Goal: Task Accomplishment & Management: Use online tool/utility

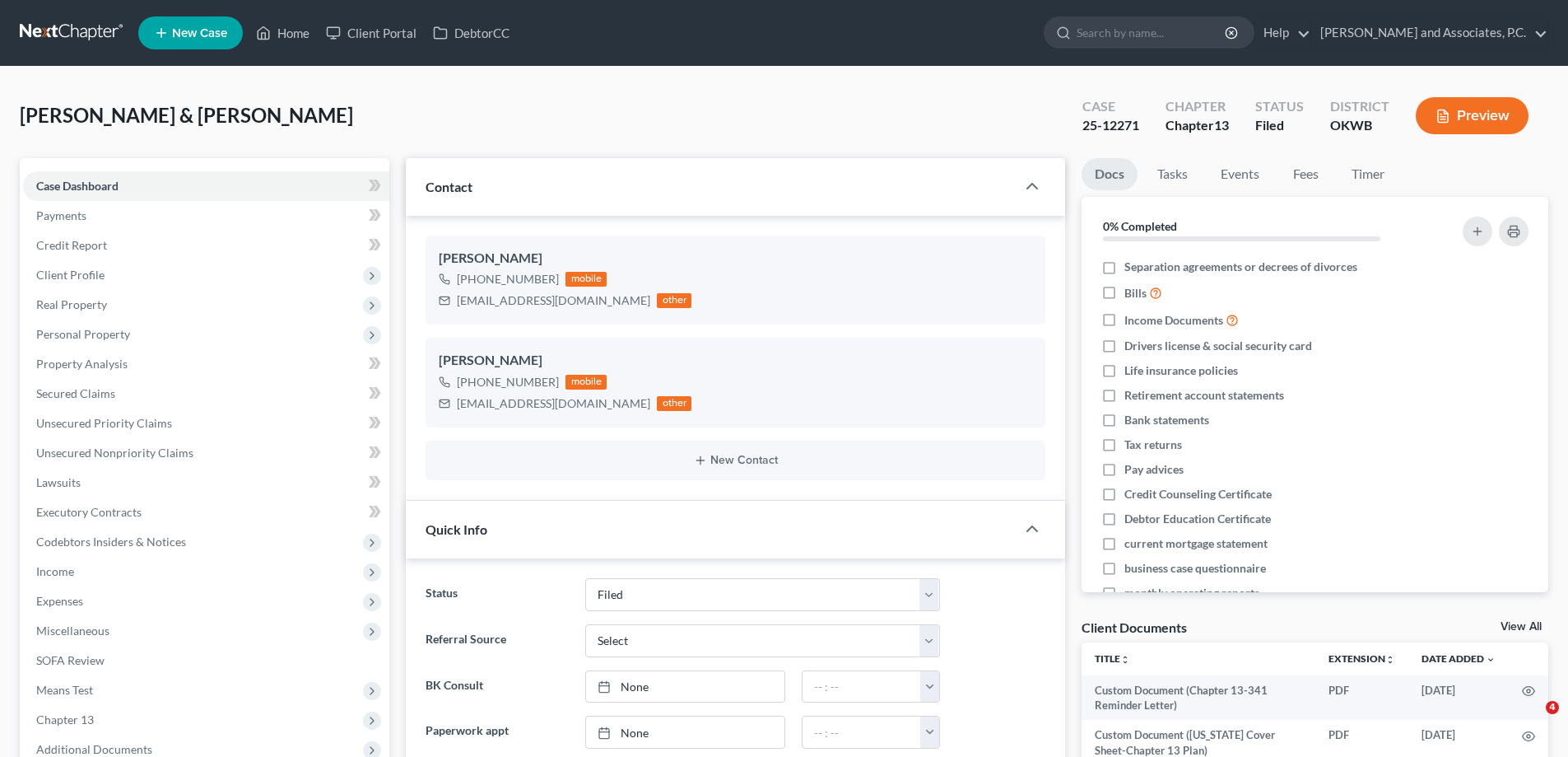
select select "5"
select select "0"
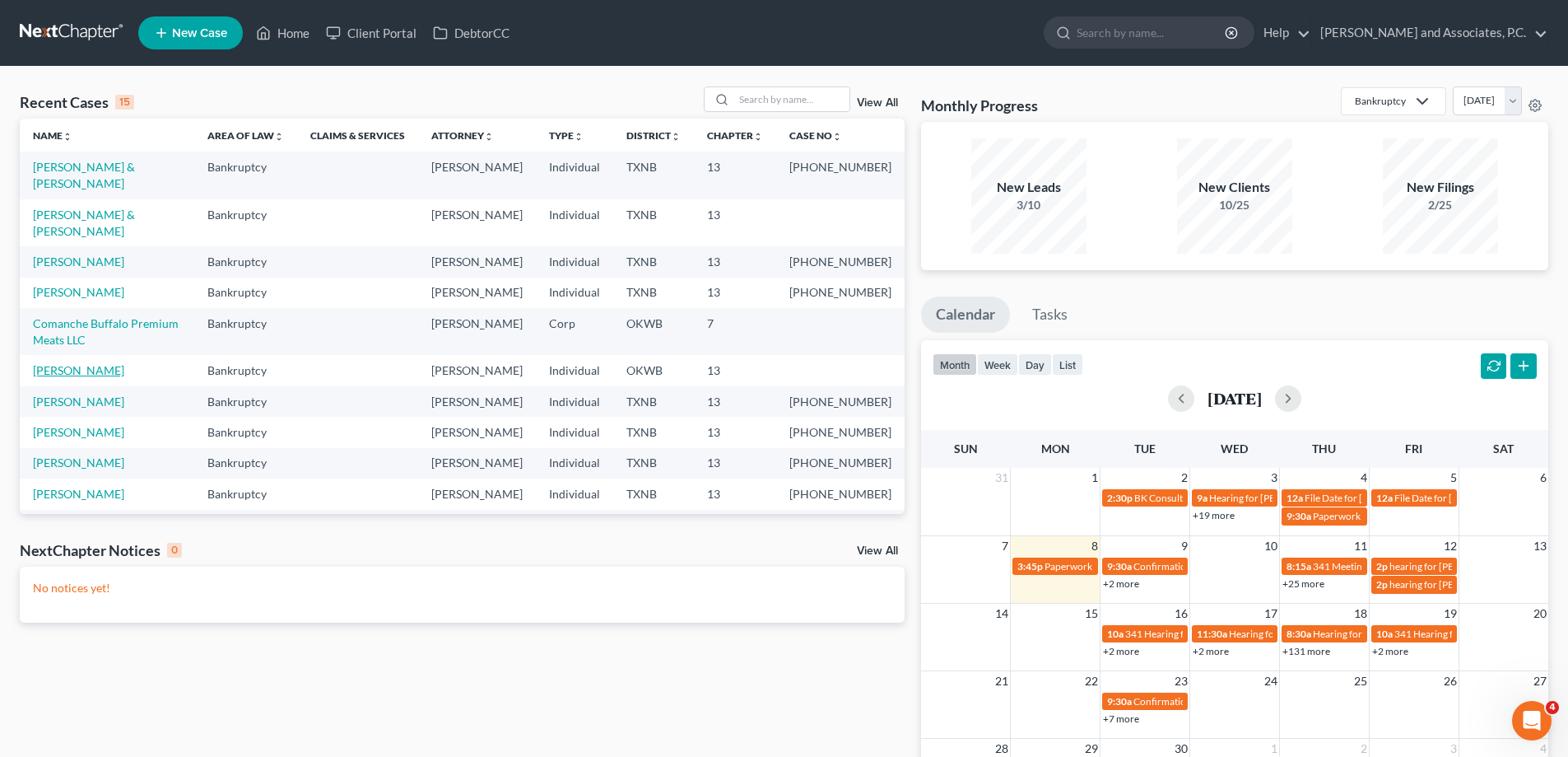
click at [86, 377] on link "[PERSON_NAME]" at bounding box center [78, 370] width 91 height 14
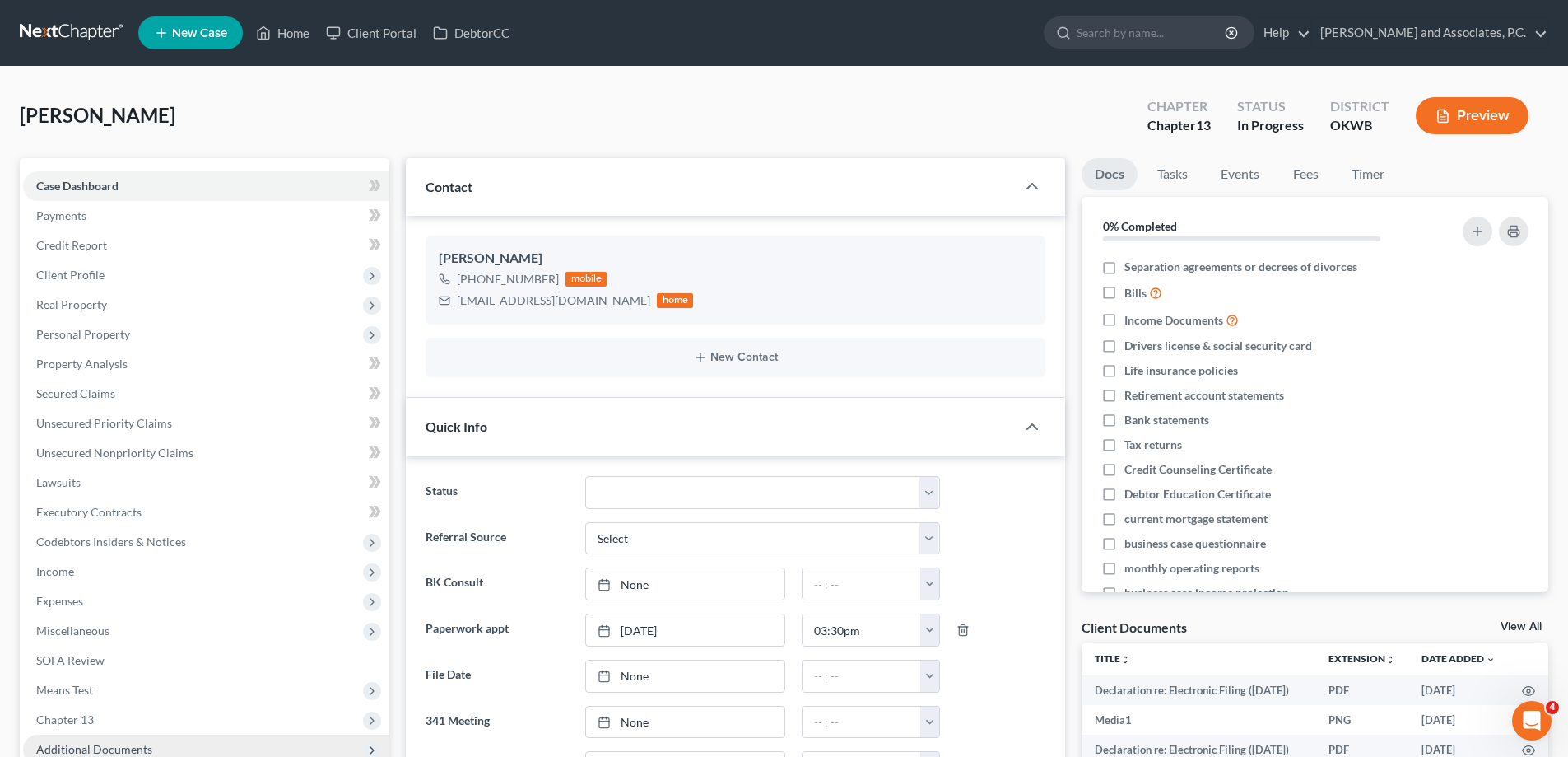
scroll to position [247, 0]
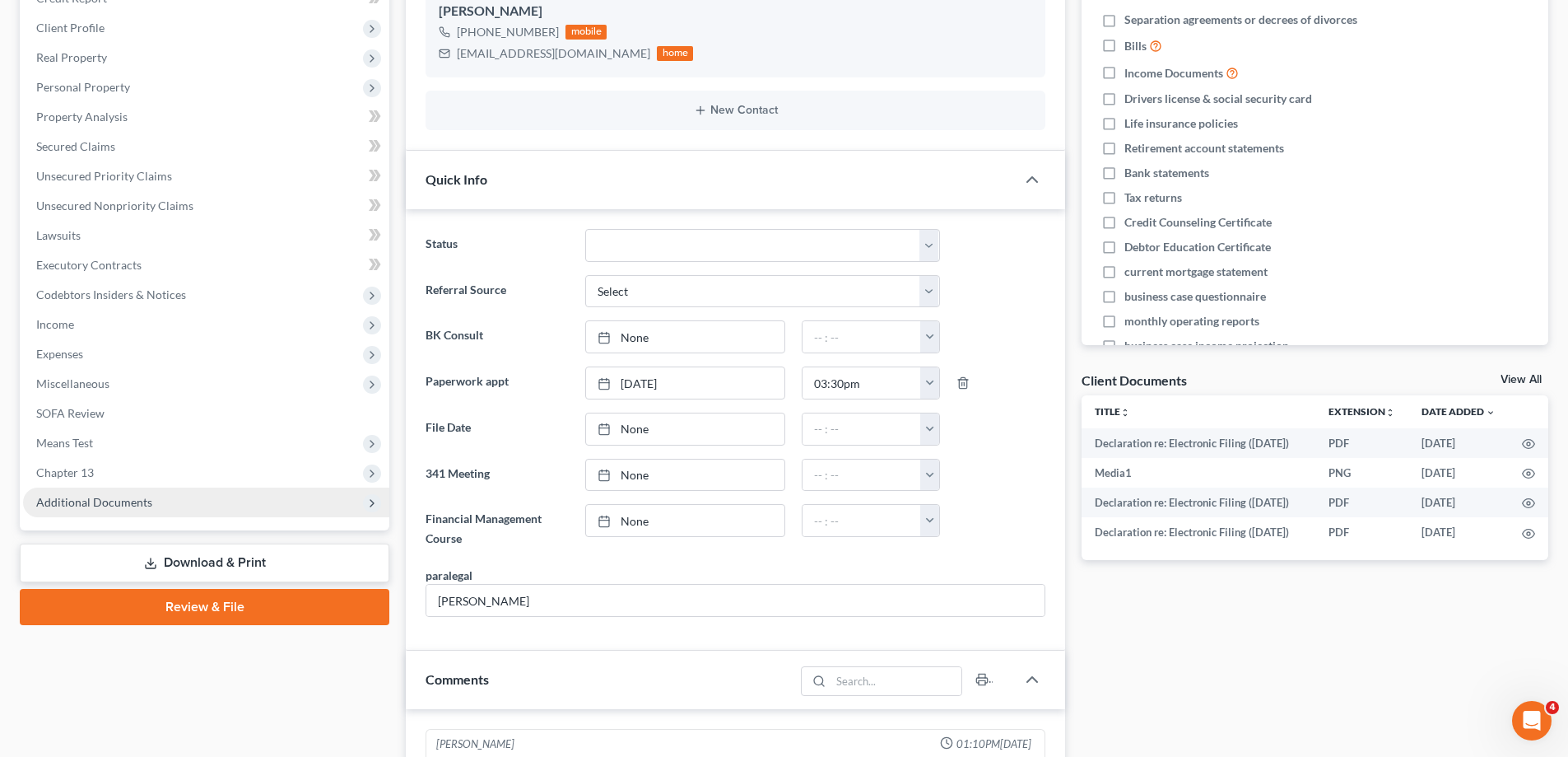
click at [138, 498] on span "Additional Documents" at bounding box center [95, 502] width 116 height 14
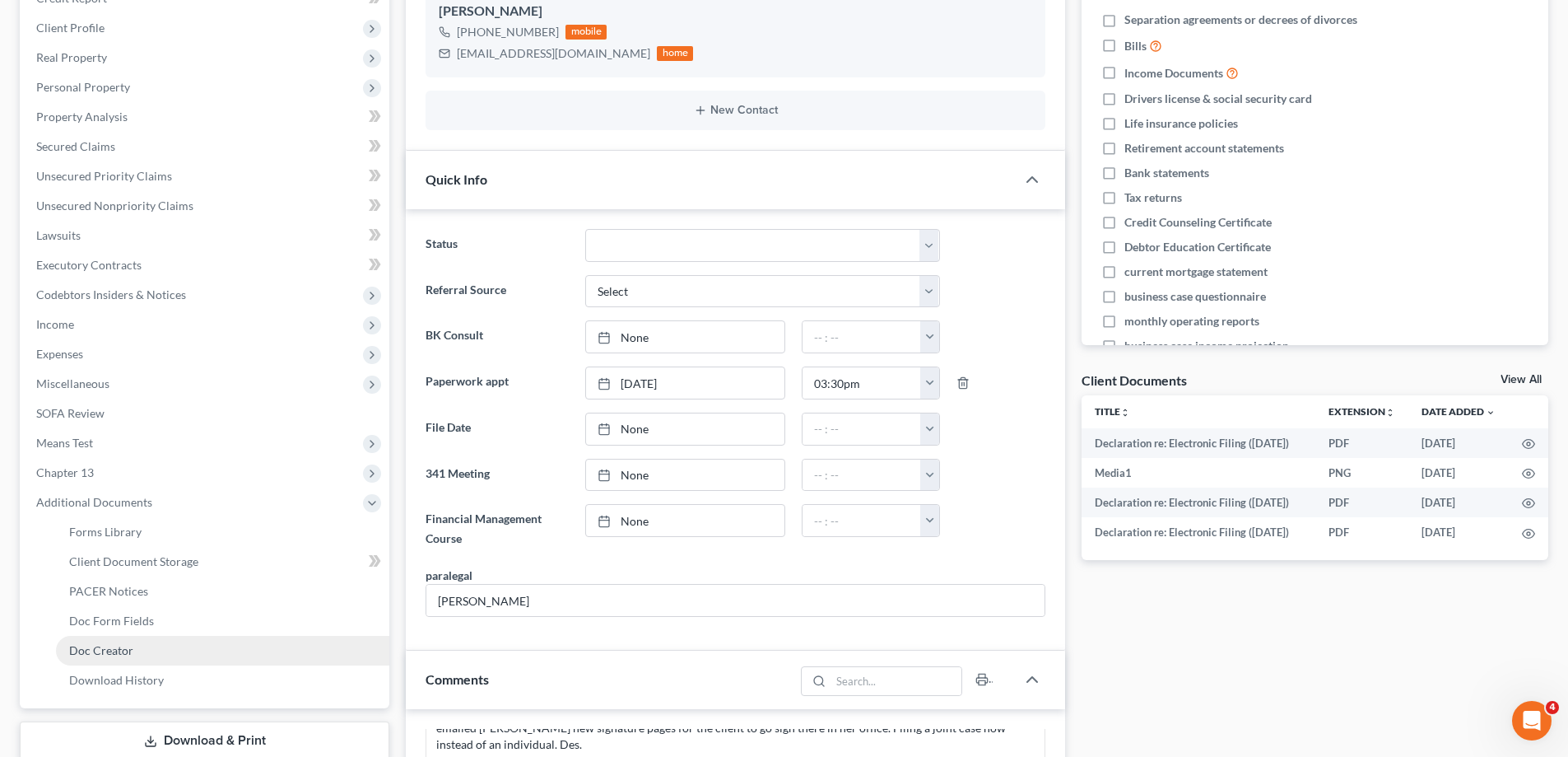
scroll to position [3649, 0]
click at [136, 643] on link "Doc Creator" at bounding box center [222, 651] width 333 height 30
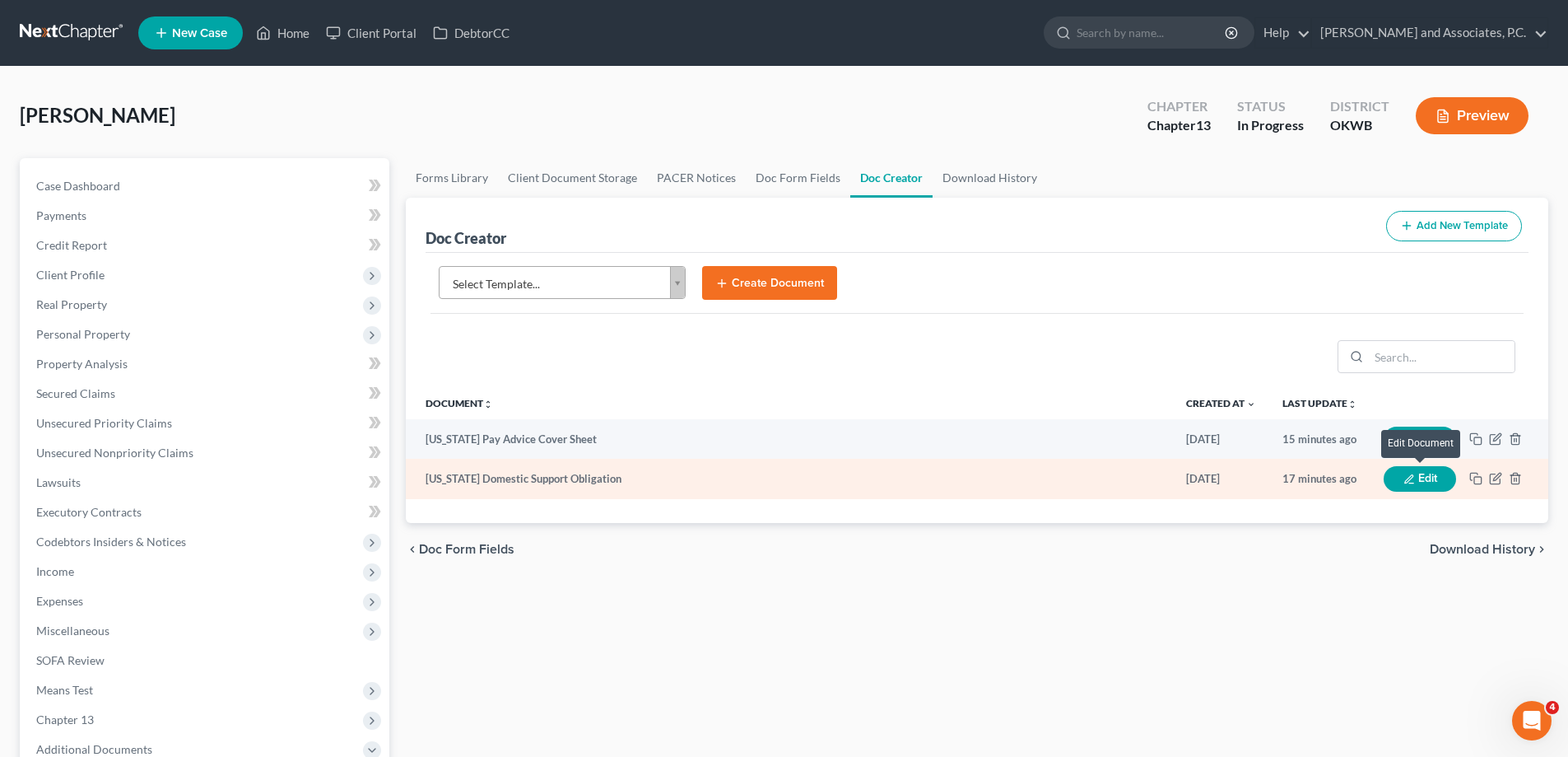
click at [1411, 483] on icon "button" at bounding box center [1411, 483] width 4 height 0
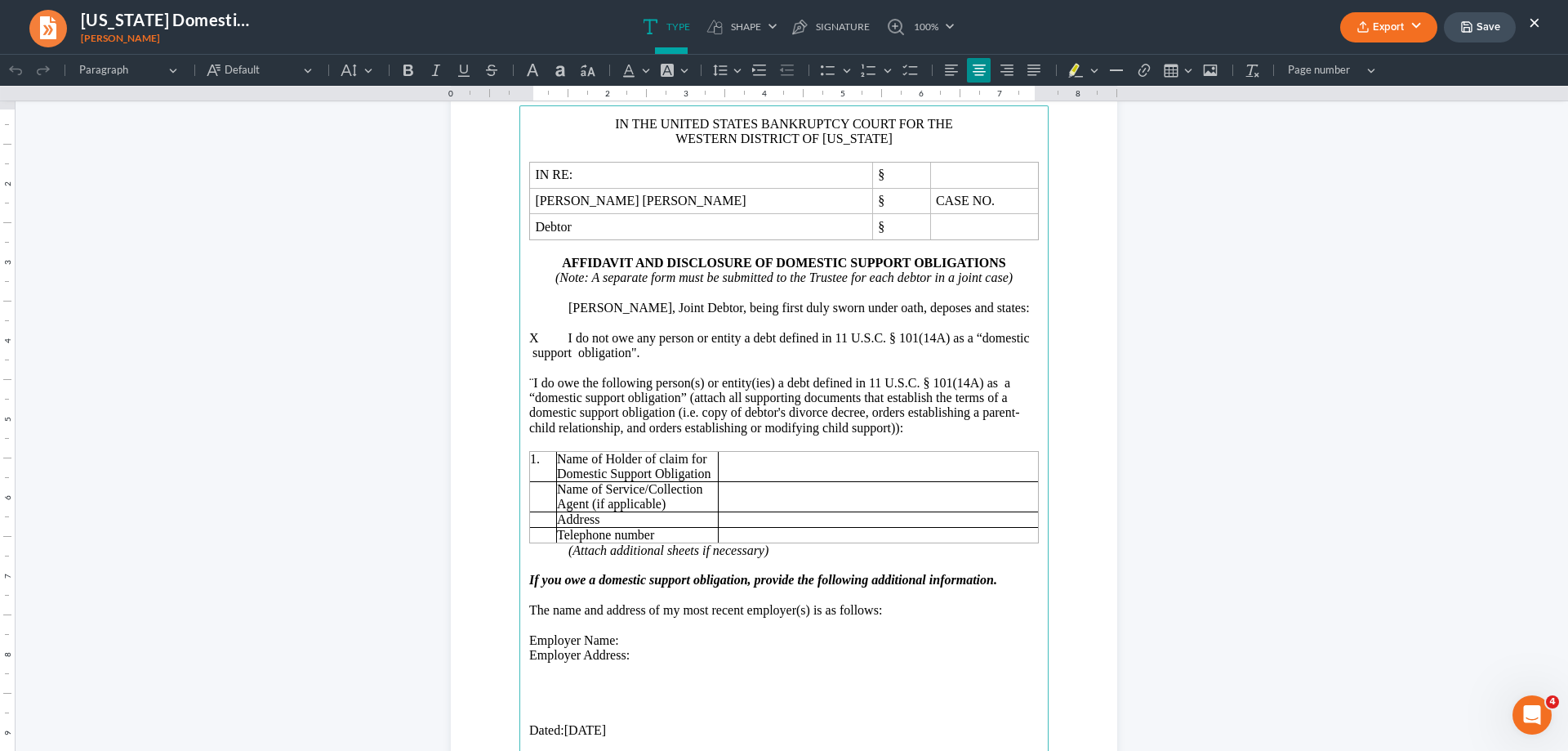
scroll to position [245, 0]
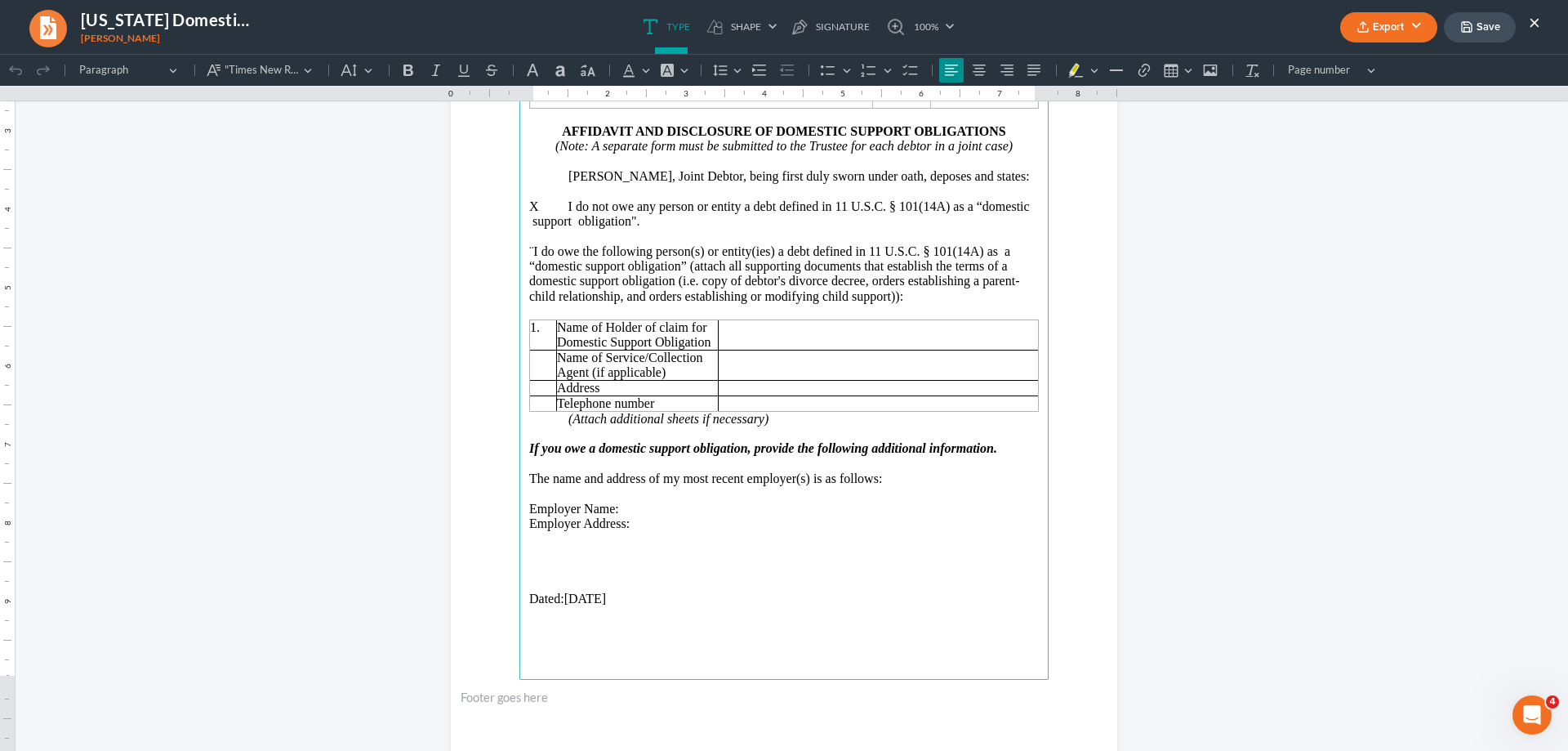
drag, startPoint x: 522, startPoint y: 489, endPoint x: 788, endPoint y: 544, distance: 271.6
click at [786, 544] on main "⁠⁠⁠⁠⁠⁠⁠ IN THE UNITED STATES BANKRUPTCY COURT FOR THE WESTERN DISTRICT OF [US_S…" at bounding box center [784, 327] width 529 height 705
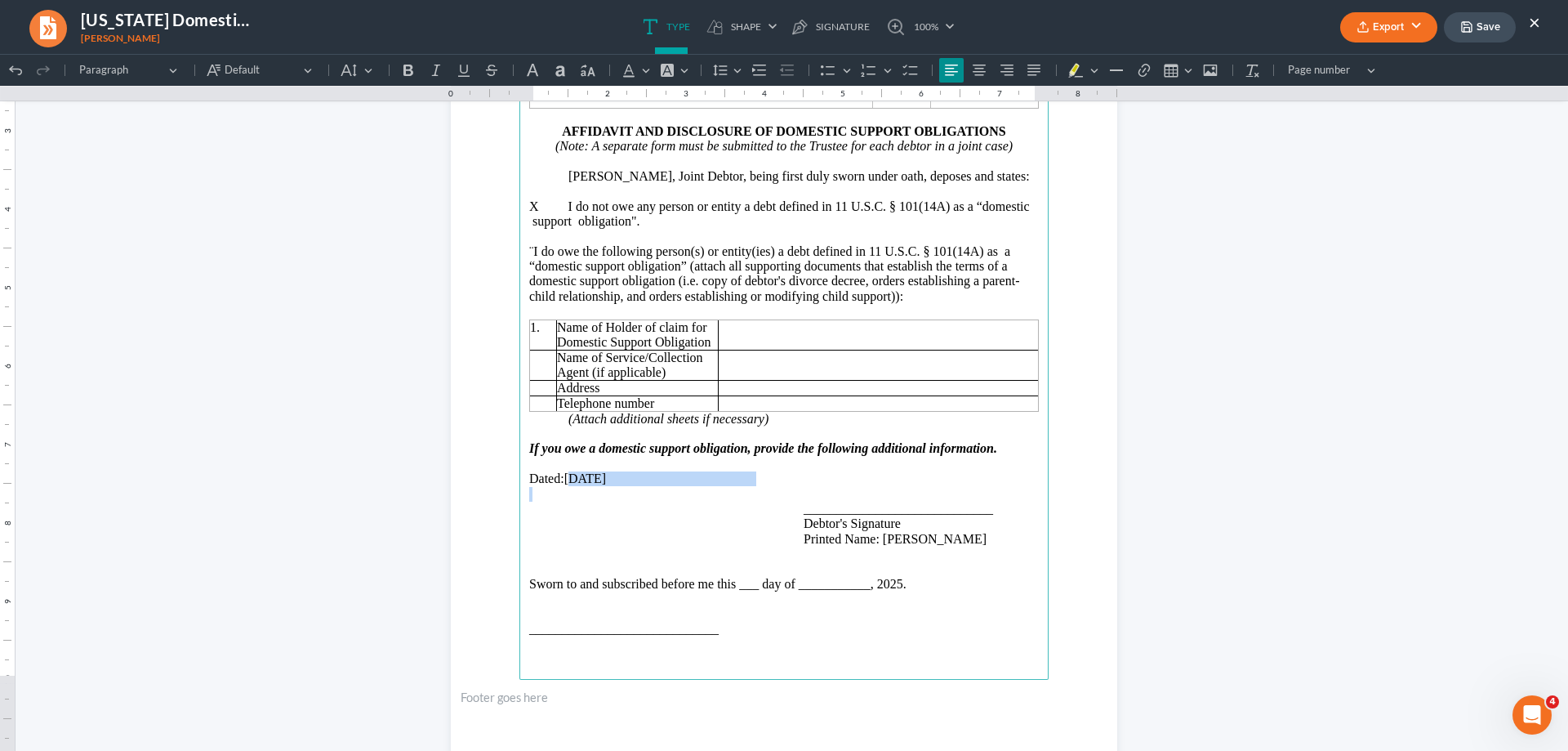
drag, startPoint x: 569, startPoint y: 496, endPoint x: 623, endPoint y: 502, distance: 54.3
click at [623, 502] on main "IN THE UNITED STATES BANKRUPTCY COURT FOR THE WESTERN DISTRICT OF [US_STATE] IN…" at bounding box center [784, 327] width 529 height 705
click at [529, 502] on p "Rich Text Editor, page-0-main" at bounding box center [784, 494] width 510 height 15
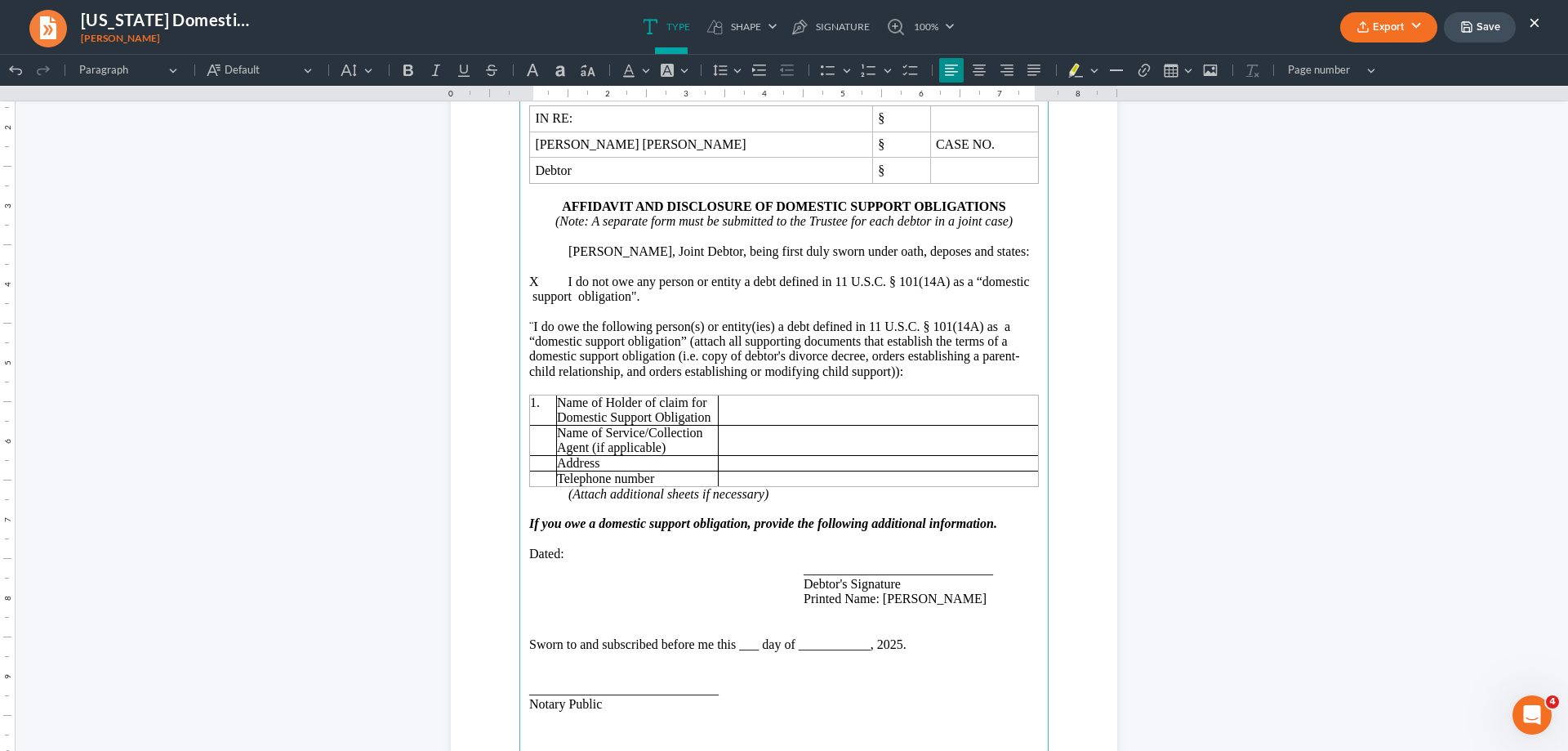
scroll to position [82, 0]
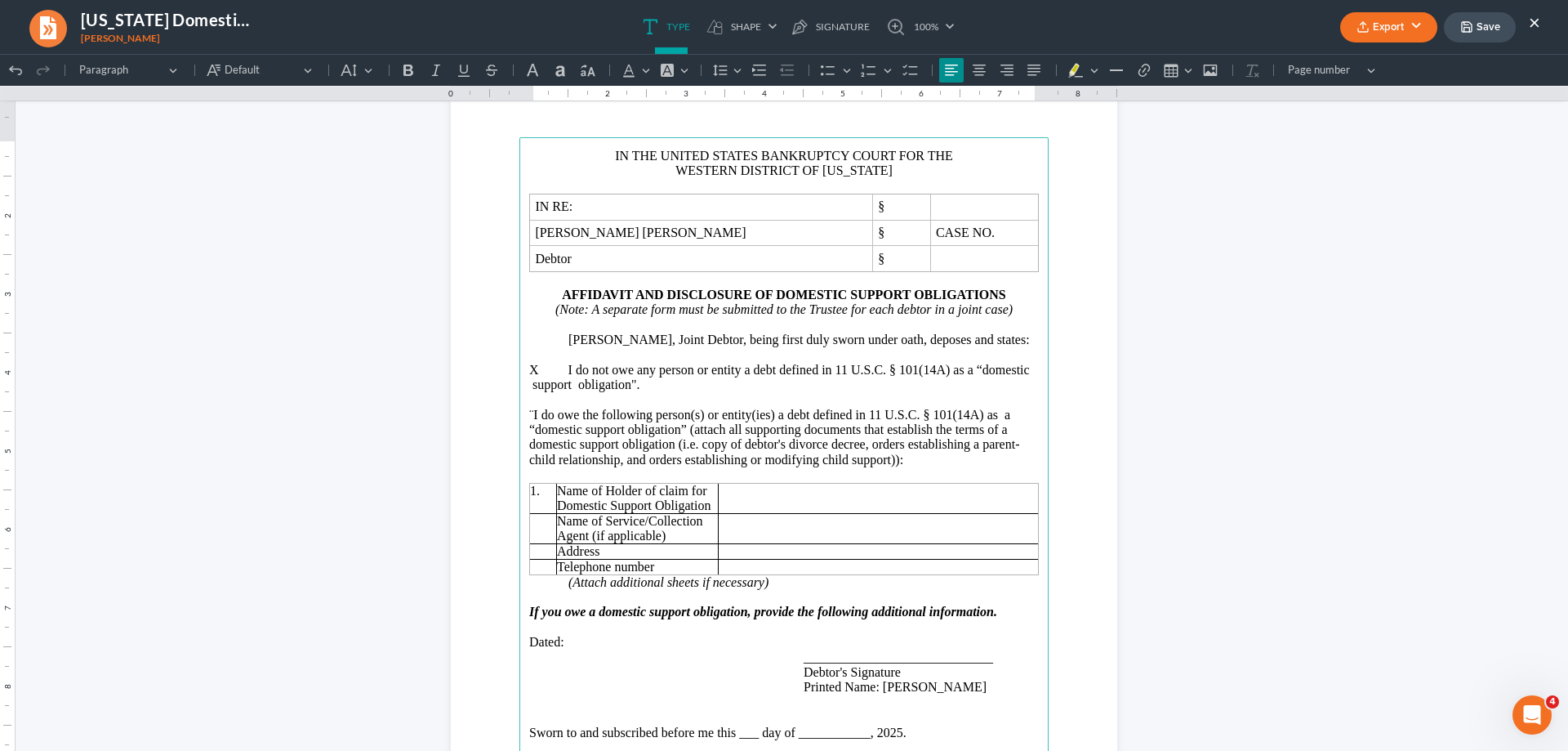
click at [557, 482] on p "Rich Text Editor, page-0-main" at bounding box center [784, 475] width 510 height 15
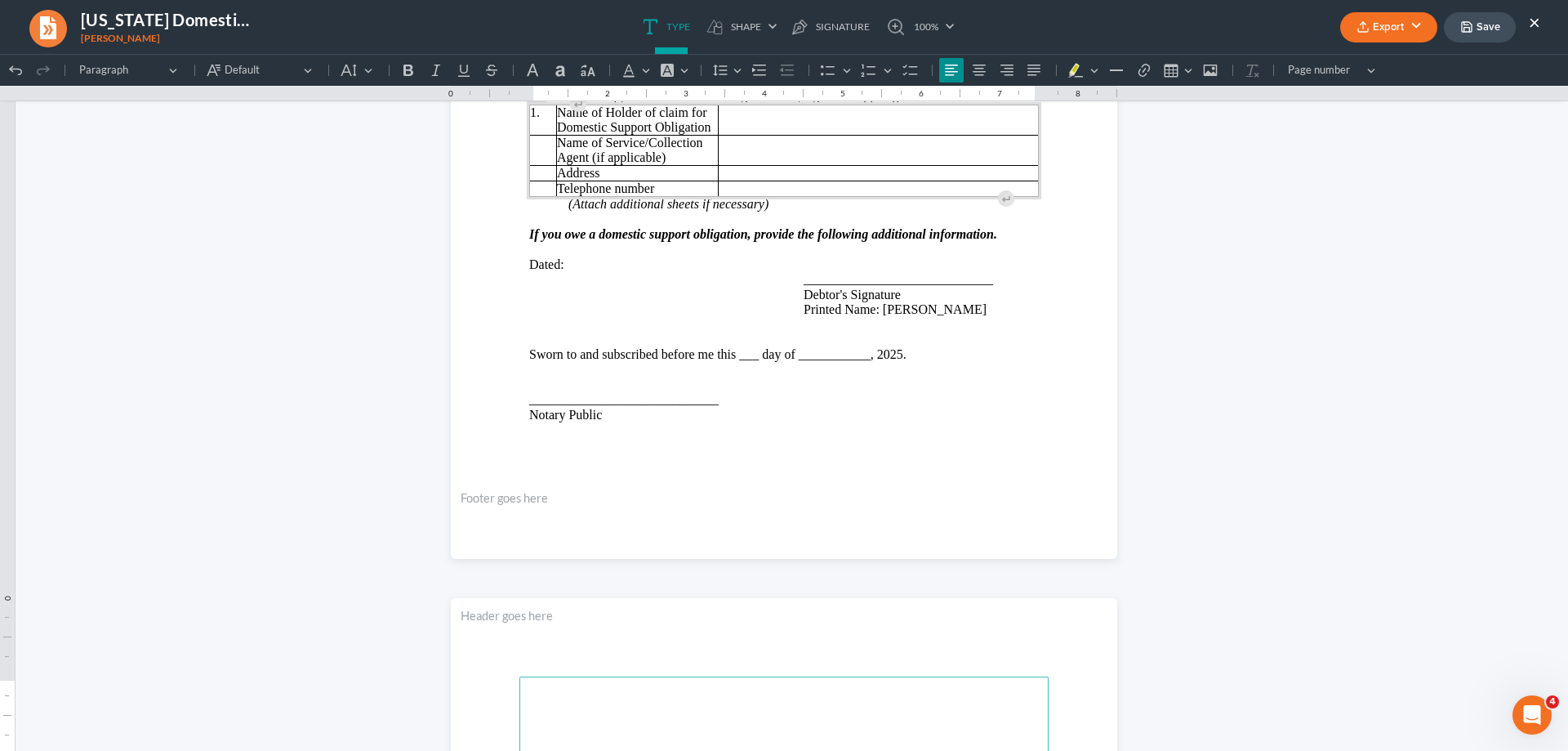
scroll to position [409, 0]
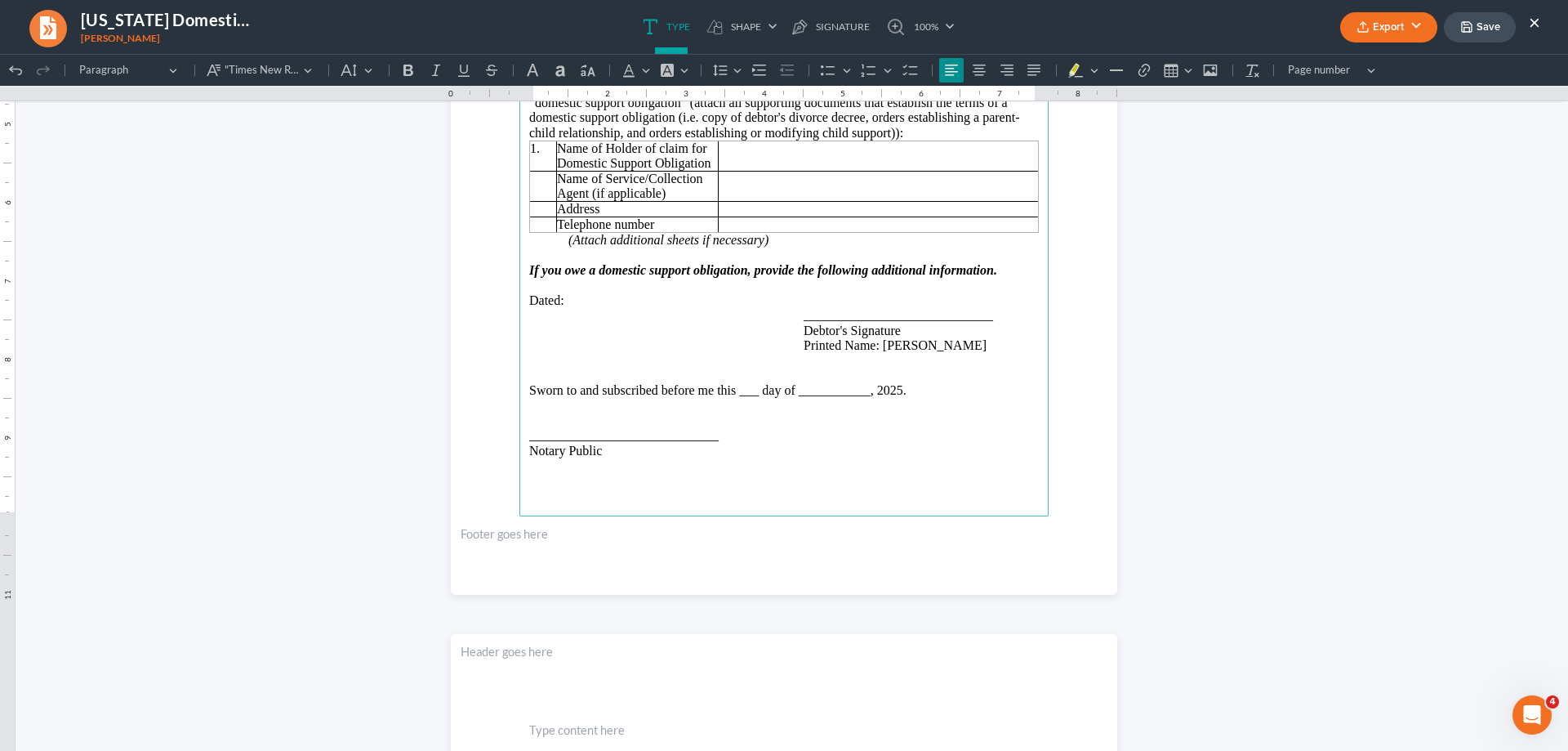
click at [616, 510] on main "IN THE UNITED STATES BANKRUPTCY COURT FOR THE WESTERN DISTRICT OF [US_STATE] IN…" at bounding box center [784, 163] width 529 height 705
click at [841, 474] on main "IN THE UNITED STATES BANKRUPTCY COURT FOR THE WESTERN DISTRICT OF [US_STATE] IN…" at bounding box center [784, 163] width 529 height 705
click at [529, 428] on p "Rich Text Editor, page-0-main" at bounding box center [784, 421] width 510 height 15
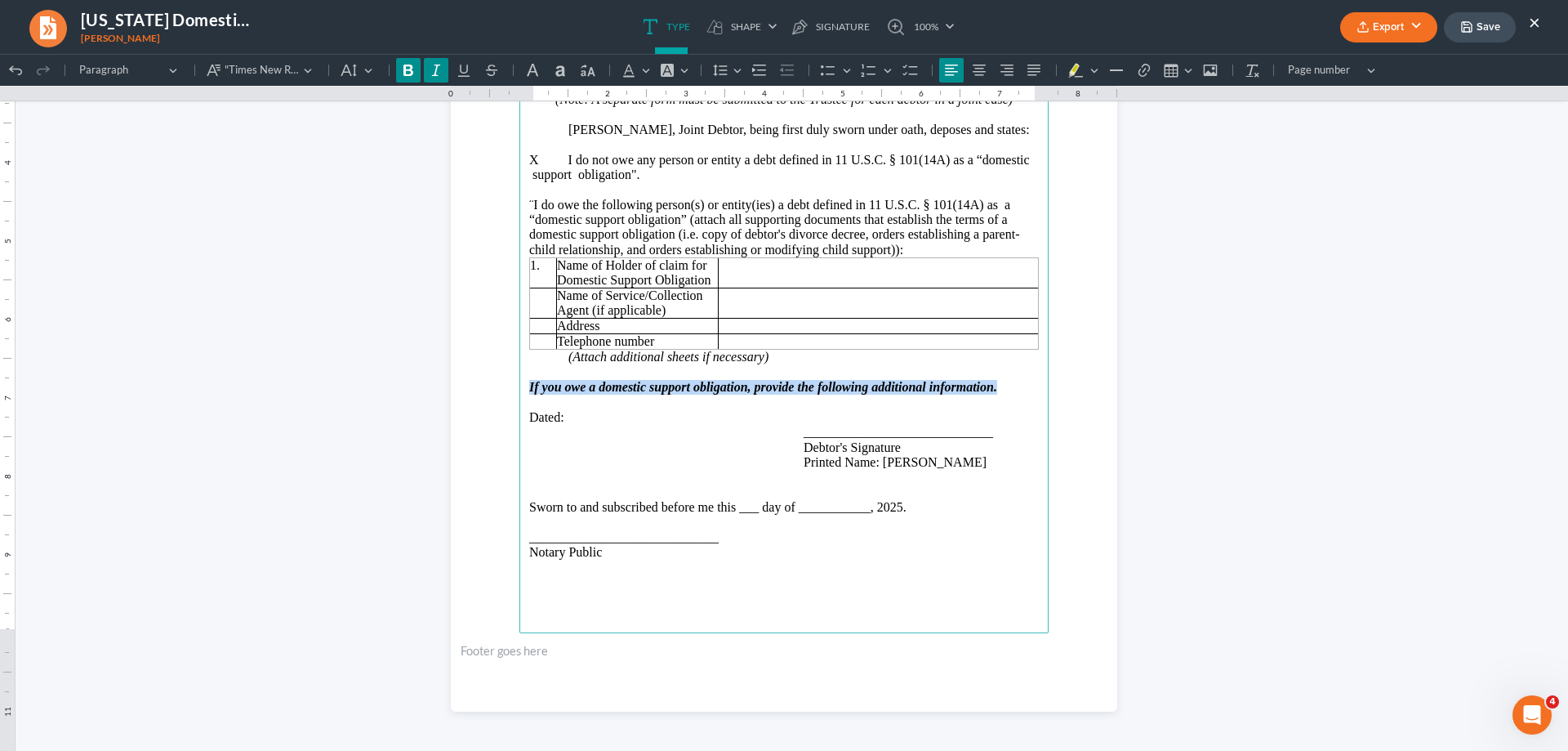
drag, startPoint x: 518, startPoint y: 404, endPoint x: 1025, endPoint y: 407, distance: 507.0
click at [1025, 407] on main "IN THE UNITED STATES BANKRUPTCY COURT FOR THE WESTERN DISTRICT OF [US_STATE] IN…" at bounding box center [784, 280] width 529 height 705
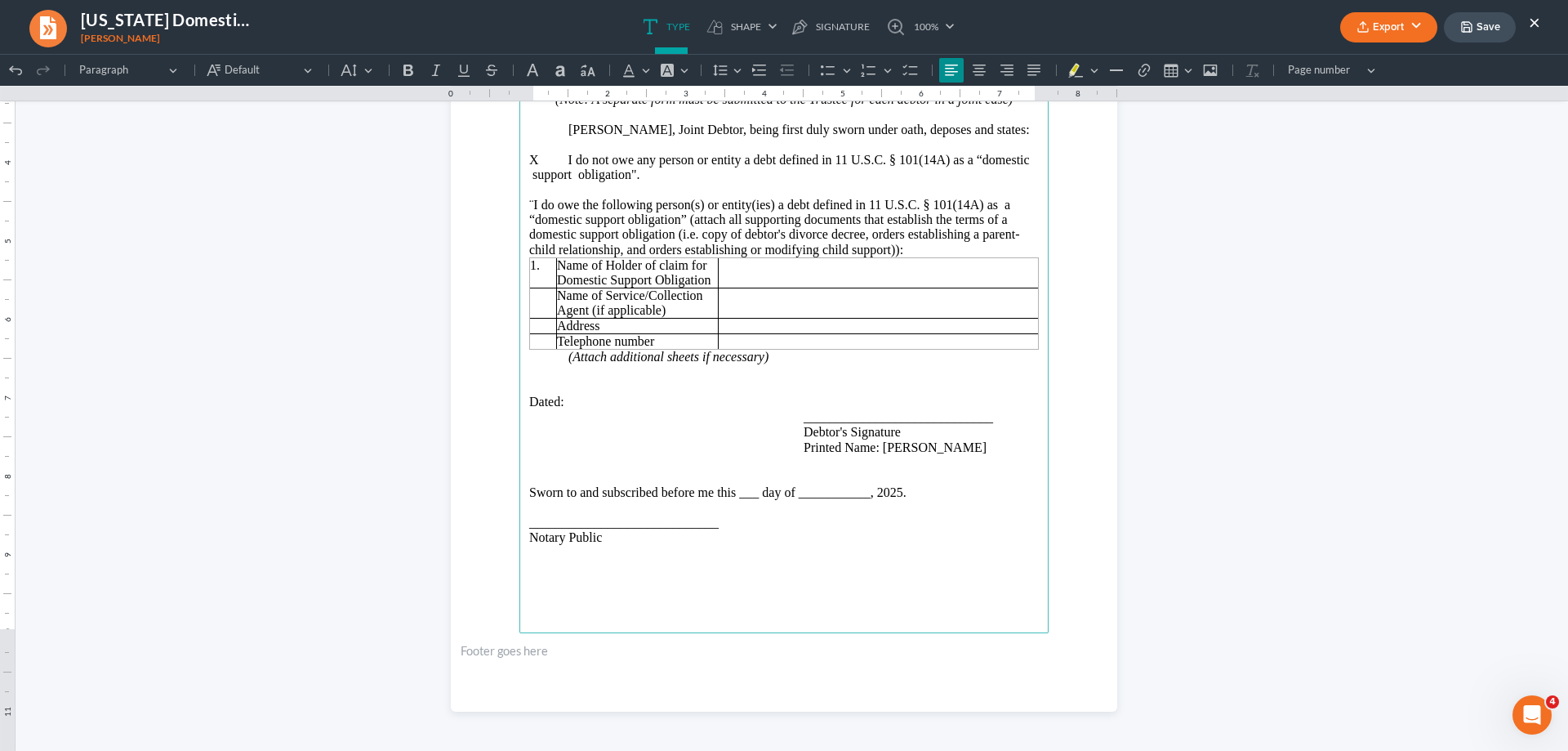
click at [903, 258] on p "¨ I do owe the following person(s) or entity(ies) a debt defined in 11 U.S.C. §…" at bounding box center [784, 227] width 510 height 60
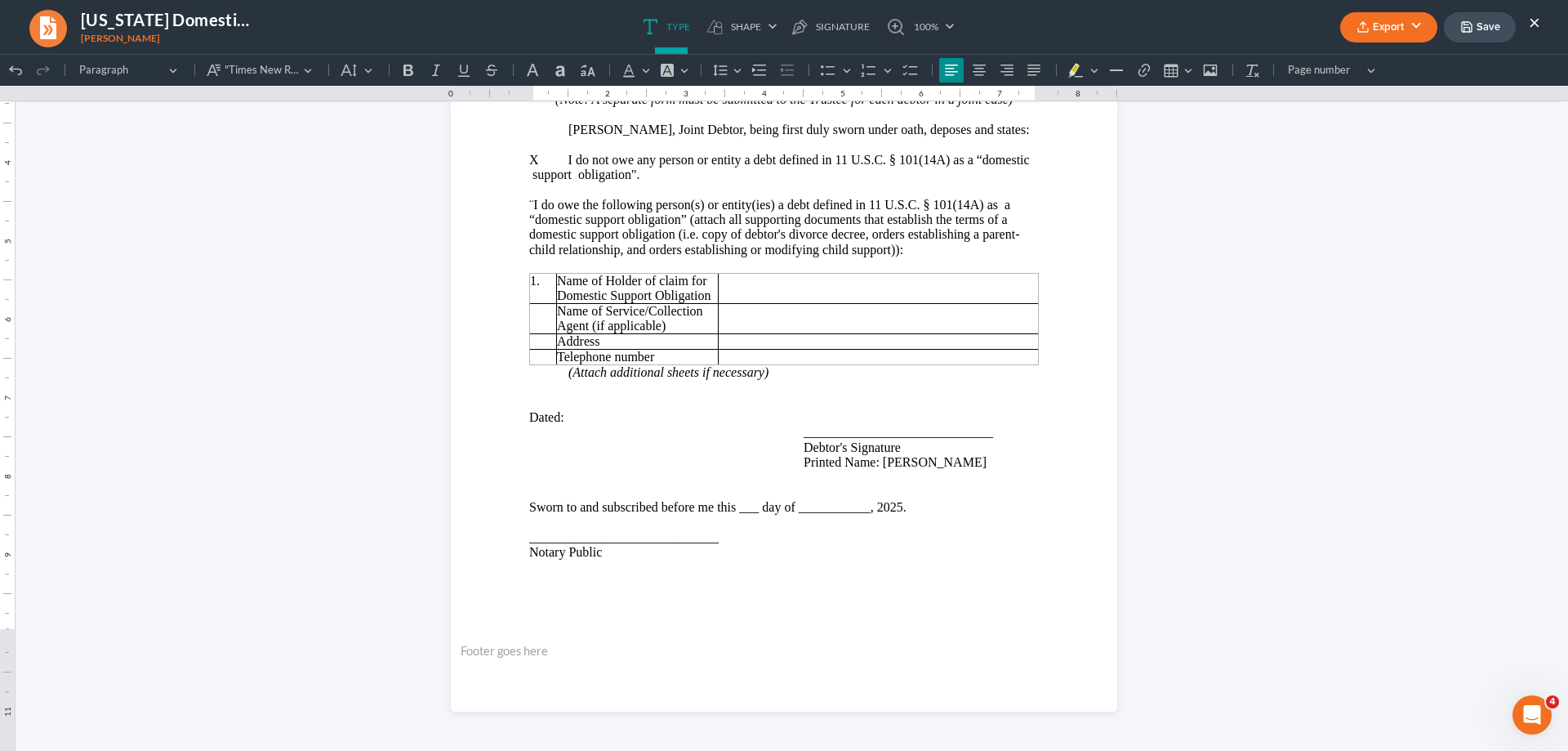
click at [1413, 33] on button "Export" at bounding box center [1388, 27] width 97 height 30
click at [1370, 63] on link "PDF" at bounding box center [1387, 65] width 127 height 28
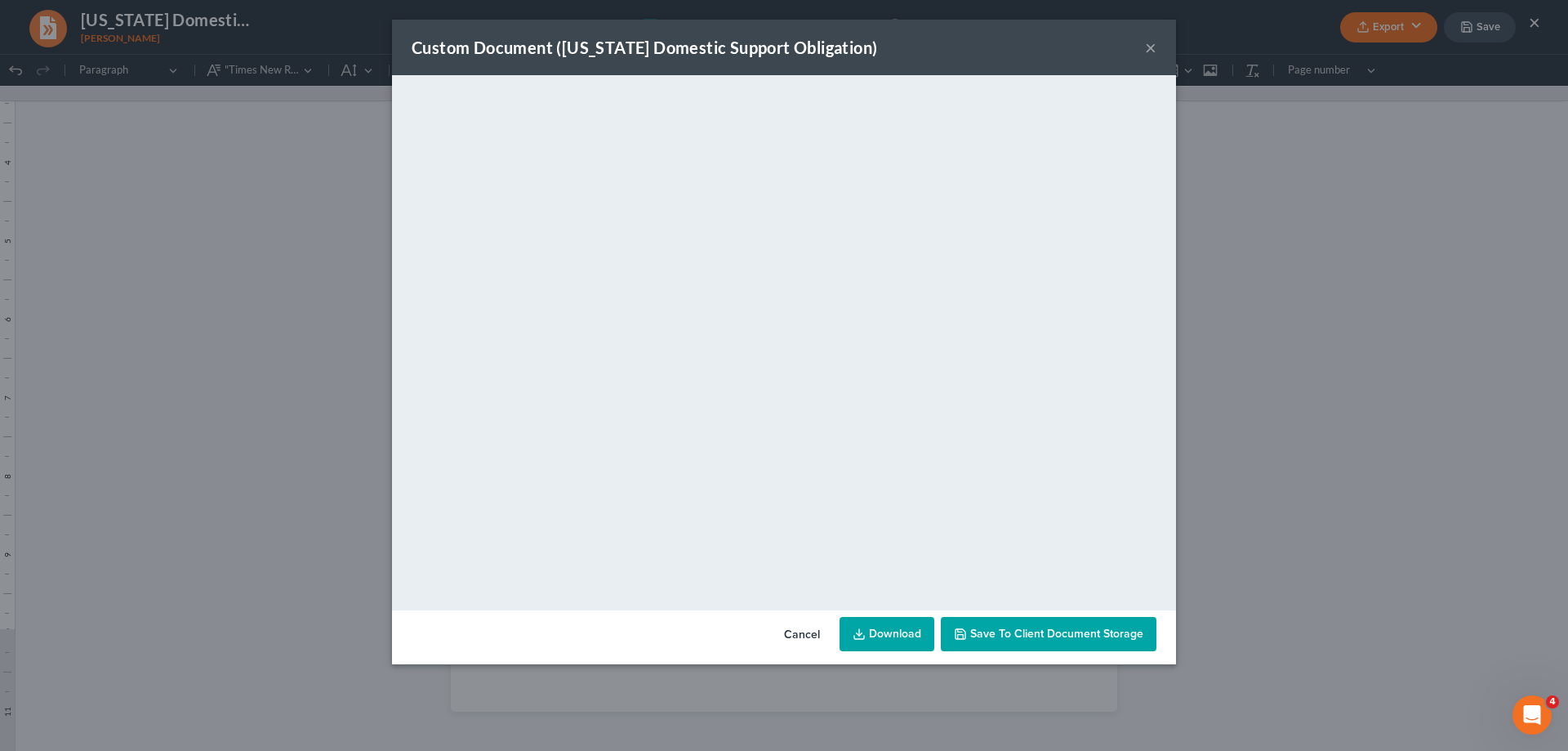
click at [1146, 48] on button "×" at bounding box center [1151, 47] width 11 height 20
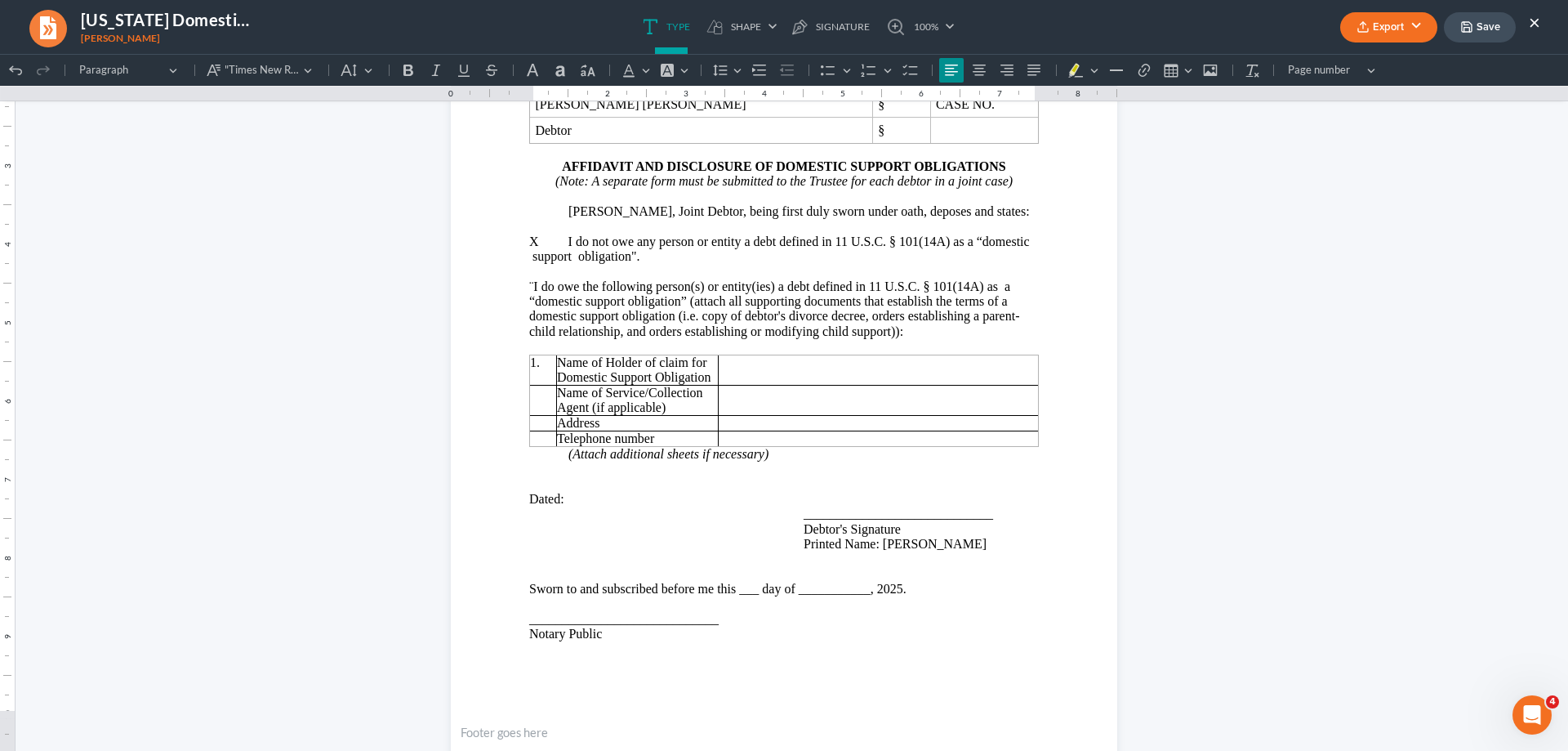
scroll to position [0, 0]
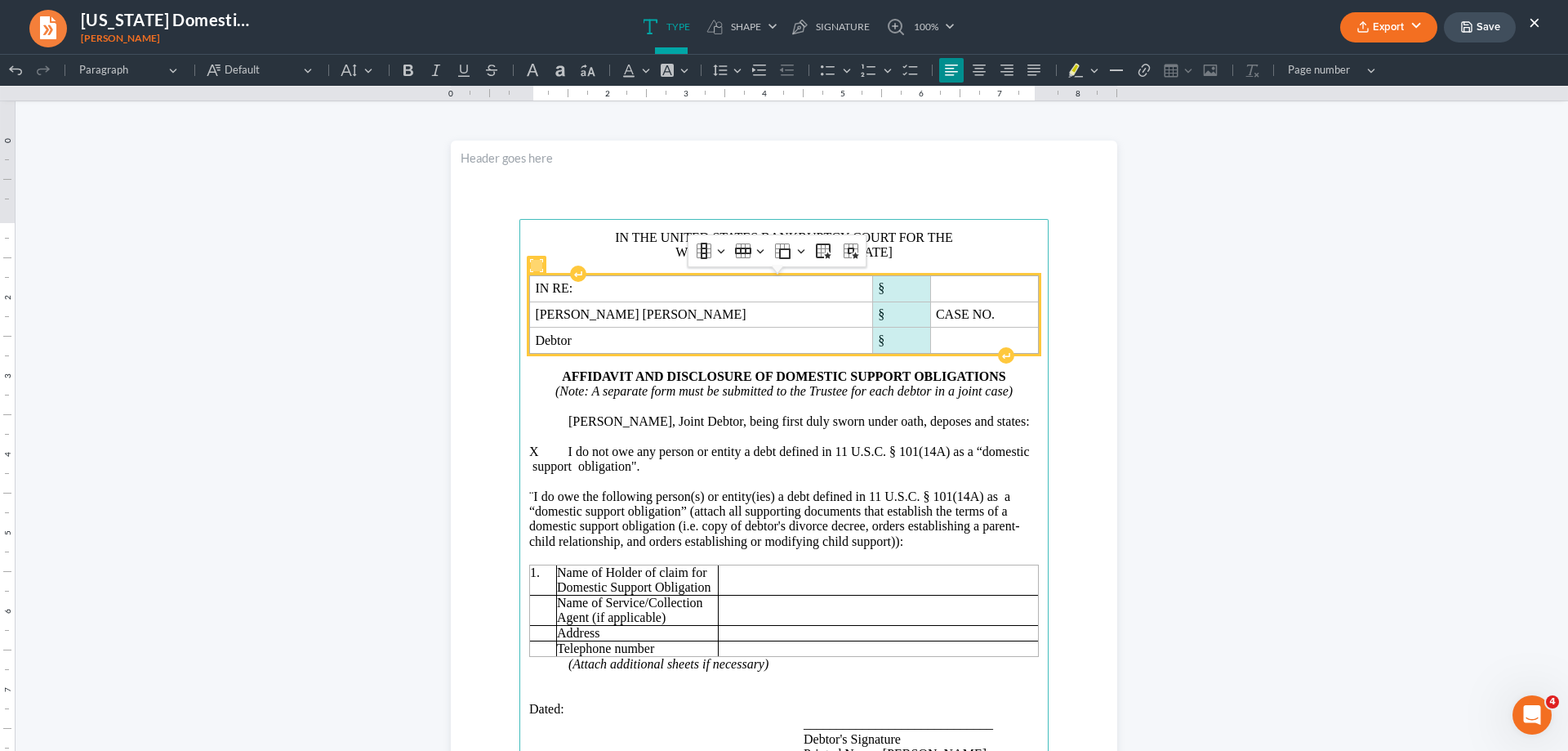
drag, startPoint x: 806, startPoint y: 284, endPoint x: 803, endPoint y: 336, distance: 52.1
click at [803, 336] on tbody "IN RE: § [PERSON_NAME] [PERSON_NAME] § CASE NO. Debtor §" at bounding box center [784, 314] width 509 height 77
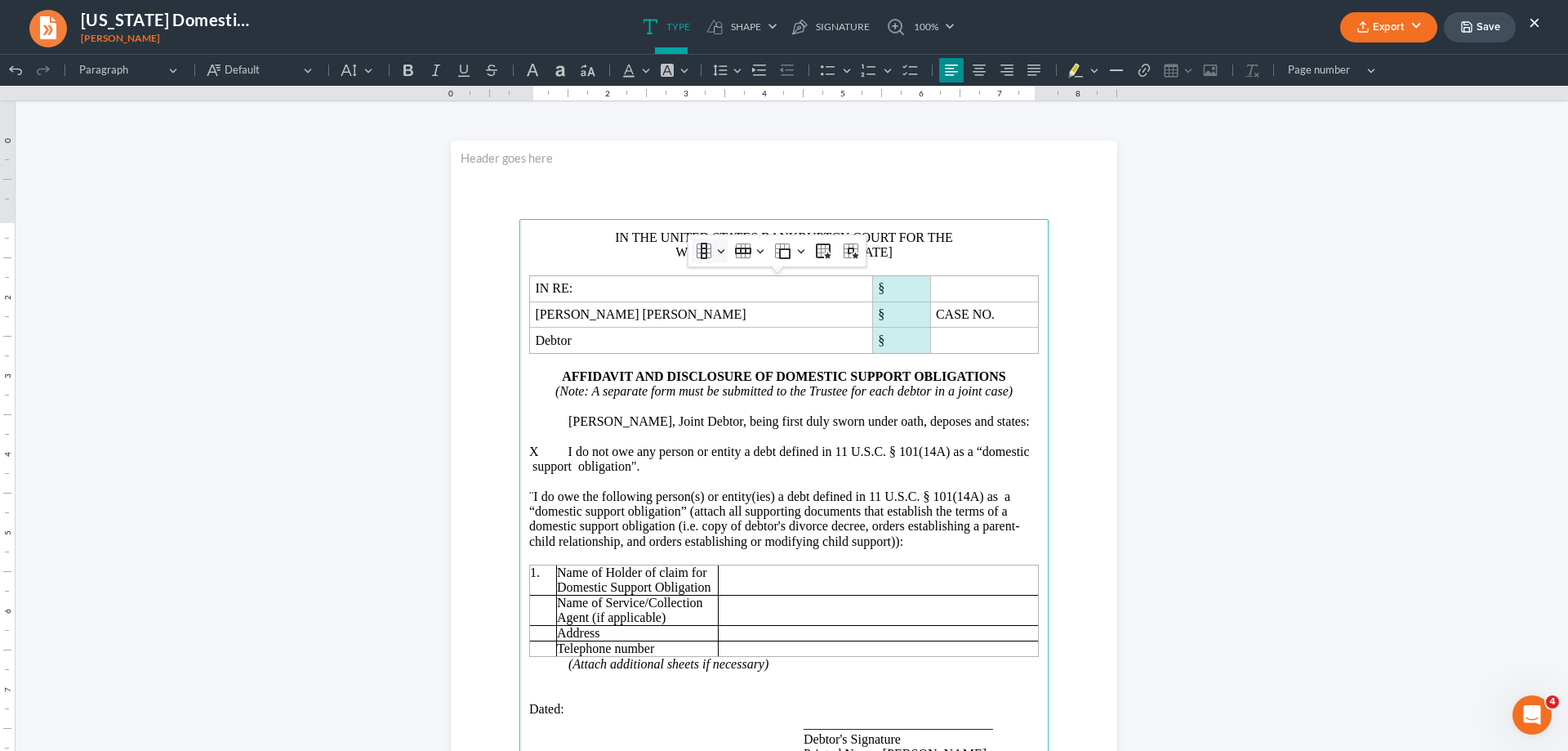
click at [716, 253] on button "Column Column" at bounding box center [709, 250] width 36 height 24
click at [731, 328] on span "Insert column right" at bounding box center [764, 331] width 88 height 19
click at [539, 409] on main "IN THE UNITED STATES BANKRUPTCY COURT FOR THE WESTERN DISTRICT OF [US_STATE] IN…" at bounding box center [784, 571] width 529 height 705
click at [1413, 24] on button "Export" at bounding box center [1388, 27] width 97 height 30
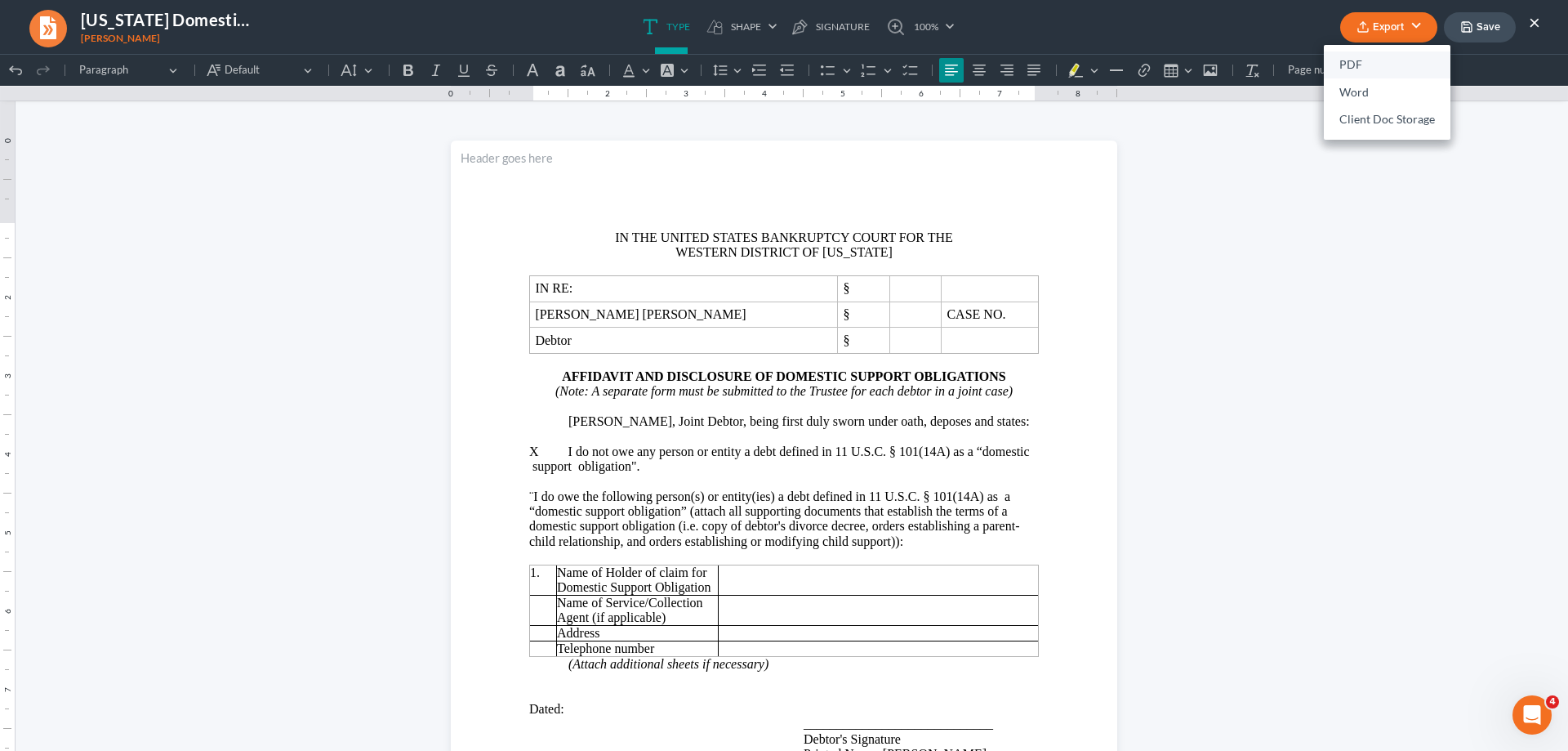
click at [1354, 63] on link "PDF" at bounding box center [1387, 65] width 127 height 28
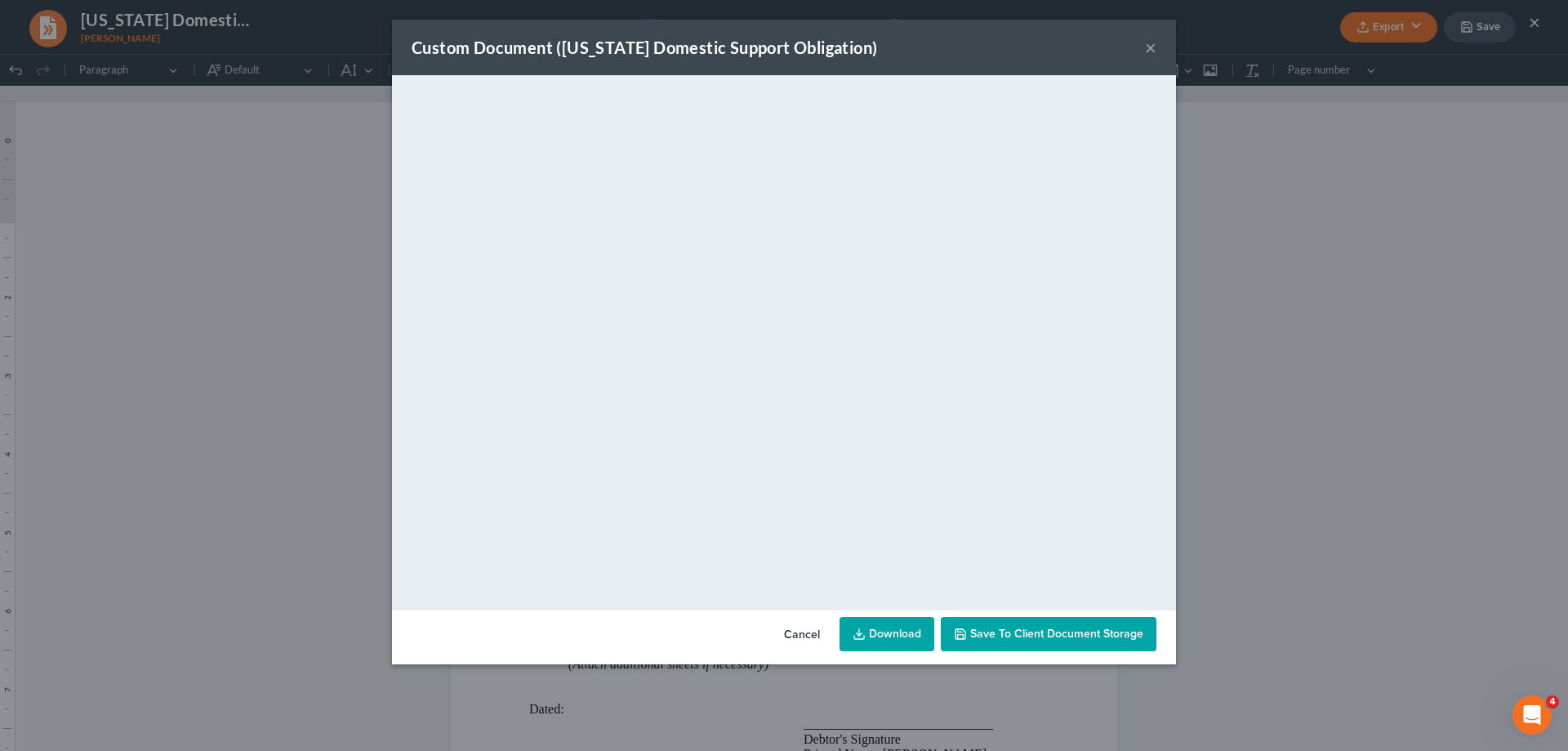
click at [1148, 47] on button "×" at bounding box center [1151, 47] width 11 height 20
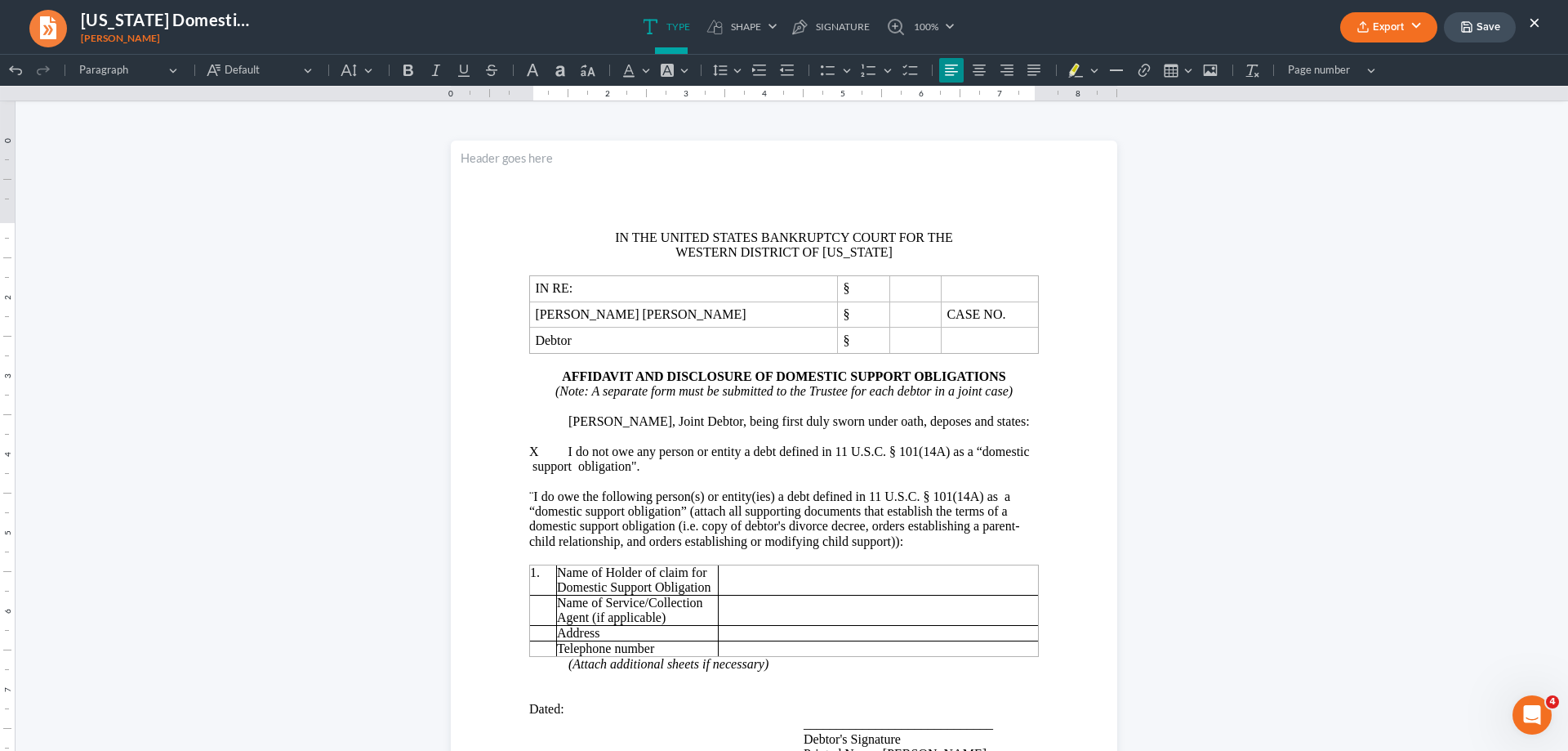
click at [1534, 17] on button "×" at bounding box center [1534, 21] width 11 height 20
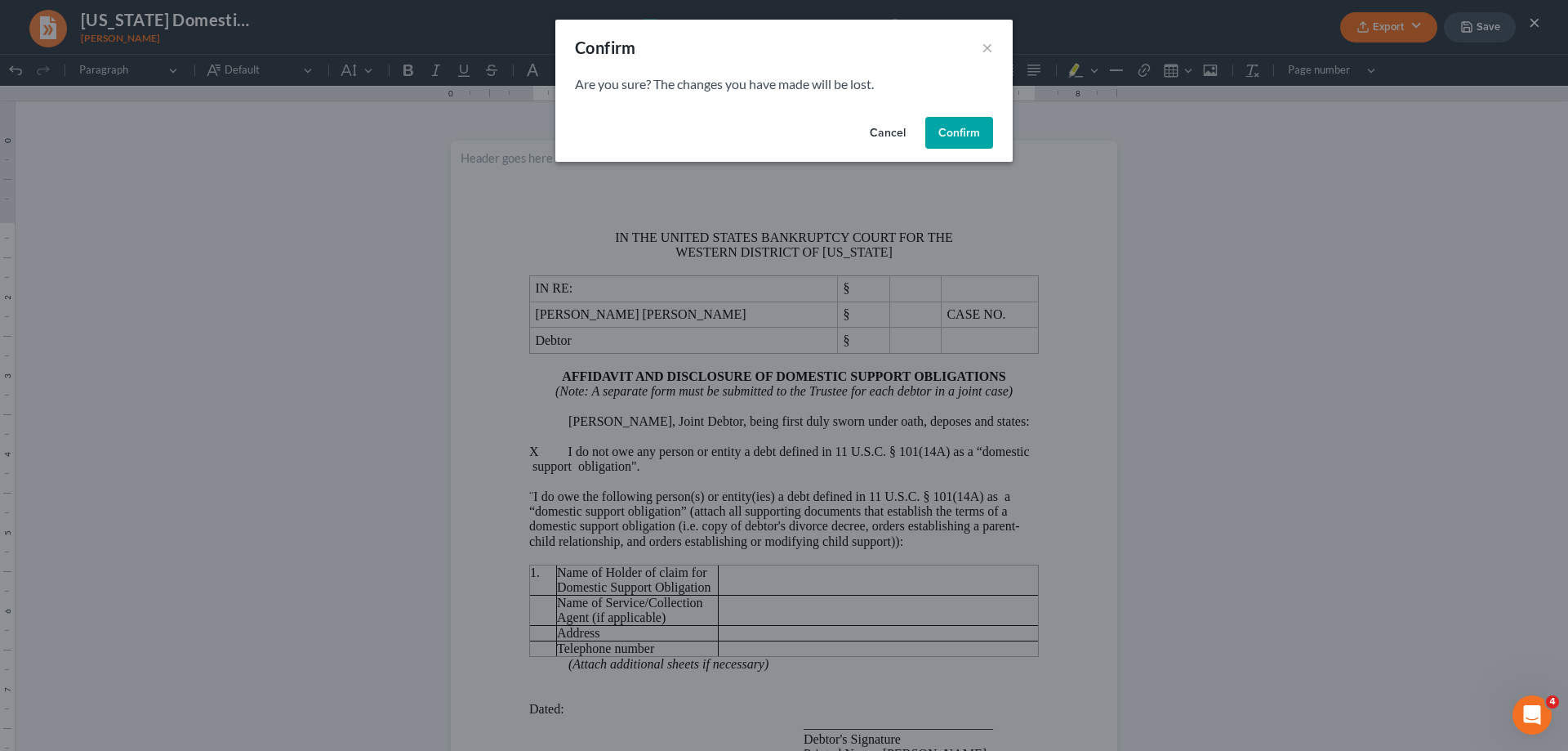
click at [968, 130] on button "Confirm" at bounding box center [958, 133] width 68 height 33
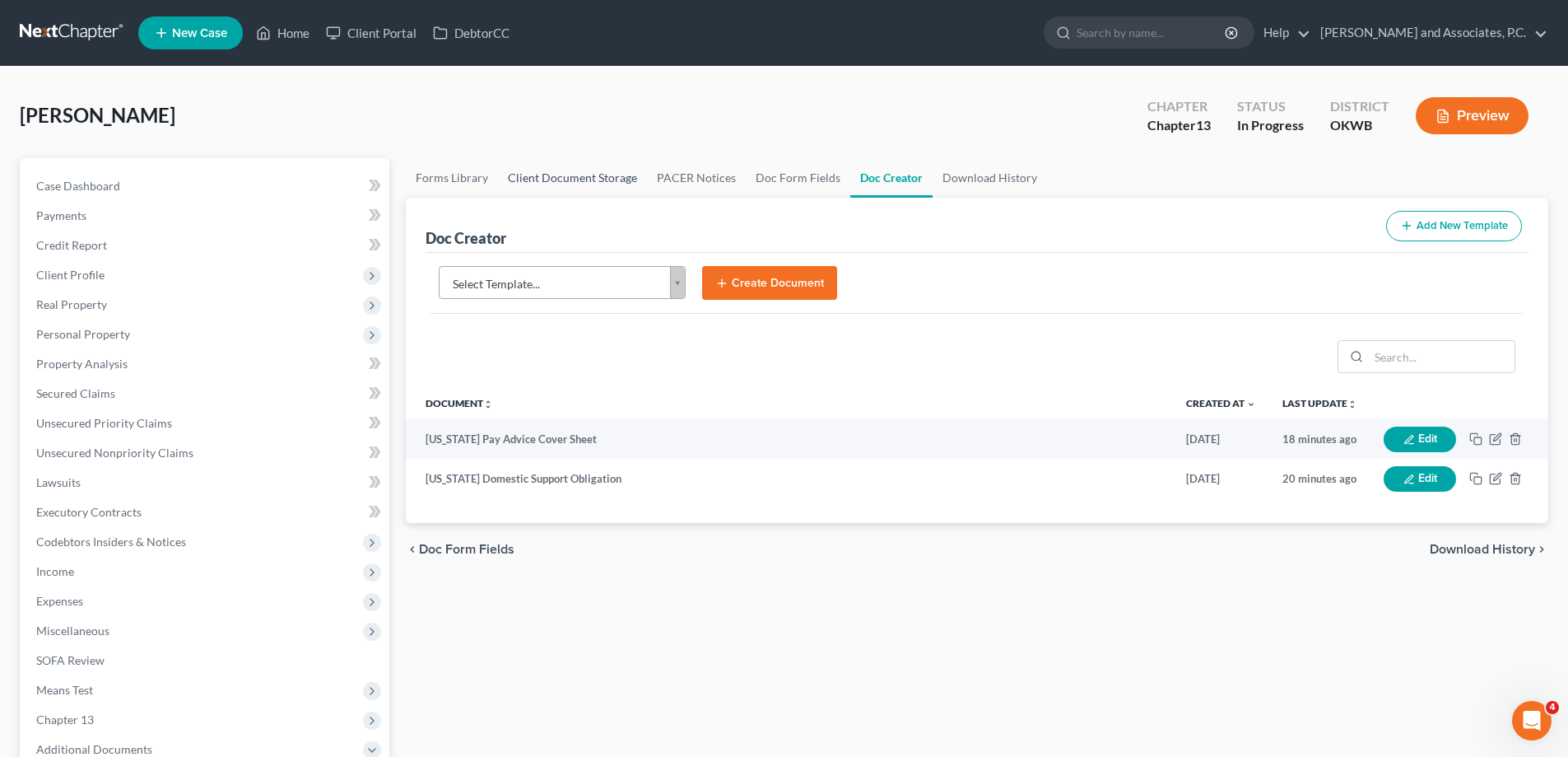
click at [580, 176] on link "Client Document Storage" at bounding box center [572, 178] width 149 height 39
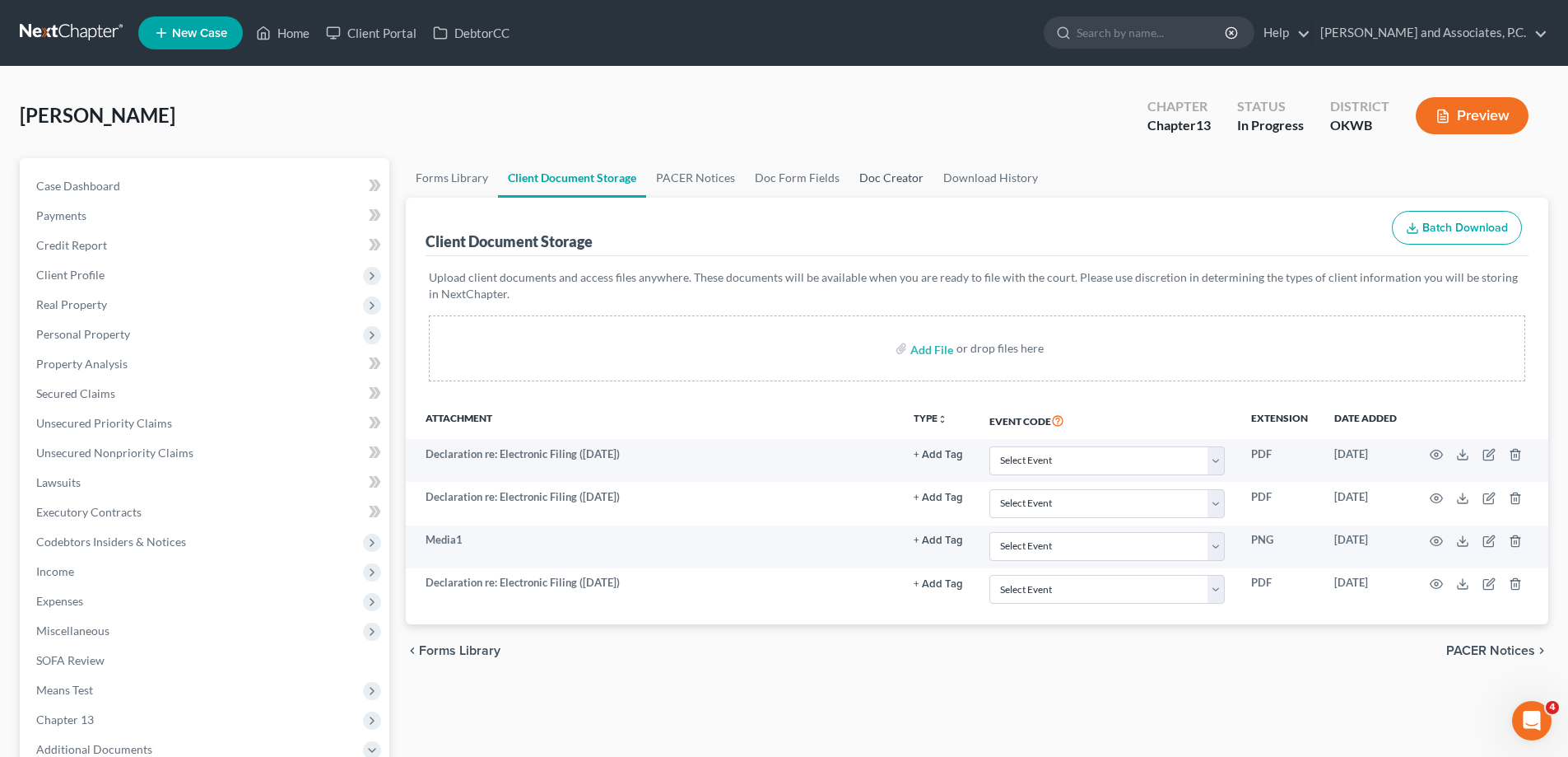
click at [870, 176] on link "Doc Creator" at bounding box center [892, 178] width 84 height 39
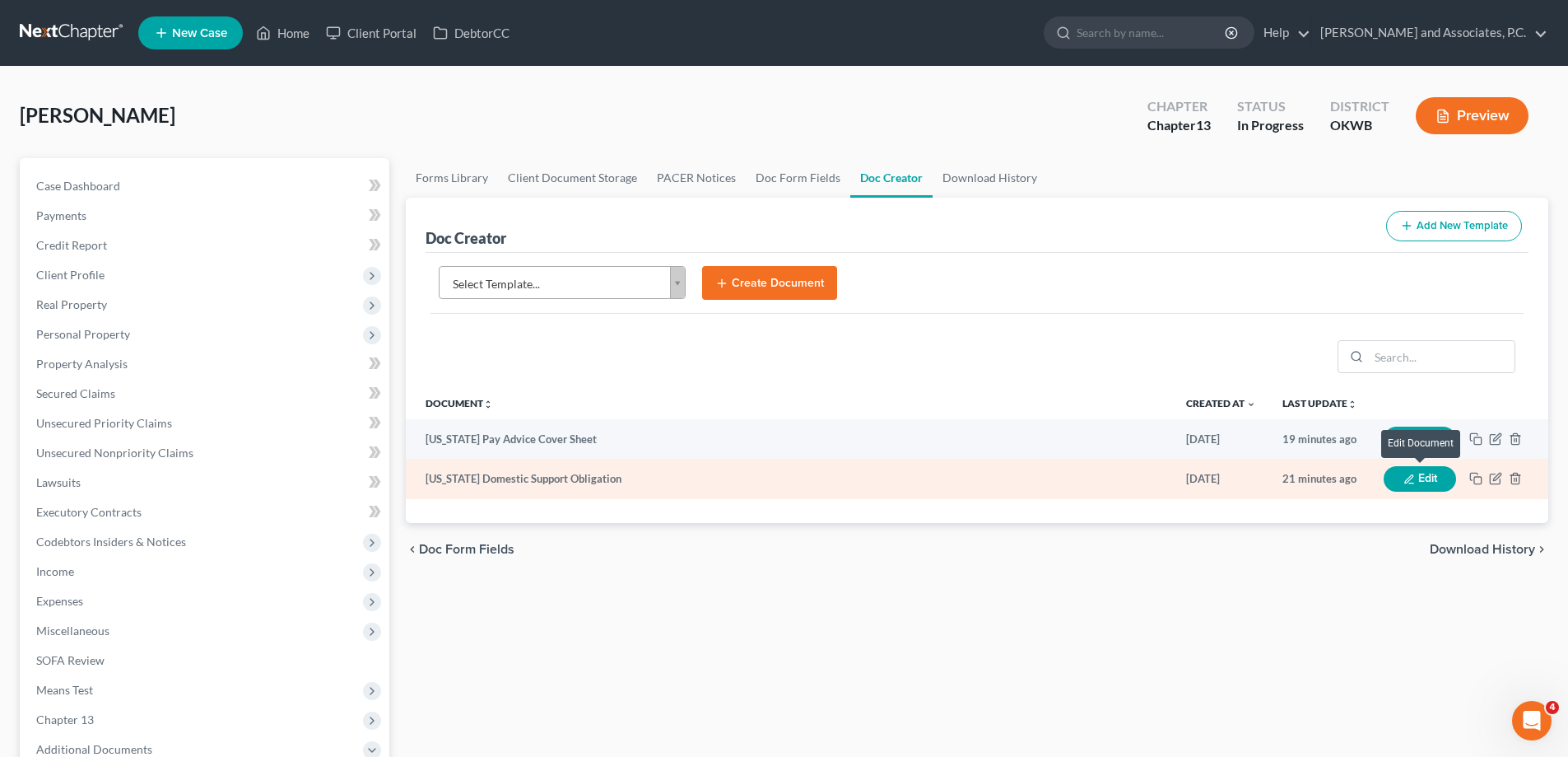
click at [1425, 479] on button "Edit" at bounding box center [1419, 478] width 72 height 25
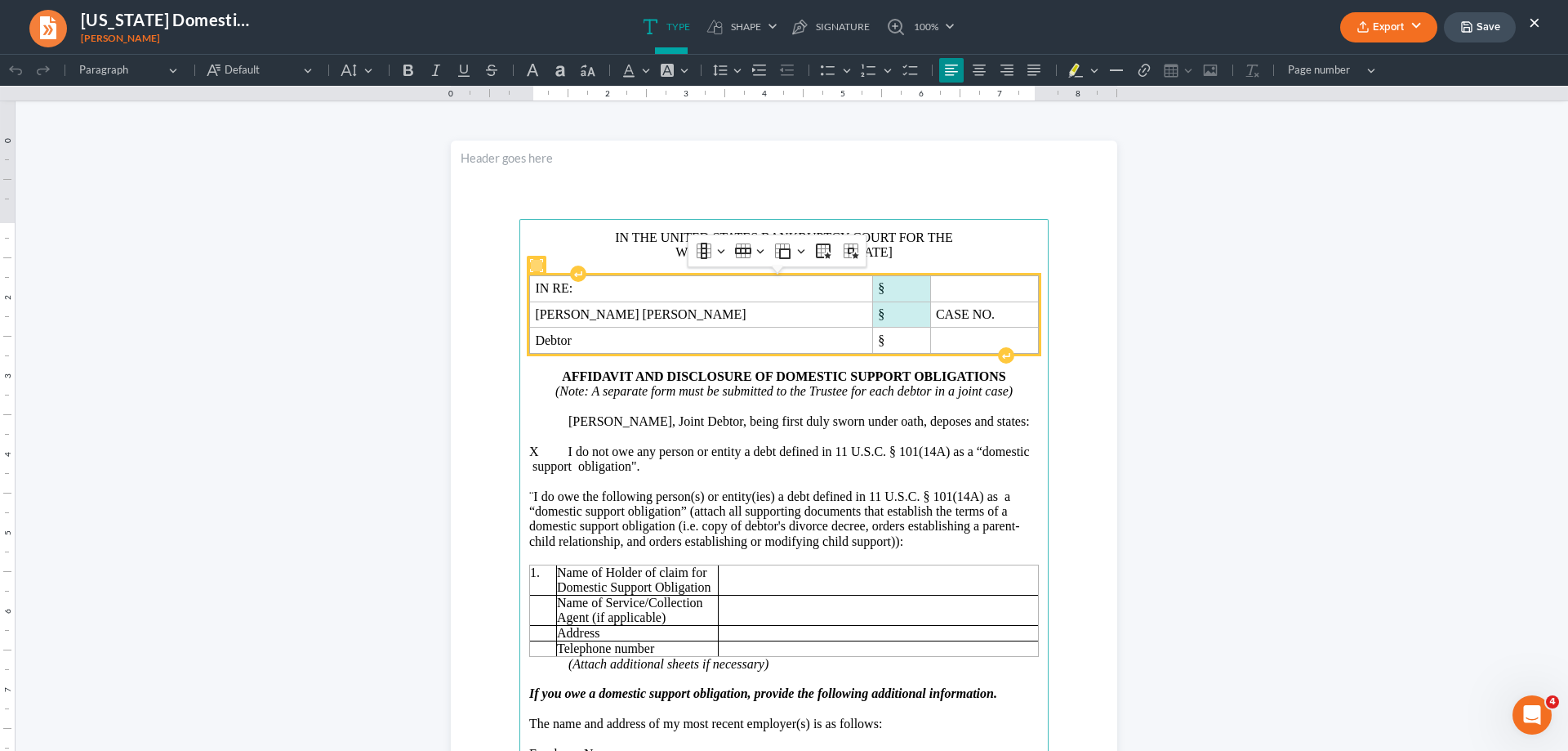
drag, startPoint x: 787, startPoint y: 284, endPoint x: 787, endPoint y: 325, distance: 41.0
click at [787, 325] on tbody "IN RE: § [PERSON_NAME] [PERSON_NAME] § CASE NO. Debtor §" at bounding box center [784, 314] width 509 height 77
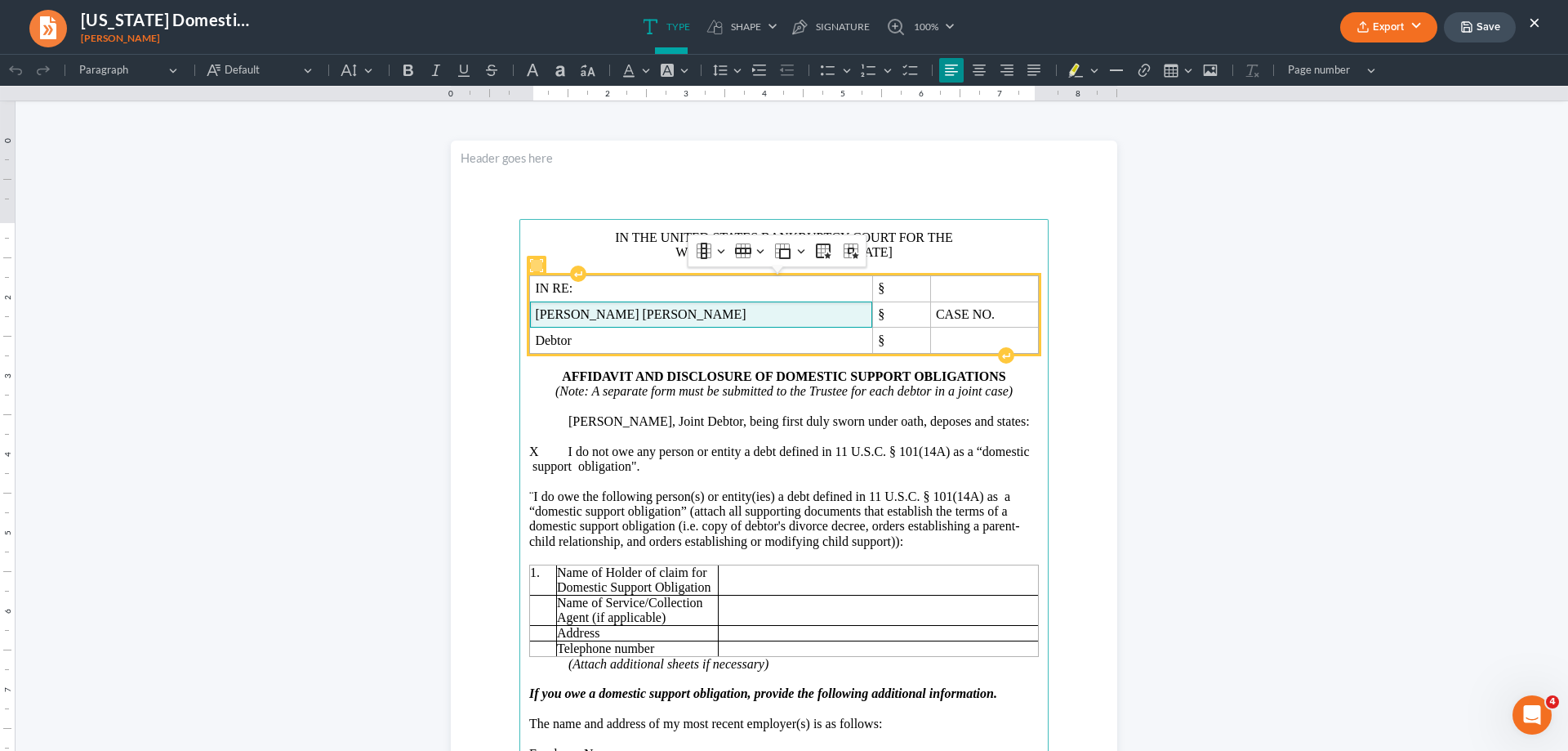
drag, startPoint x: 738, startPoint y: 313, endPoint x: 759, endPoint y: 299, distance: 25.2
click at [737, 311] on span "[PERSON_NAME] [PERSON_NAME]" at bounding box center [701, 315] width 331 height 15
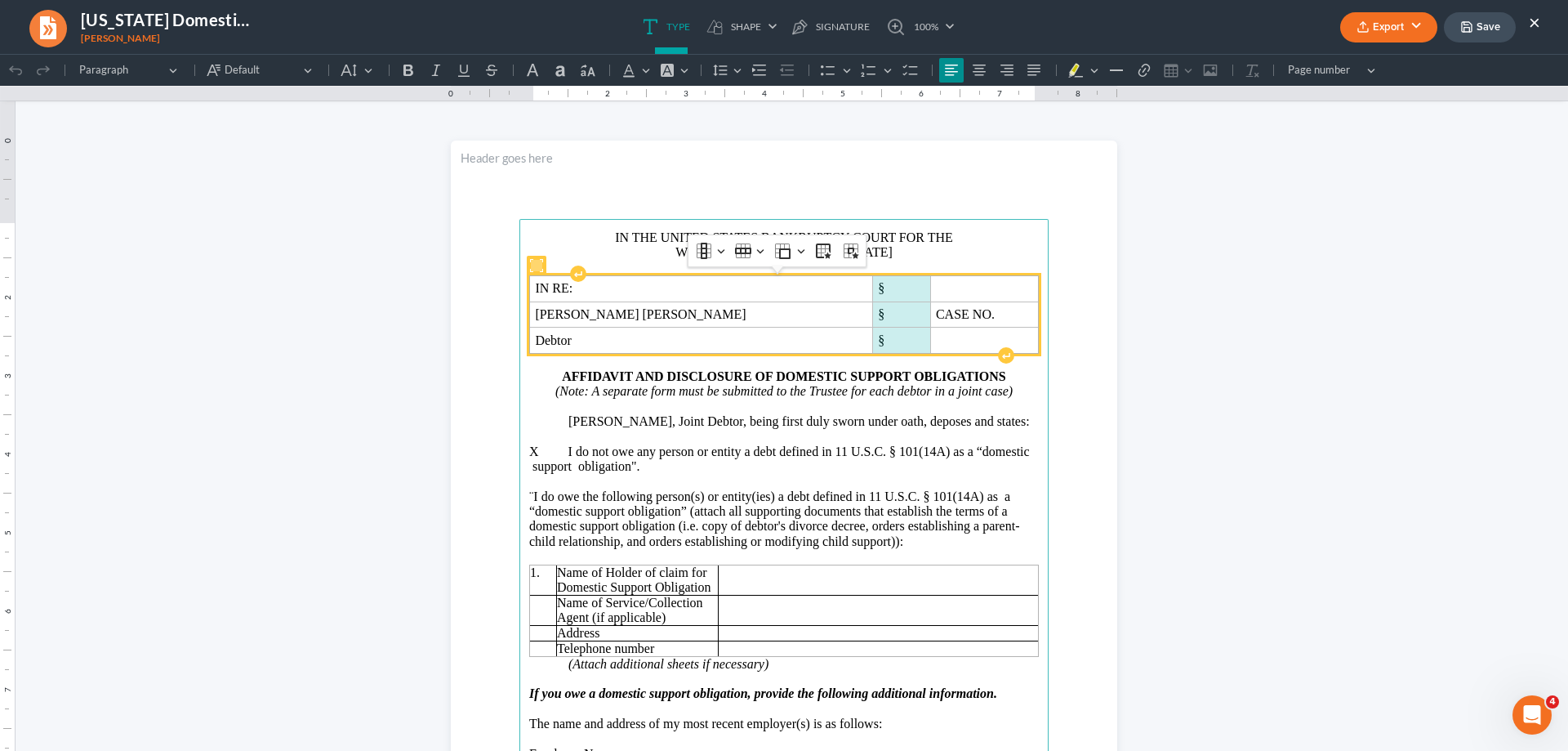
drag, startPoint x: 791, startPoint y: 281, endPoint x: 792, endPoint y: 330, distance: 49.0
click at [792, 330] on tbody "IN RE: § [PERSON_NAME] [PERSON_NAME] § CASE NO. Debtor §" at bounding box center [784, 314] width 509 height 77
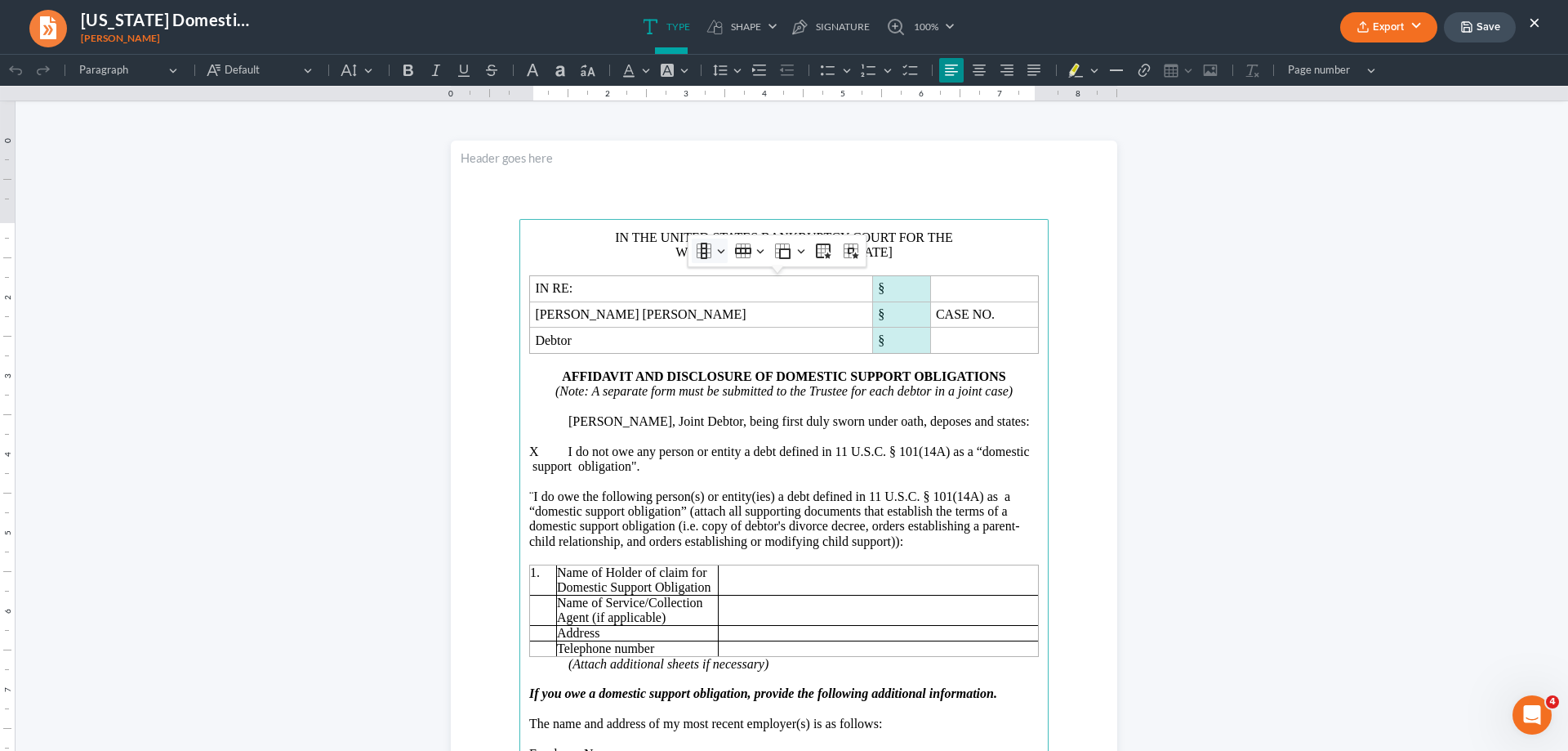
click at [719, 257] on button "Column Column" at bounding box center [709, 250] width 36 height 24
click at [741, 332] on span "Insert column right" at bounding box center [764, 331] width 88 height 19
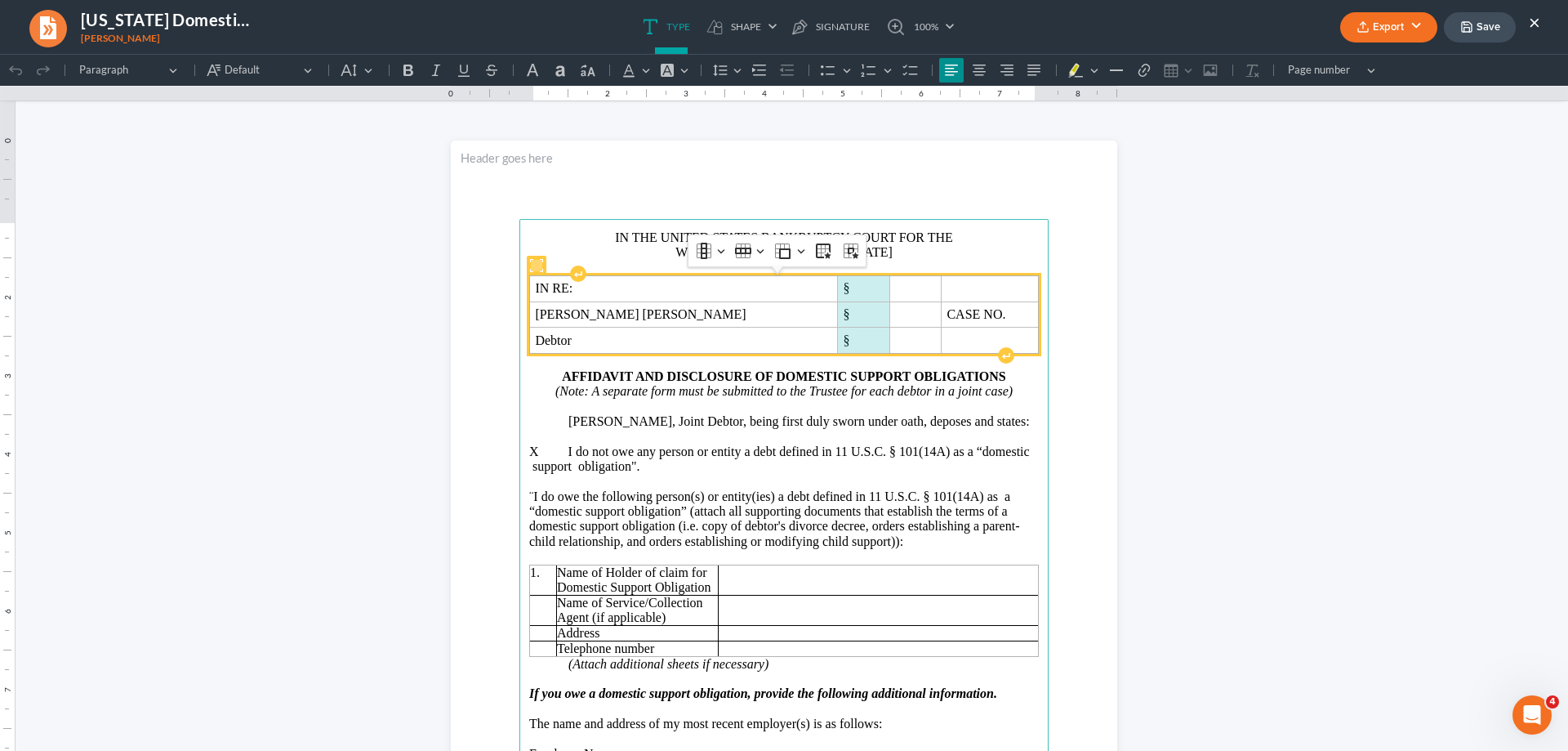
click at [838, 332] on td "§" at bounding box center [864, 341] width 51 height 26
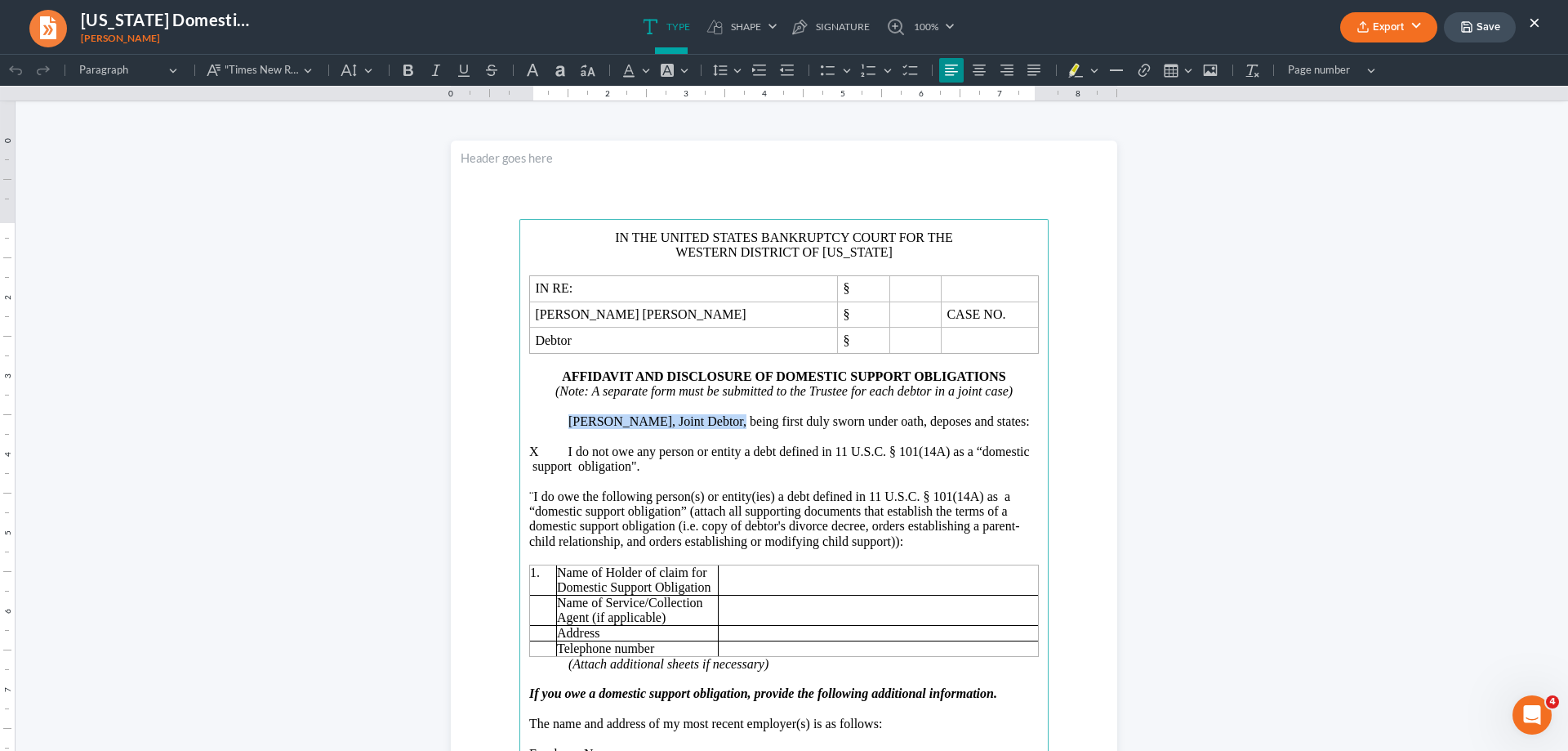
drag, startPoint x: 563, startPoint y: 417, endPoint x: 717, endPoint y: 428, distance: 154.4
click at [717, 428] on p "[PERSON_NAME], Joint Debtor, being first duly sworn under oath, deposes and sta…" at bounding box center [804, 422] width 471 height 15
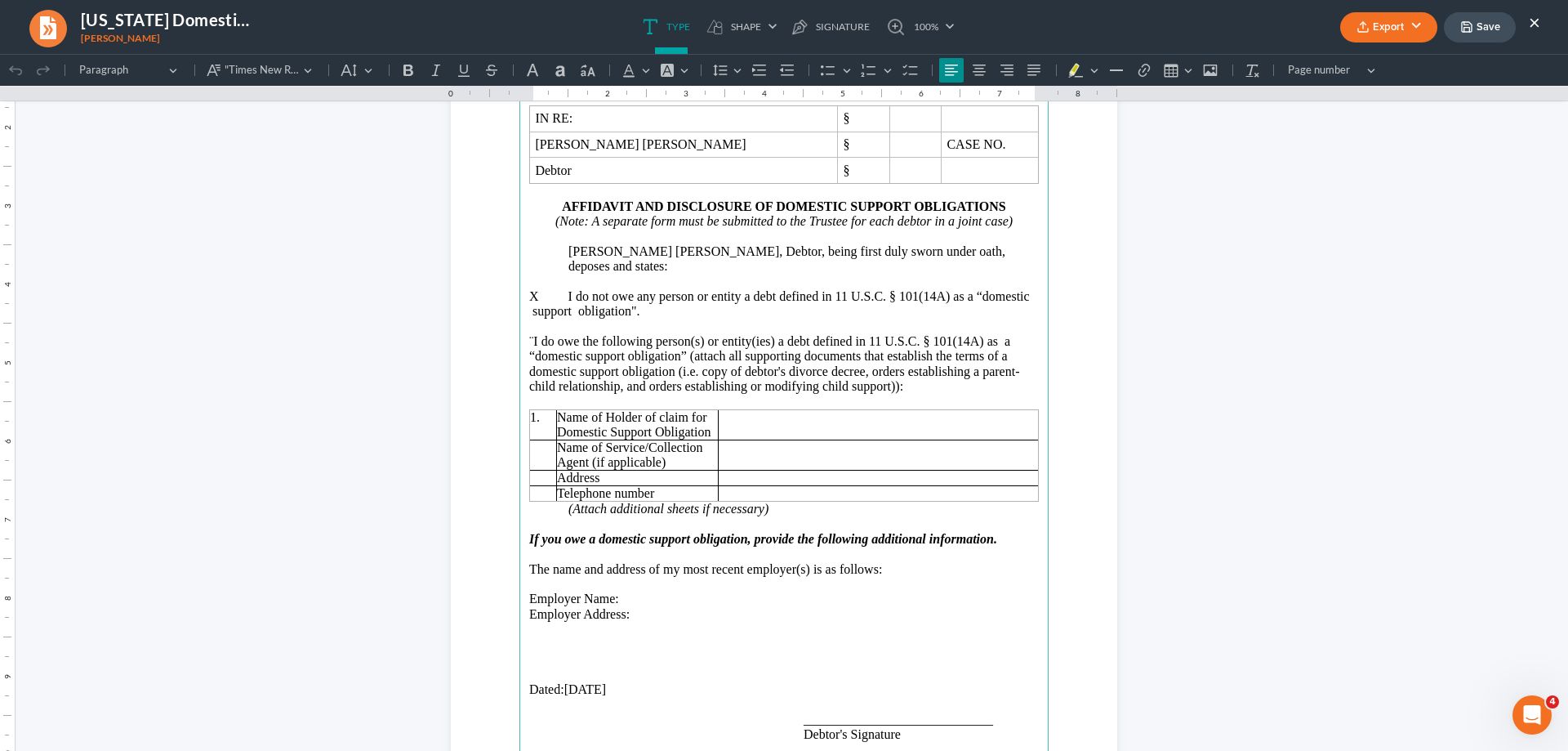
scroll to position [245, 0]
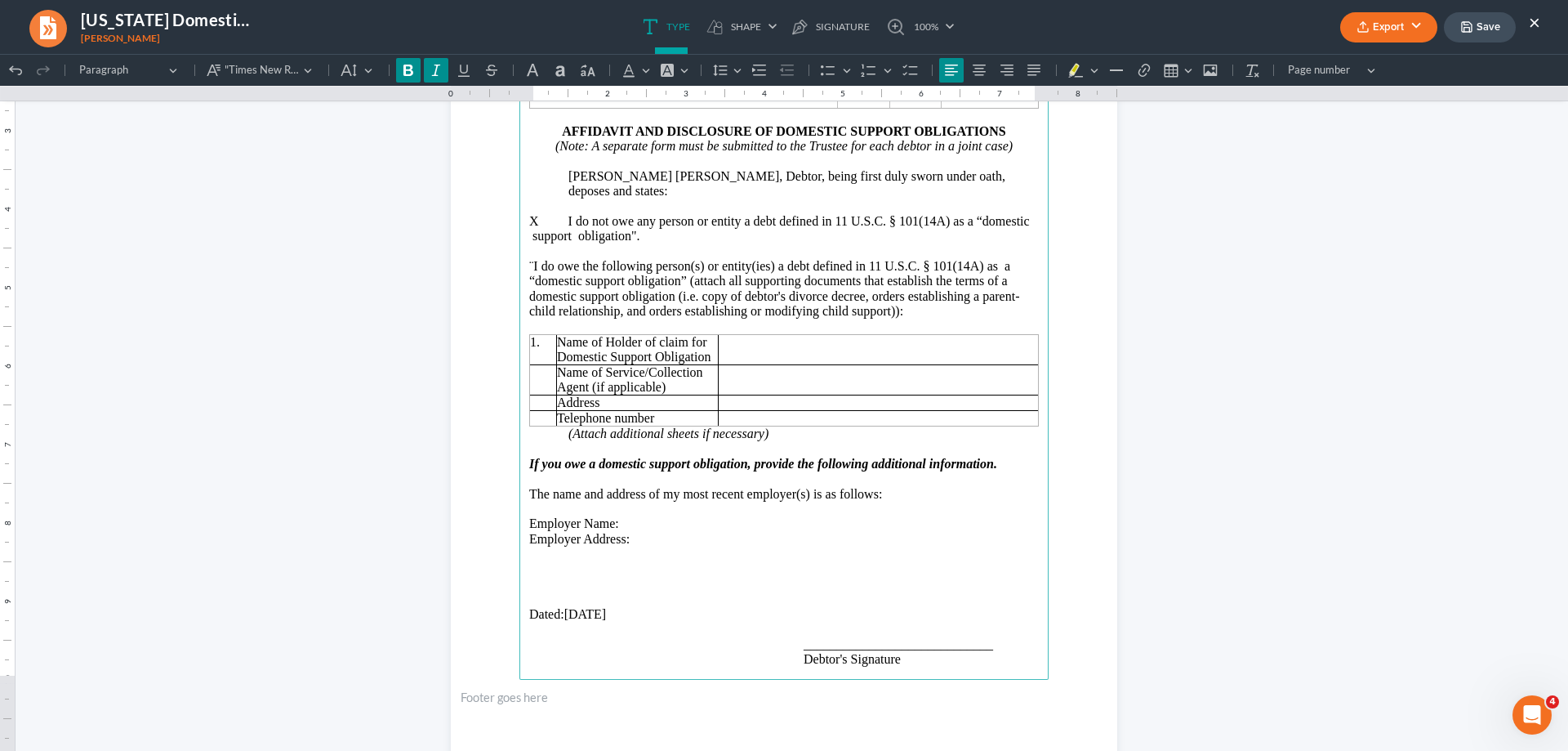
drag, startPoint x: 522, startPoint y: 443, endPoint x: 845, endPoint y: 528, distance: 334.0
click at [845, 528] on main "IN THE UNITED STATES BANKRUPTCY COURT FOR THE WESTERN DISTRICT OF [US_STATE] IN…" at bounding box center [784, 327] width 529 height 705
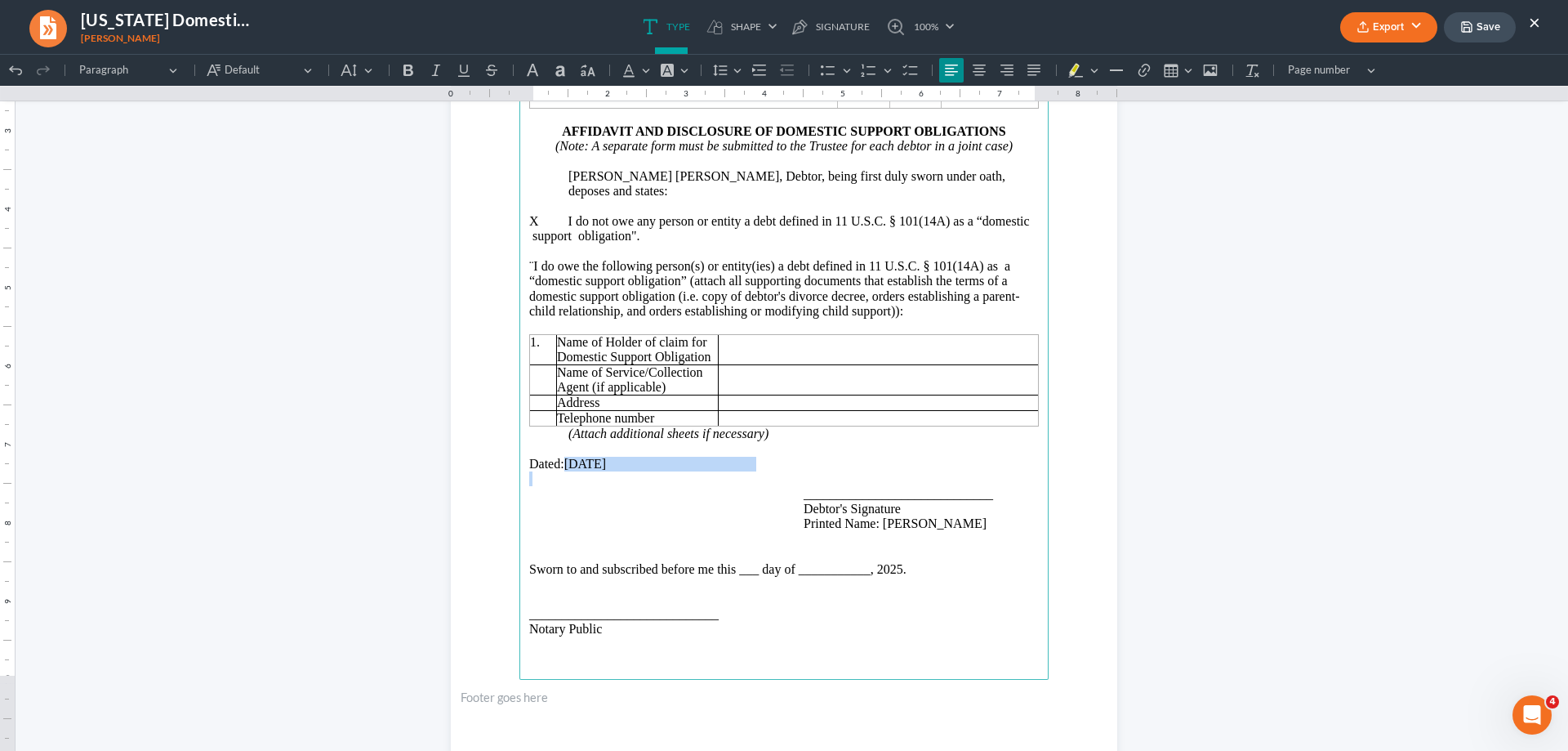
drag, startPoint x: 565, startPoint y: 449, endPoint x: 654, endPoint y: 460, distance: 89.7
click at [654, 460] on main "IN THE UNITED STATES BANKRUPTCY COURT FOR THE WESTERN DISTRICT OF [US_STATE] IN…" at bounding box center [784, 327] width 529 height 705
click at [906, 562] on span "Sworn to and subscribed before me this ___ day of ___________, 2025." at bounding box center [718, 569] width 378 height 14
click at [561, 457] on span "Dated: [DATE]" at bounding box center [571, 463] width 84 height 14
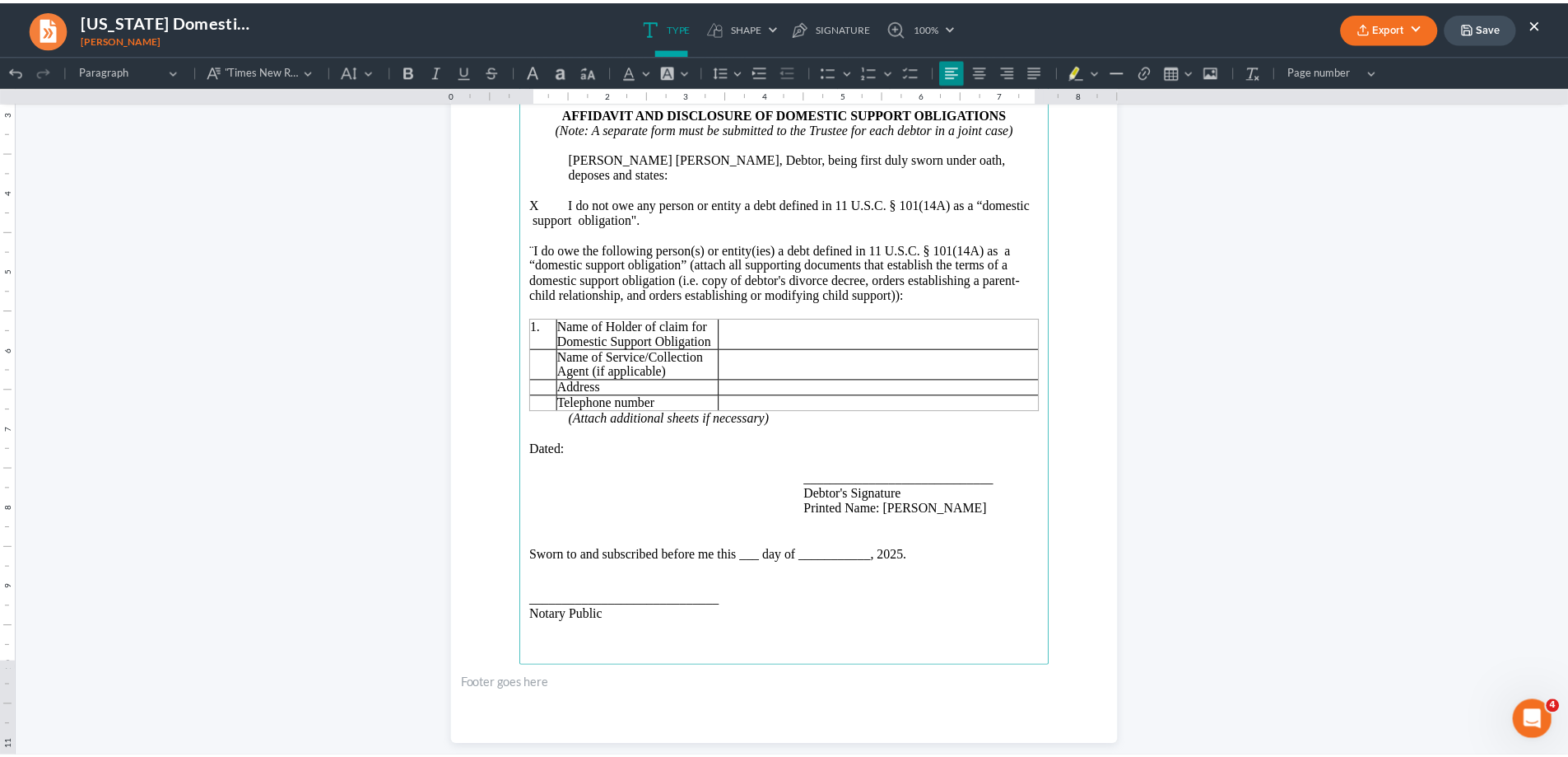
scroll to position [294, 0]
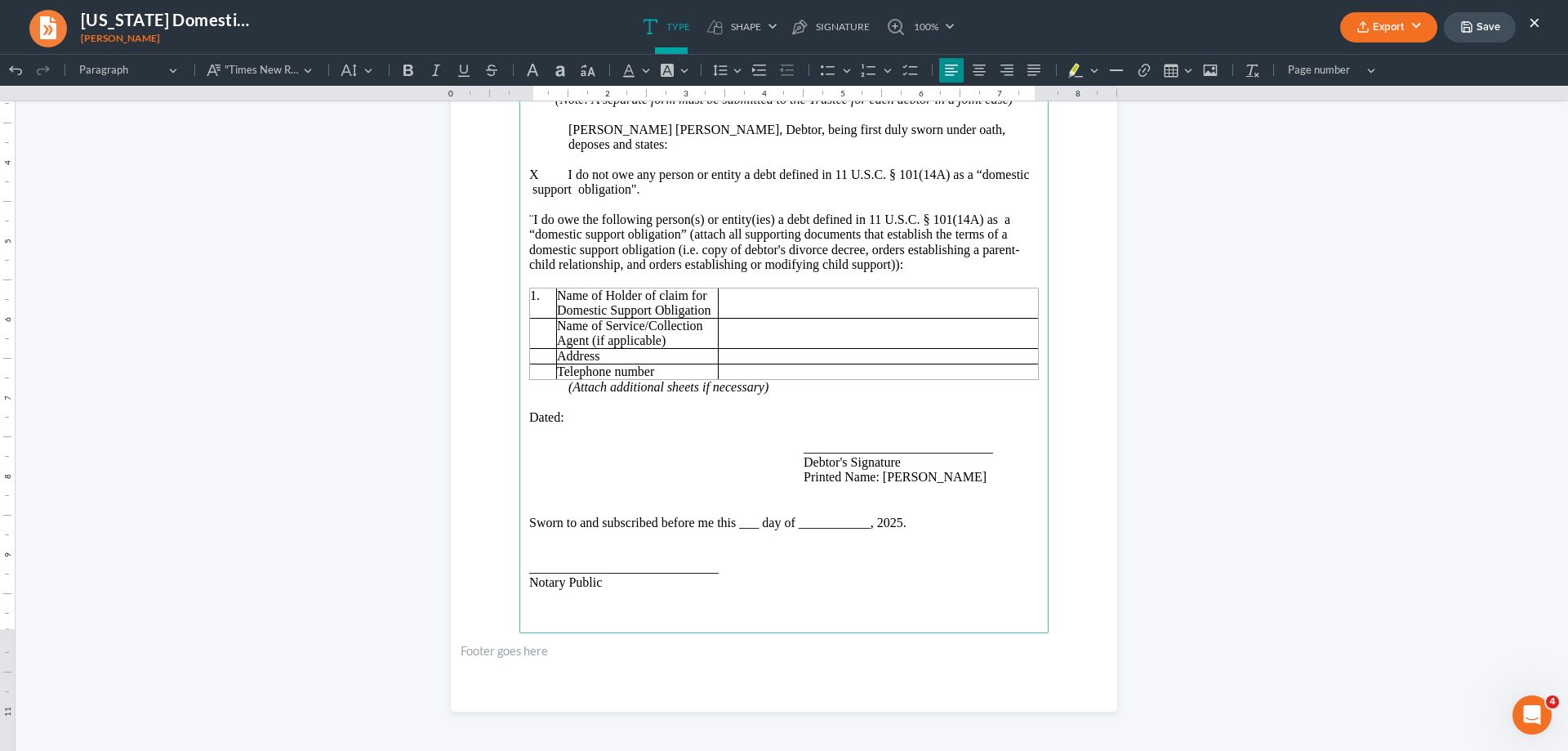
click at [1537, 24] on button "×" at bounding box center [1534, 21] width 11 height 20
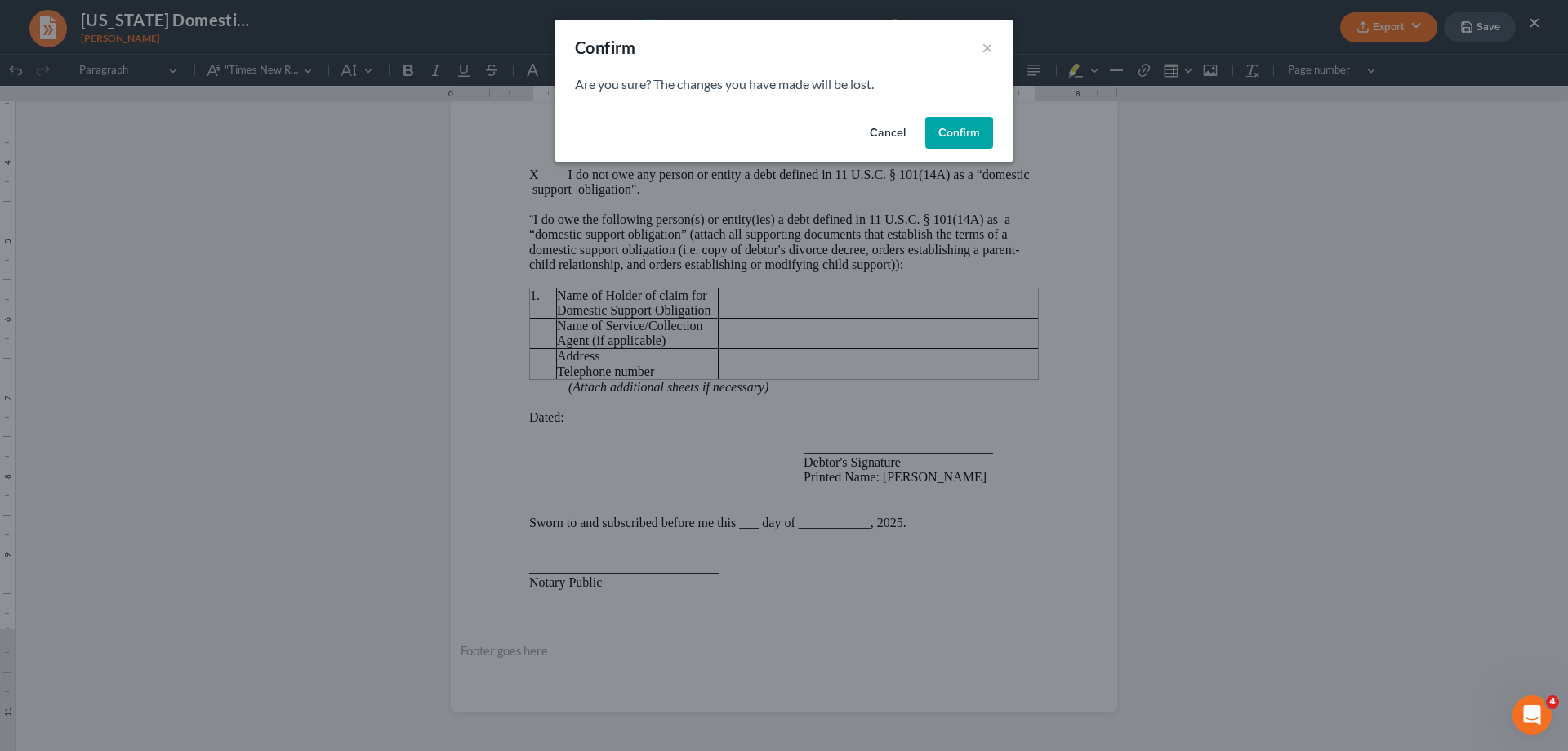
click at [975, 128] on button "Confirm" at bounding box center [958, 133] width 68 height 33
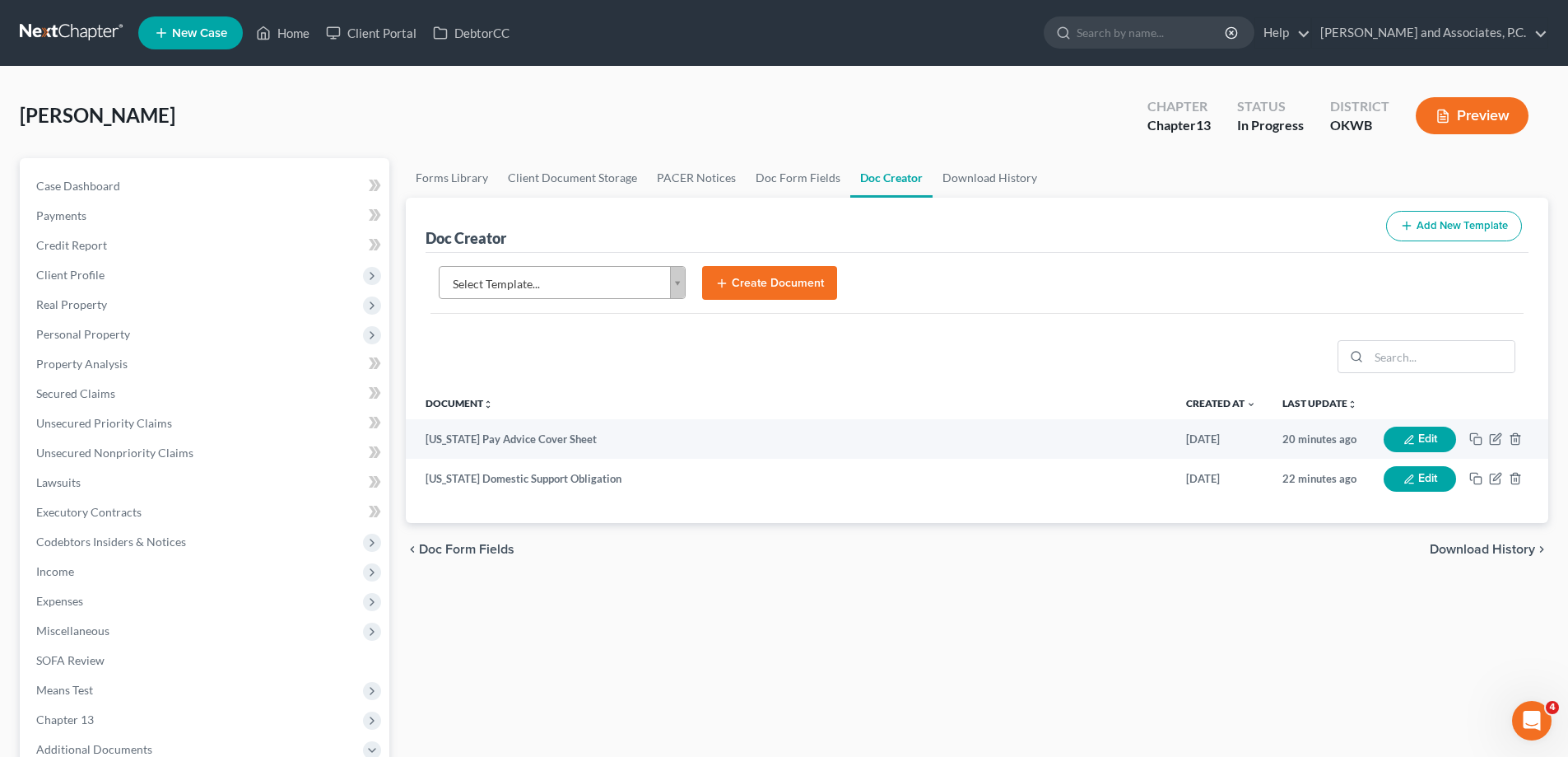
click at [676, 287] on body "Home New Case Client Portal DebtorCC [PERSON_NAME] and Associates, [PERSON_NAME…" at bounding box center [784, 556] width 1568 height 1113
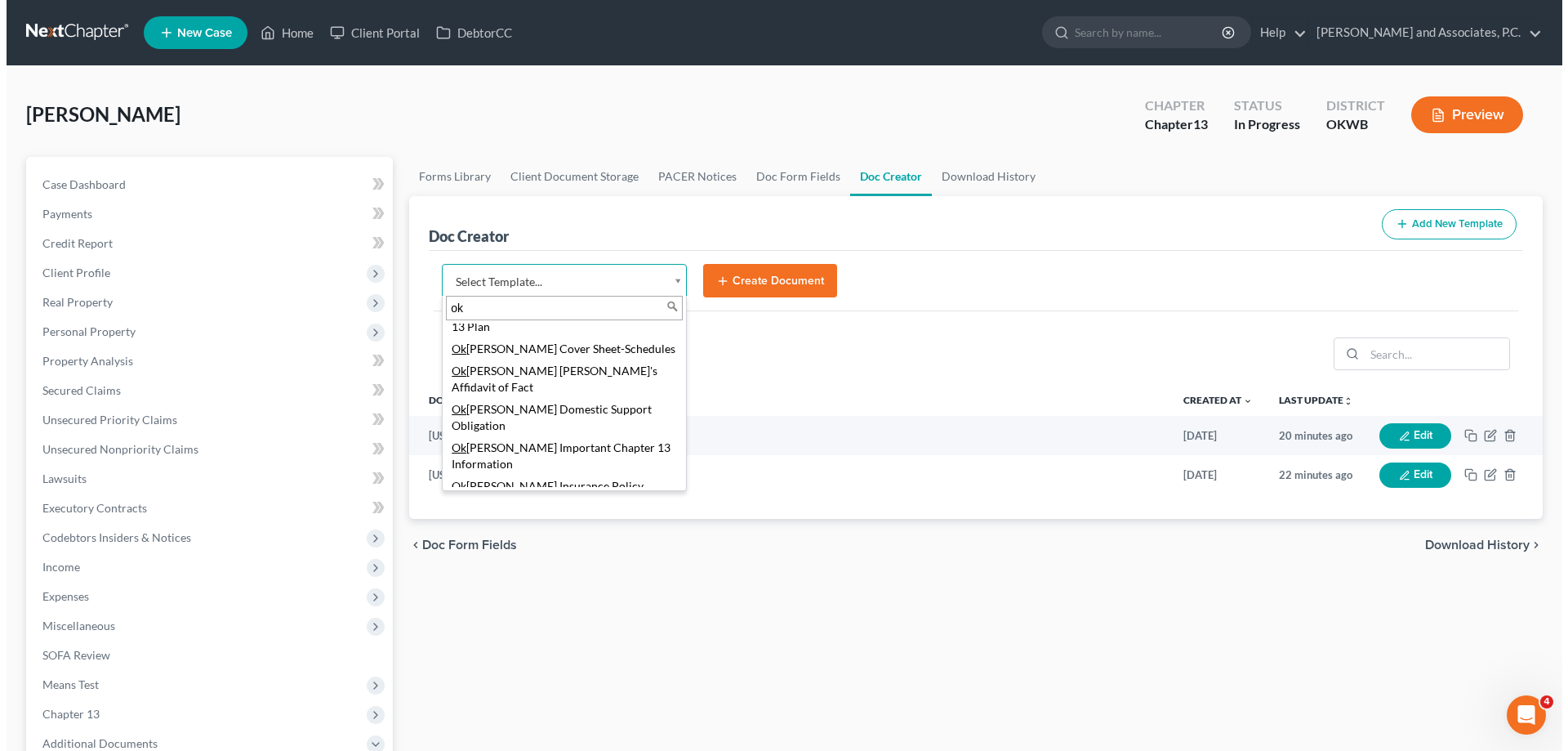
scroll to position [409, 0]
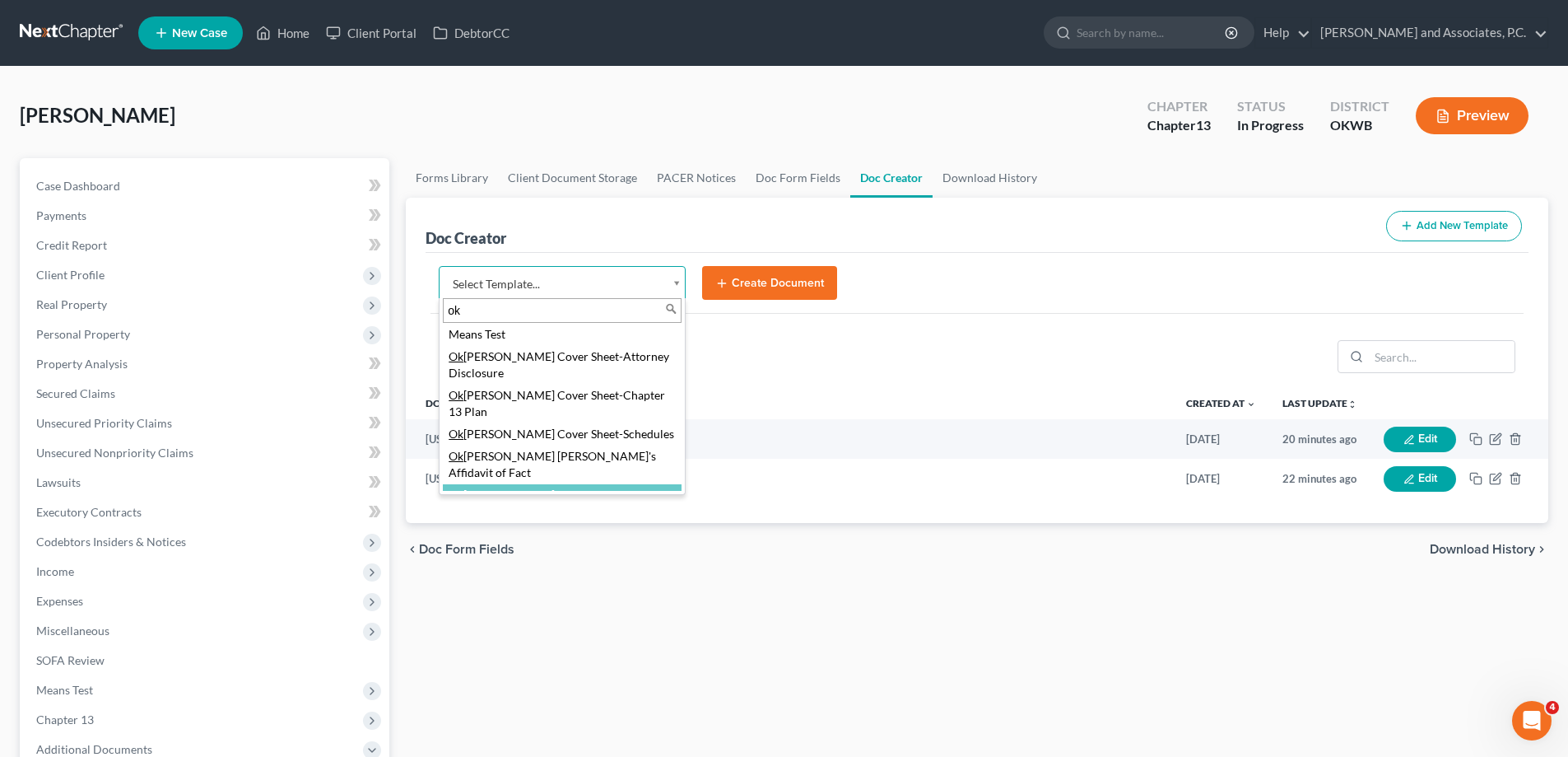
type input "ok"
select select "77465"
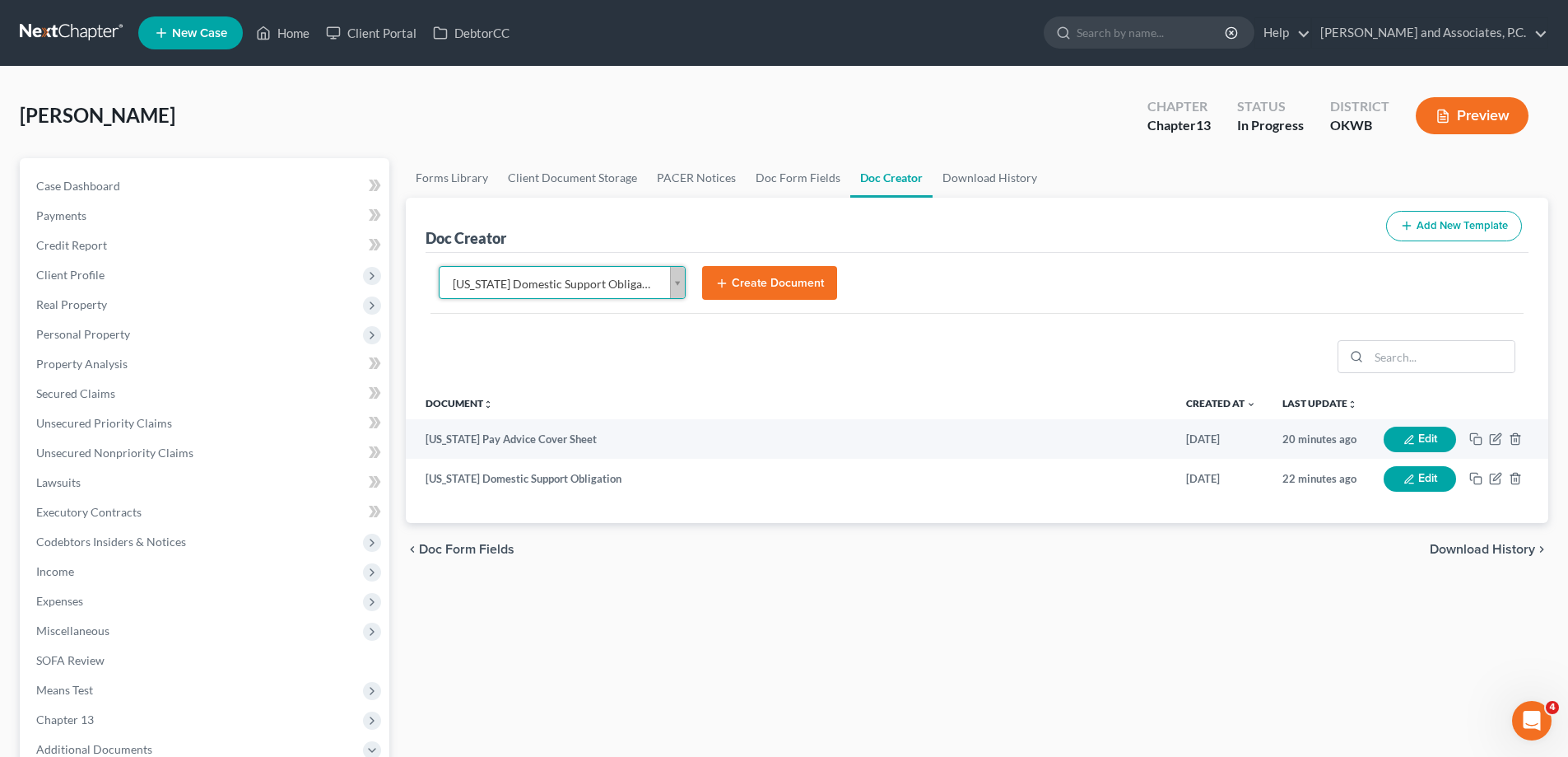
click at [805, 282] on button "Create Document" at bounding box center [770, 283] width 135 height 35
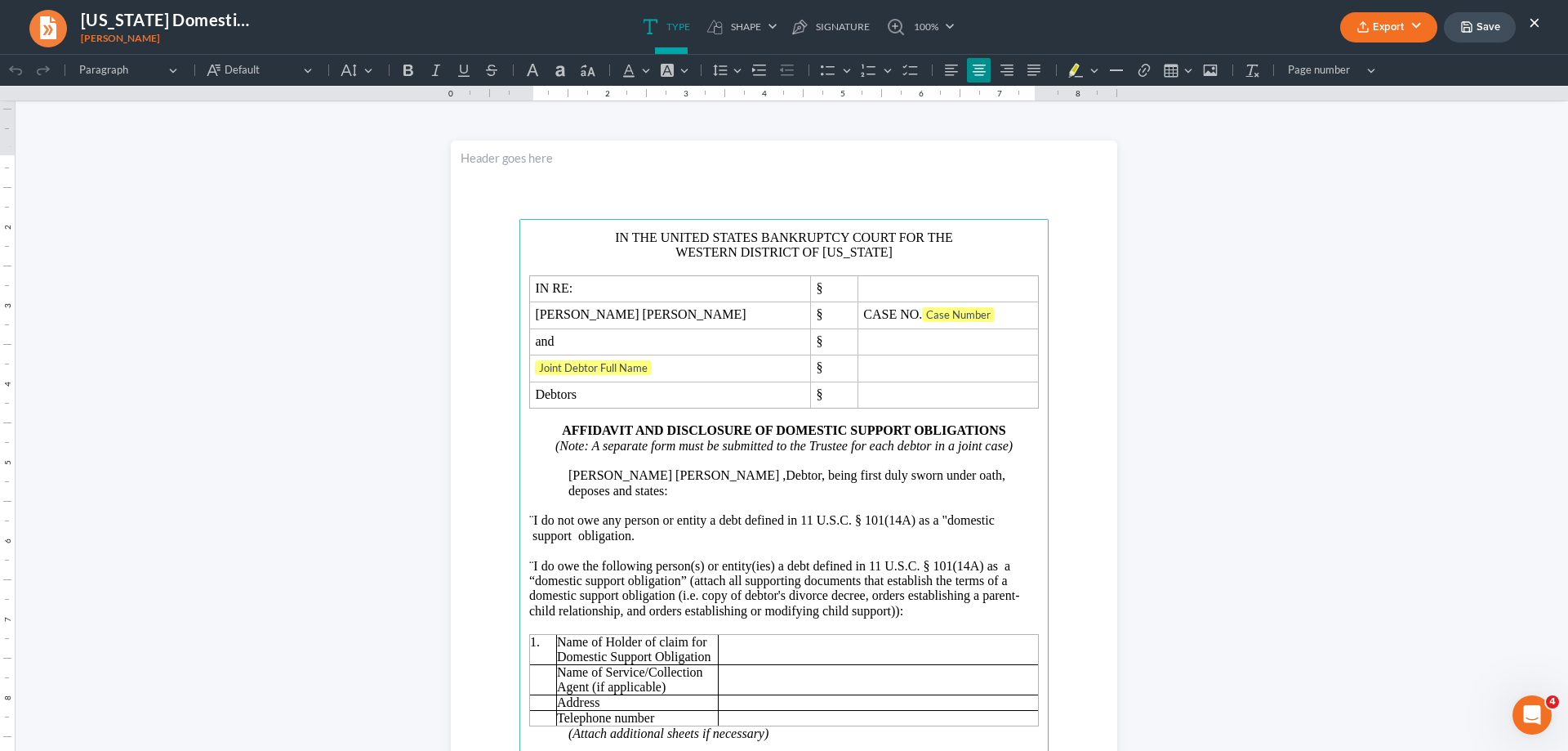
scroll to position [0, 0]
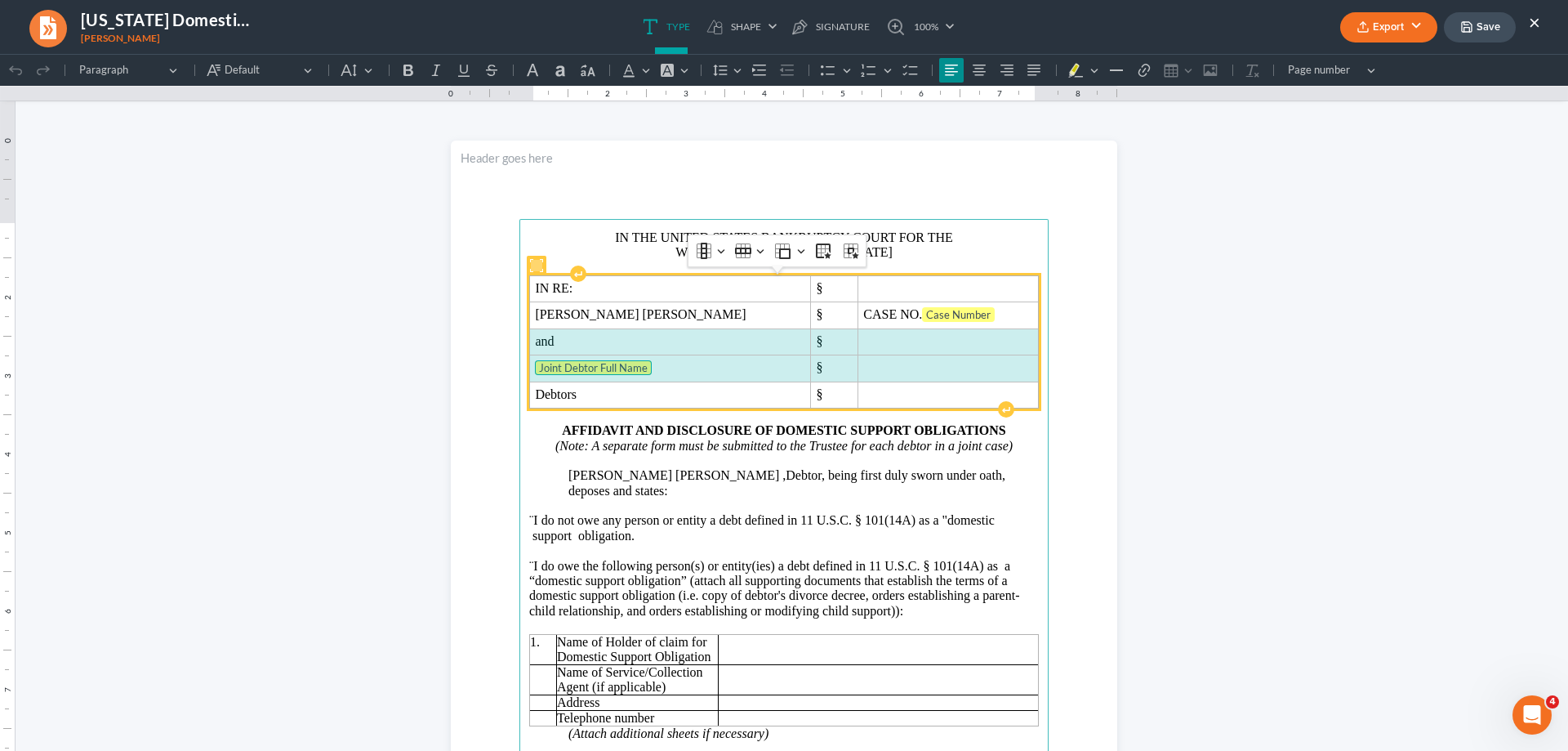
drag, startPoint x: 531, startPoint y: 340, endPoint x: 870, endPoint y: 370, distance: 340.3
click at [870, 370] on tbody "IN RE: § [PERSON_NAME] [PERSON_NAME] § CASE NO. Case Number and § Joint Debtor …" at bounding box center [784, 342] width 509 height 132
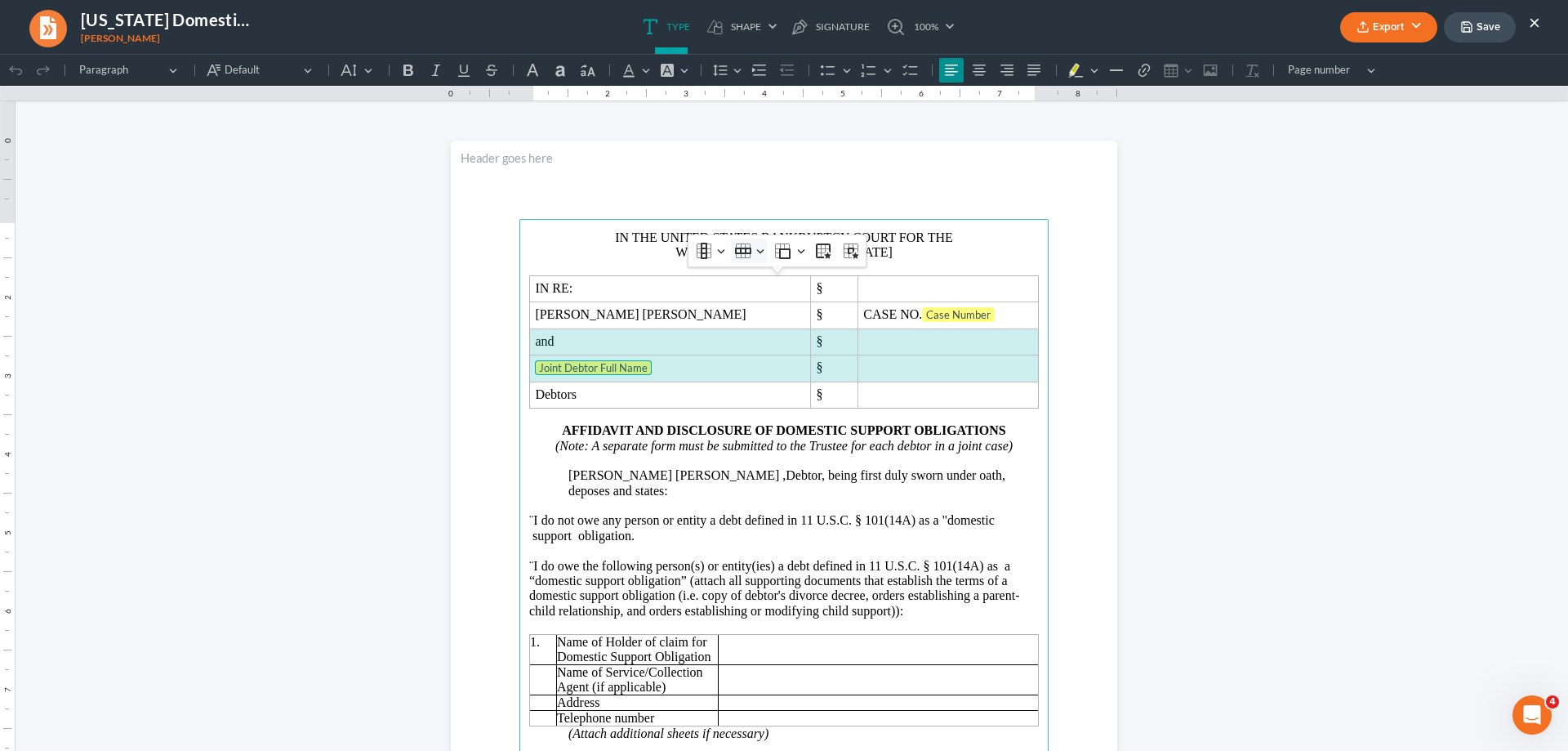
click at [760, 251] on button "Row Row" at bounding box center [749, 250] width 36 height 24
click at [776, 355] on span "Delete row" at bounding box center [785, 358] width 52 height 19
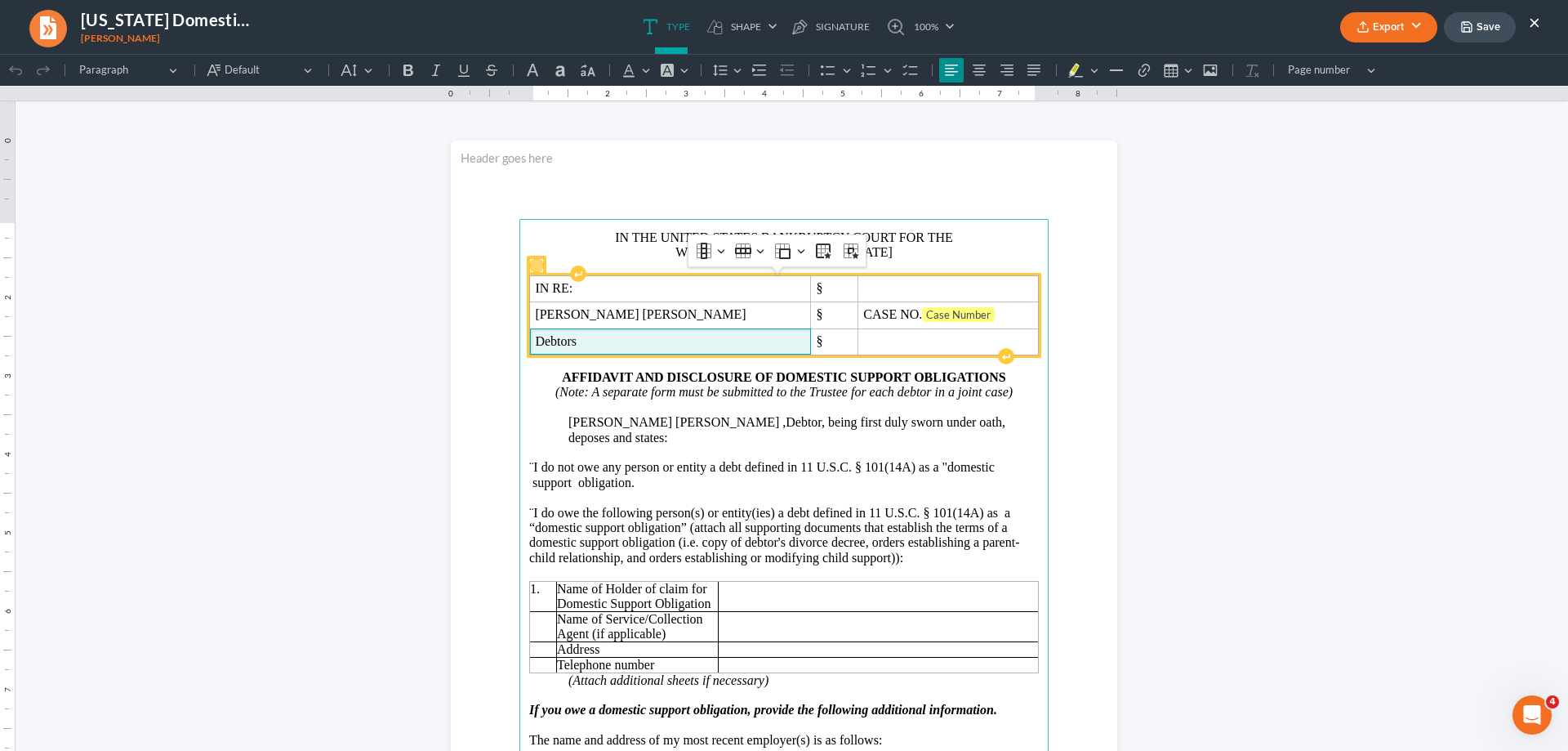
click at [584, 339] on span "Debtors" at bounding box center [670, 342] width 270 height 15
click at [864, 340] on span "Rich Text Editor, page-0-main" at bounding box center [948, 342] width 169 height 15
drag, startPoint x: 774, startPoint y: 283, endPoint x: 738, endPoint y: 285, distance: 36.1
click at [765, 330] on tbody "IN RE: § [PERSON_NAME] [PERSON_NAME] § CASE NO. Case Number Debtor § Chapter 13" at bounding box center [784, 315] width 509 height 79
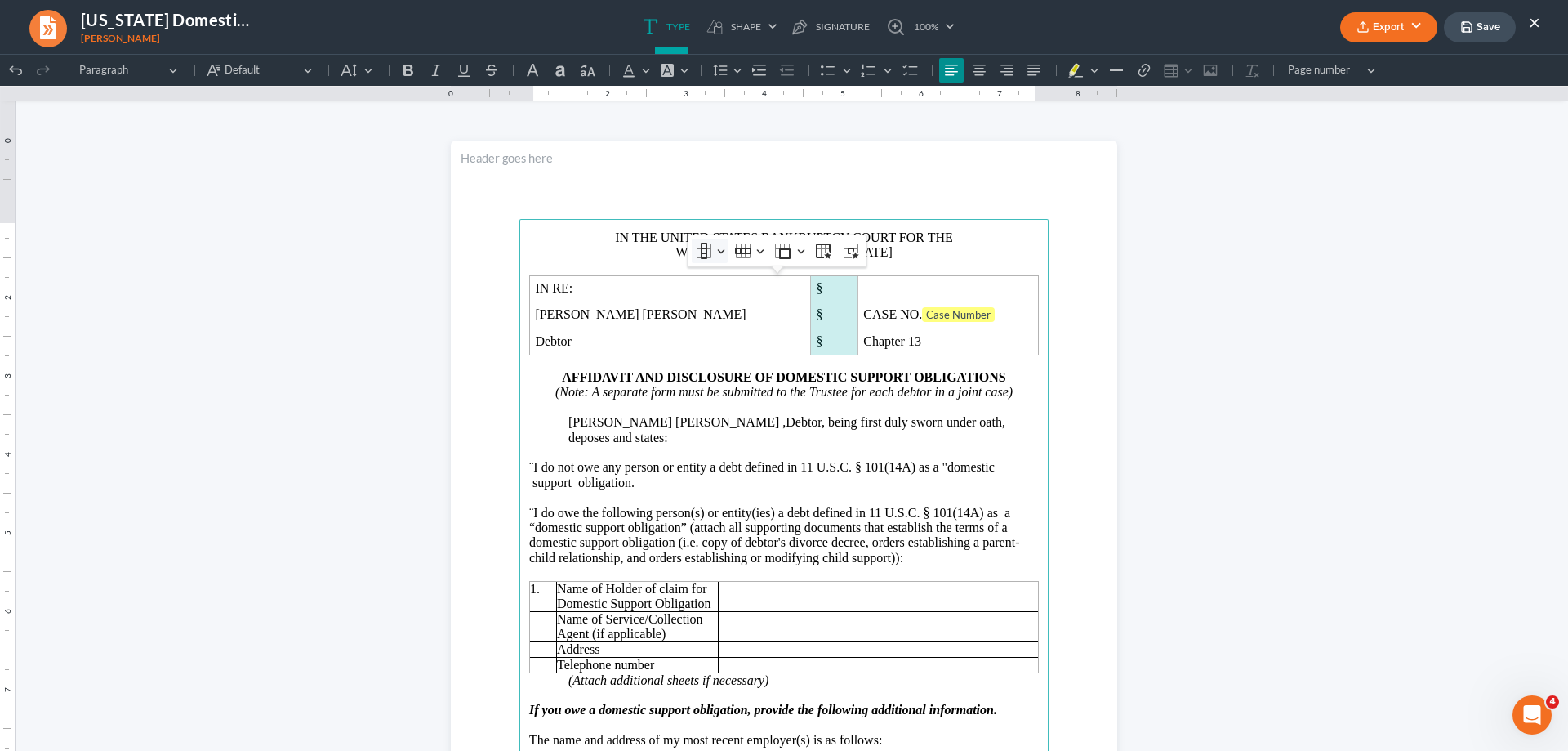
click at [718, 254] on button "Column Column" at bounding box center [709, 250] width 36 height 24
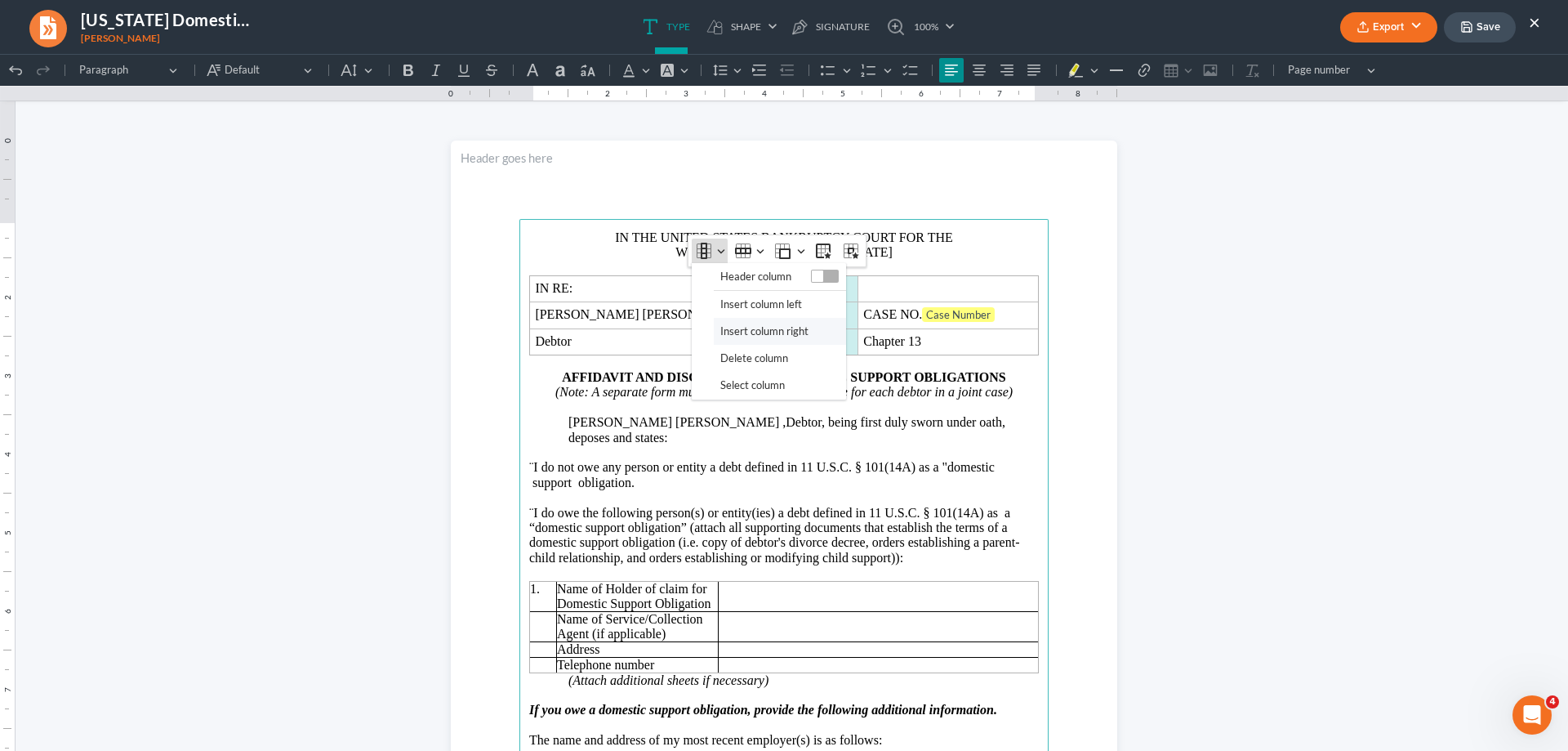
click at [730, 330] on span "Insert column right" at bounding box center [764, 331] width 88 height 19
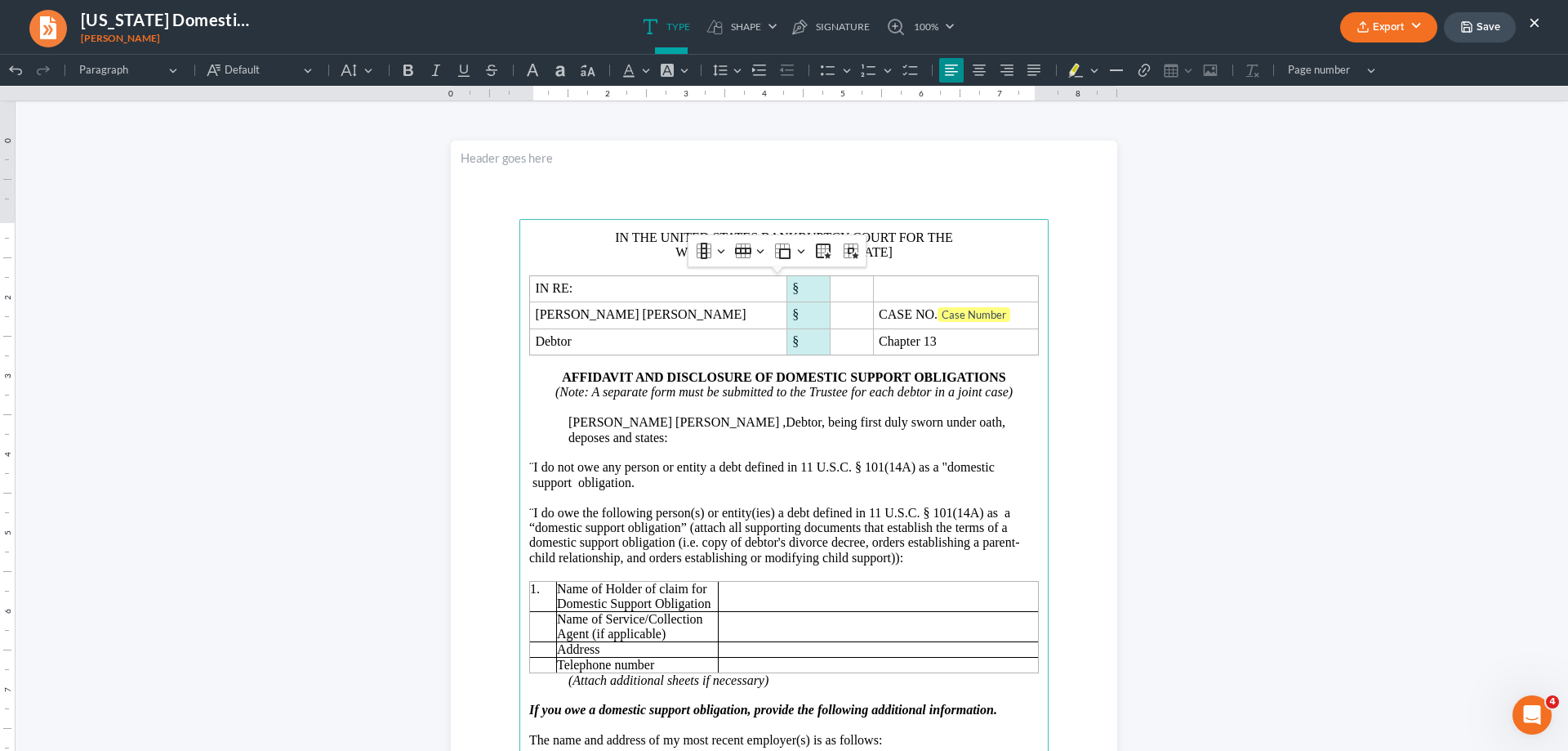
click at [680, 426] on span "[PERSON_NAME] [PERSON_NAME] ,Debtor, being first duly sworn under oath, deposes…" at bounding box center [787, 429] width 437 height 29
click at [531, 460] on span "¨" at bounding box center [531, 466] width 4 height 14
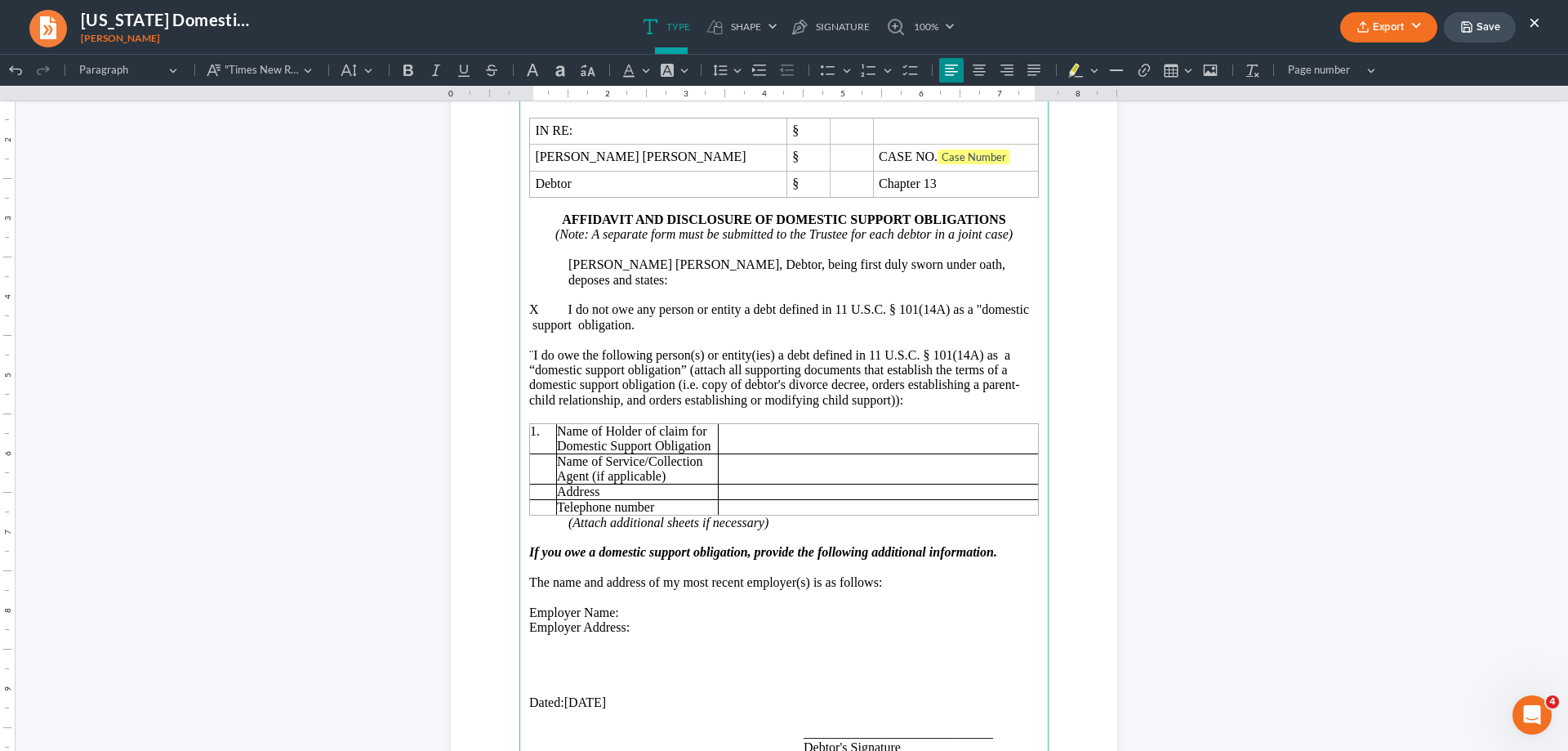
scroll to position [245, 0]
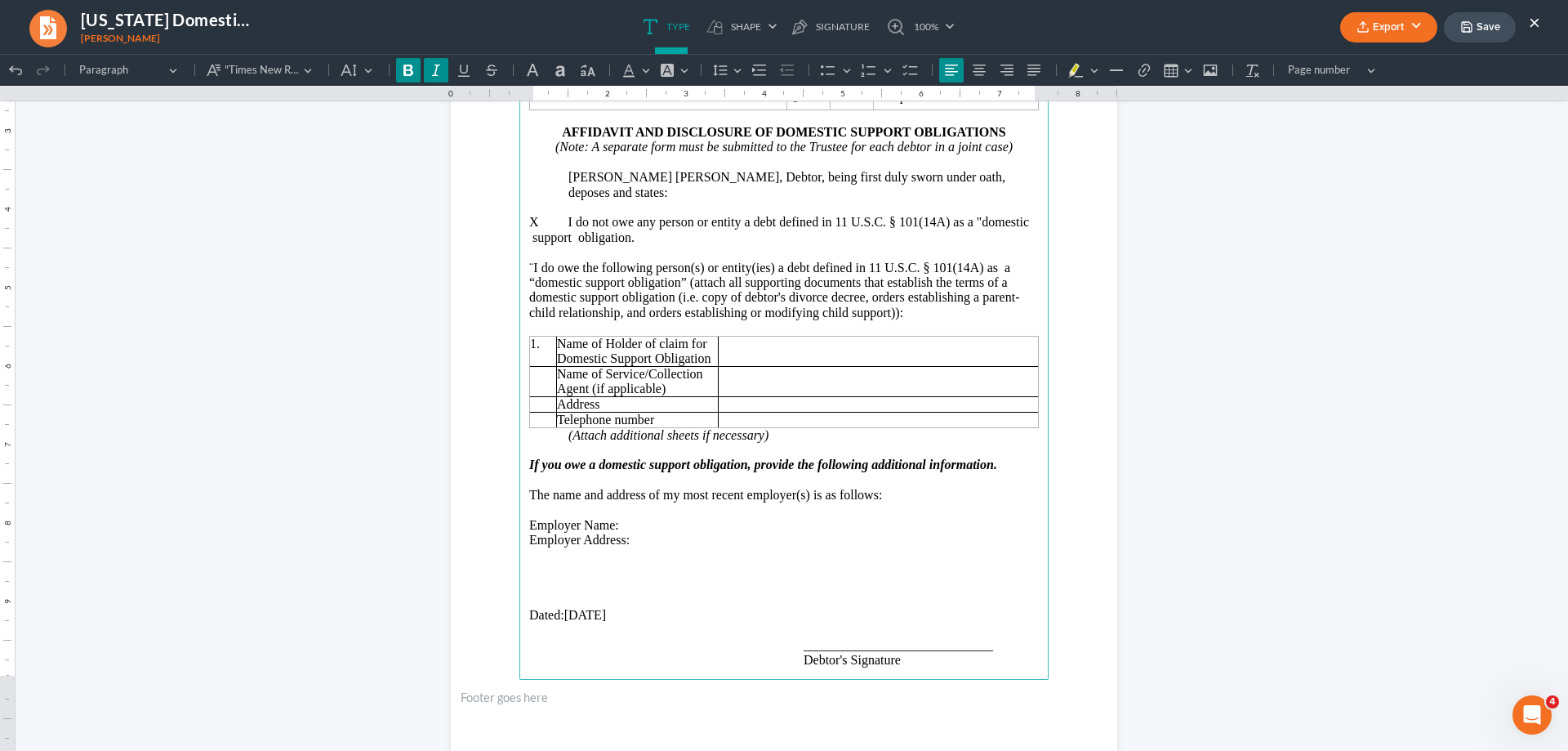
drag, startPoint x: 520, startPoint y: 452, endPoint x: 824, endPoint y: 525, distance: 312.6
click at [824, 524] on main "IN THE UNITED STATES BANKRUPTCY COURT FOR THE WESTERN DISTRICT OF [US_STATE] IN…" at bounding box center [784, 327] width 529 height 705
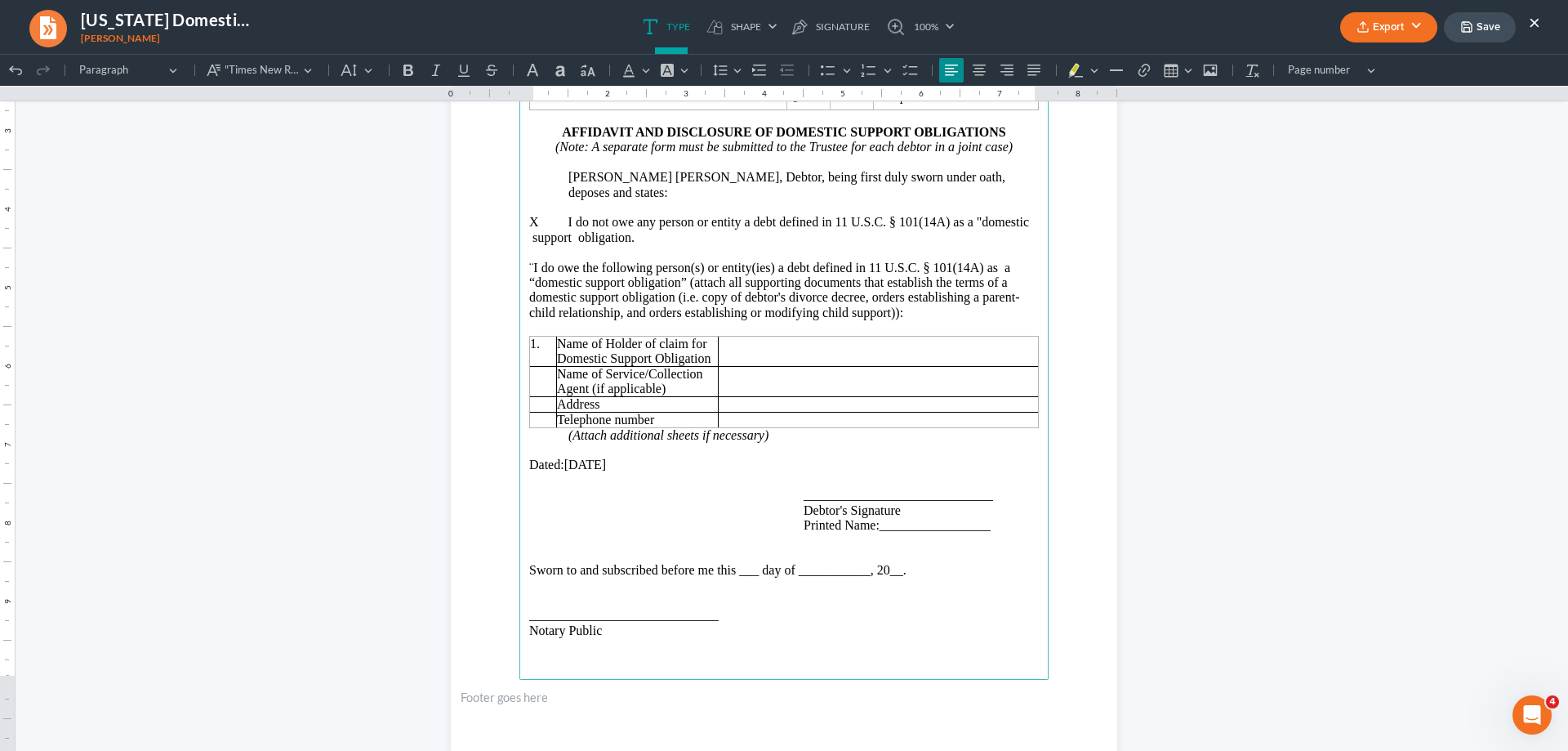
click at [906, 563] on span "Sworn to and subscribed before me this ___ day of ___________, 20__." at bounding box center [718, 570] width 378 height 14
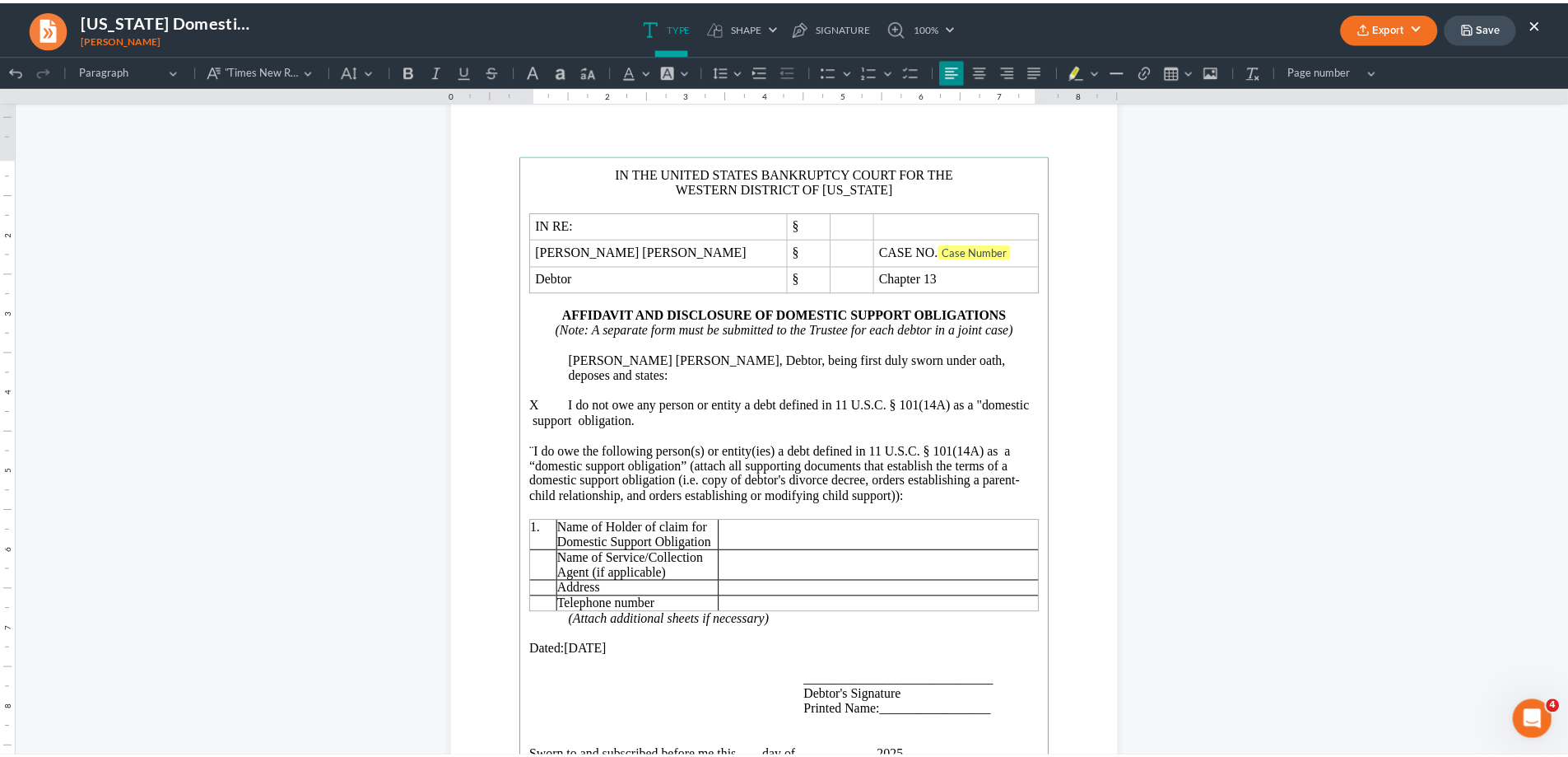
scroll to position [47, 0]
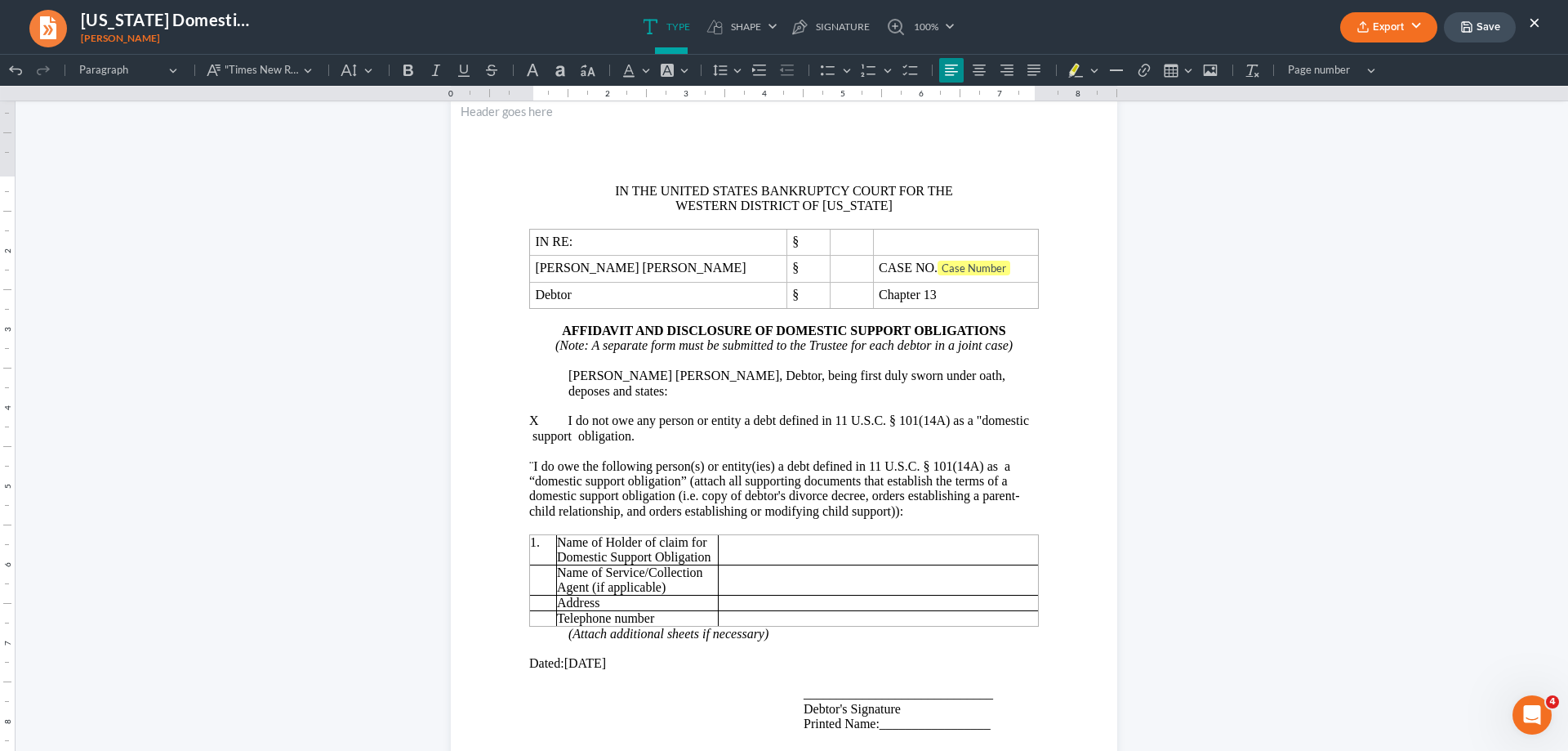
click at [1421, 30] on button "Export" at bounding box center [1388, 27] width 97 height 30
click at [1371, 73] on link "PDF" at bounding box center [1387, 65] width 127 height 28
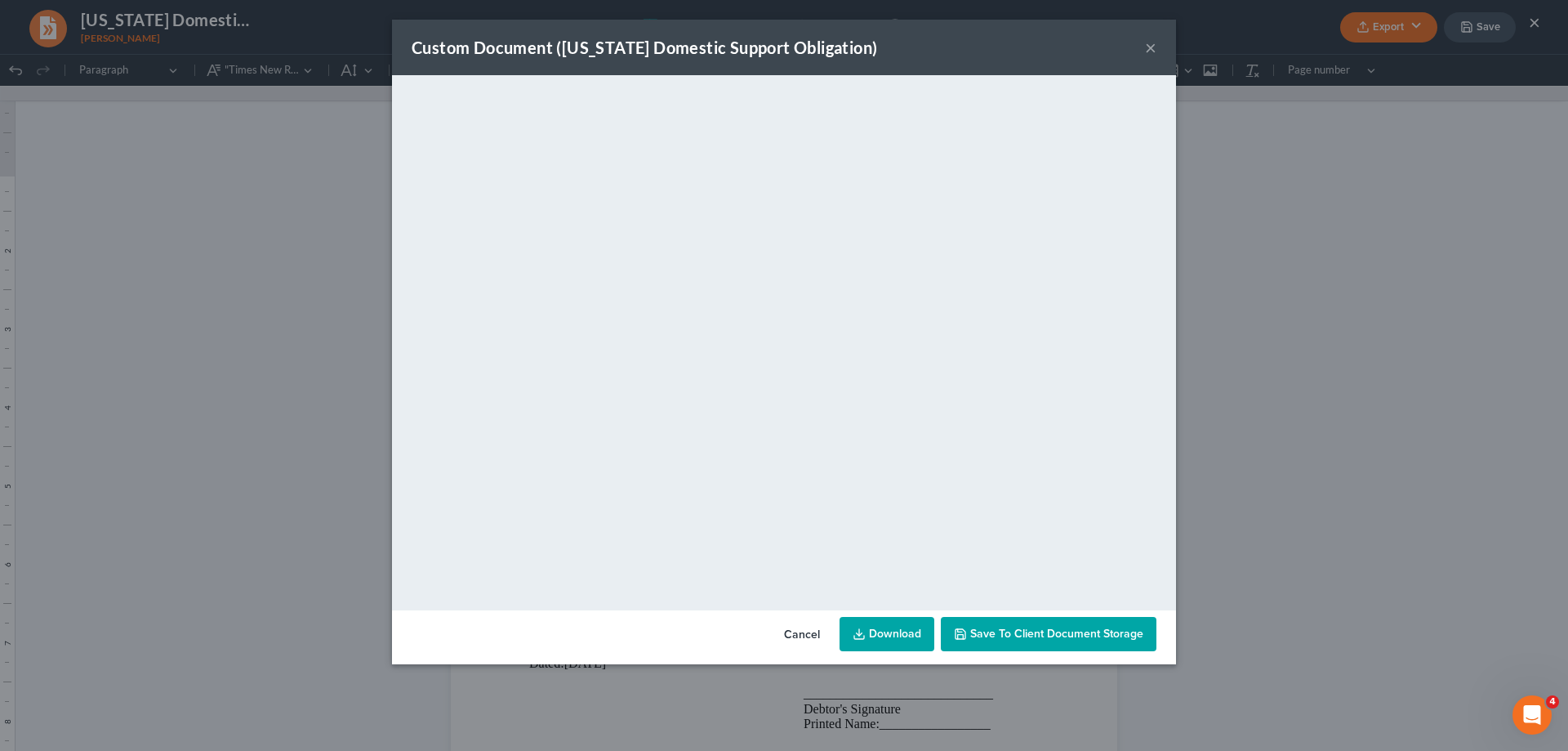
click at [1147, 48] on button "×" at bounding box center [1151, 47] width 11 height 20
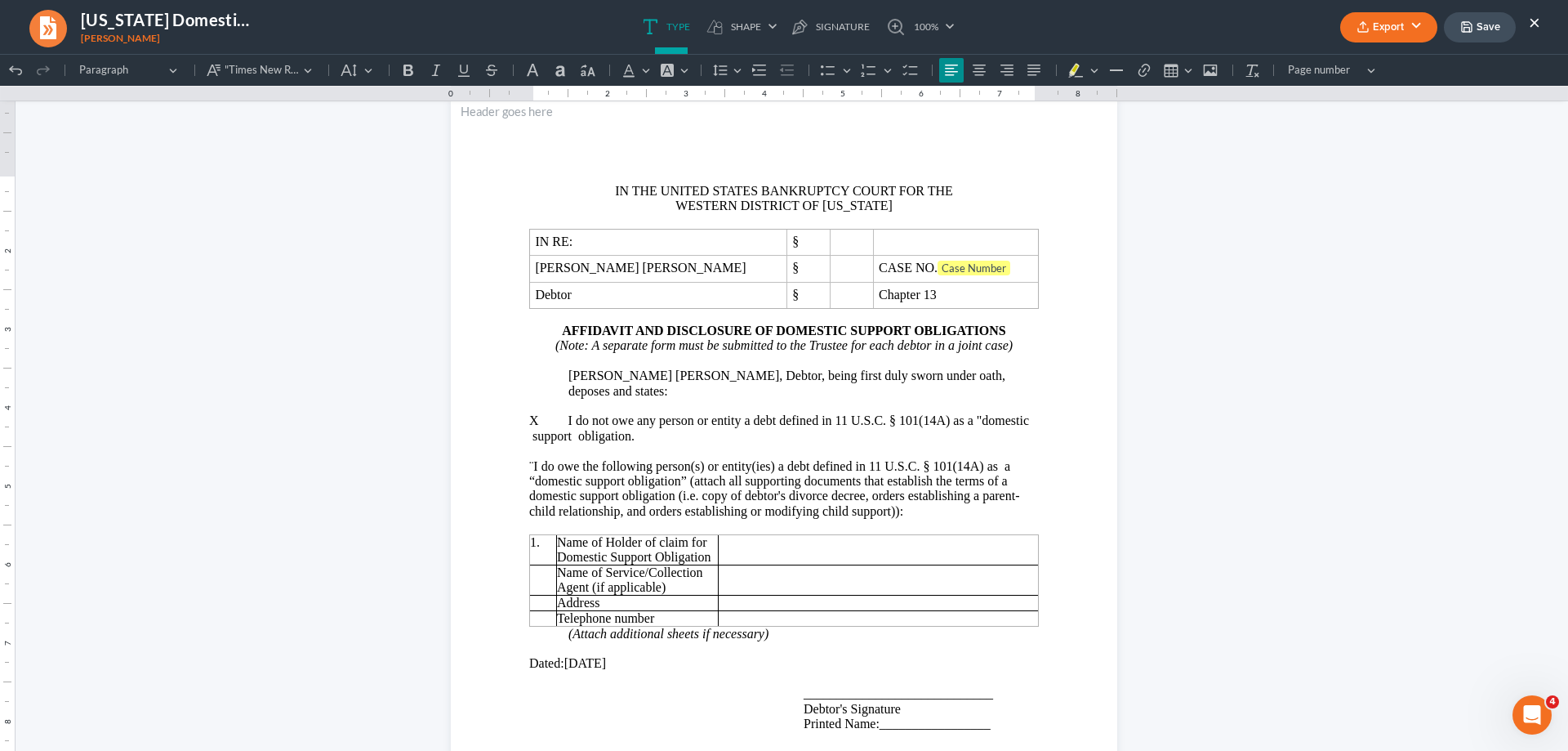
click at [1490, 30] on button "Save" at bounding box center [1480, 27] width 72 height 30
click at [1534, 20] on button "×" at bounding box center [1534, 21] width 11 height 20
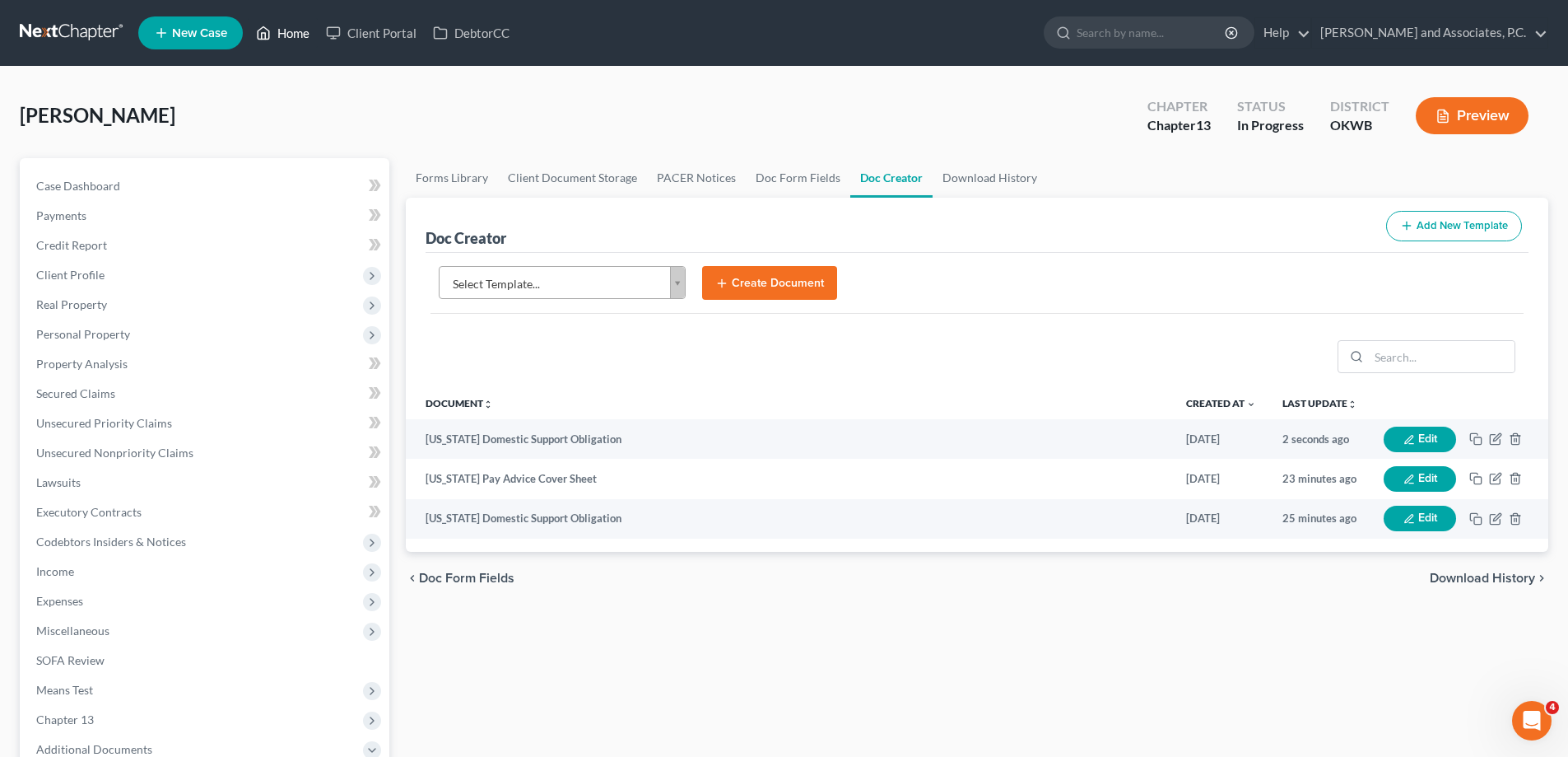
click at [294, 30] on link "Home" at bounding box center [282, 33] width 70 height 30
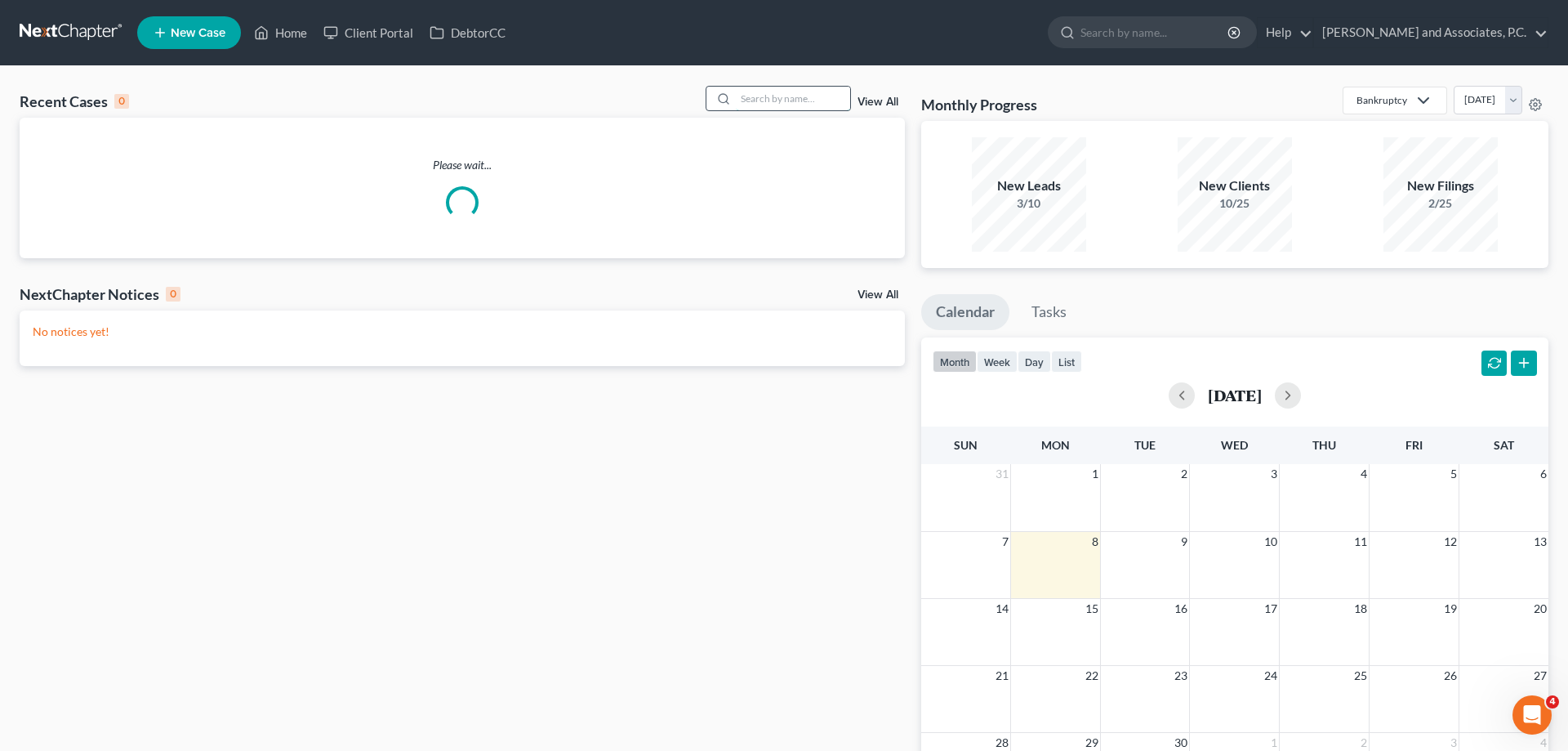
click at [769, 100] on input "search" at bounding box center [793, 98] width 114 height 23
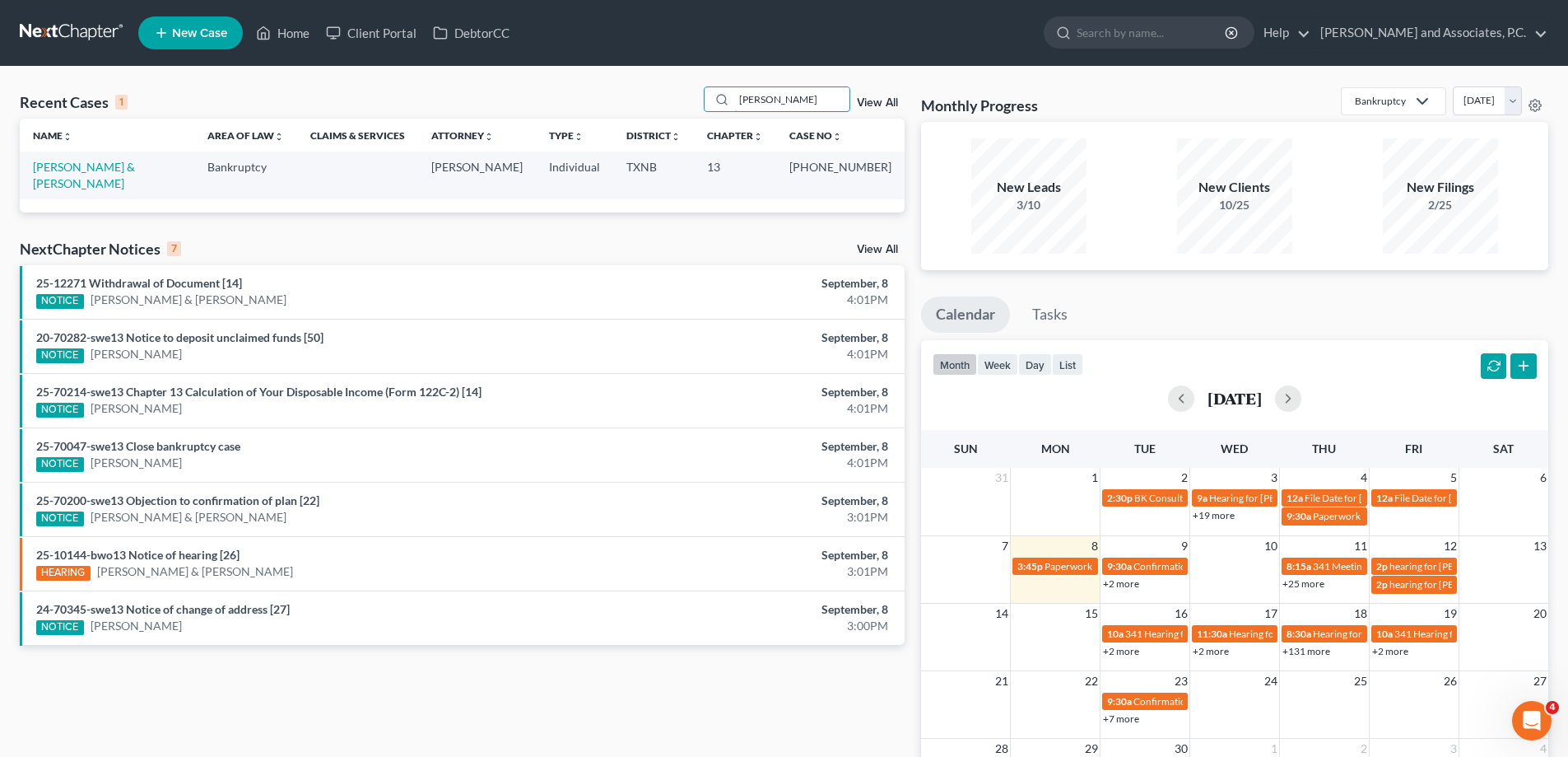
type input "[PERSON_NAME]"
click at [91, 174] on link "[PERSON_NAME] & [PERSON_NAME]" at bounding box center [83, 174] width 102 height 30
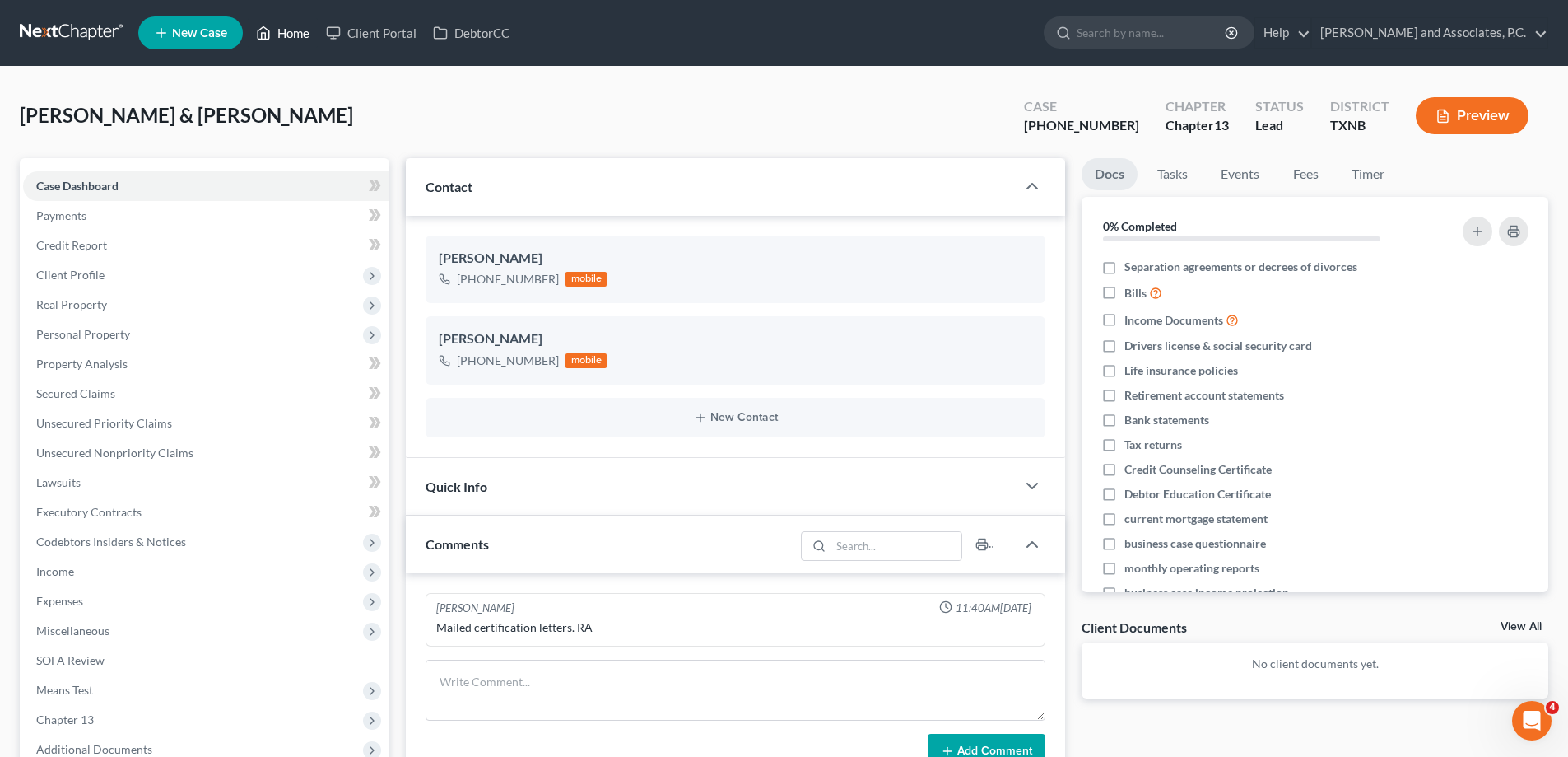
click at [290, 38] on link "Home" at bounding box center [282, 33] width 70 height 30
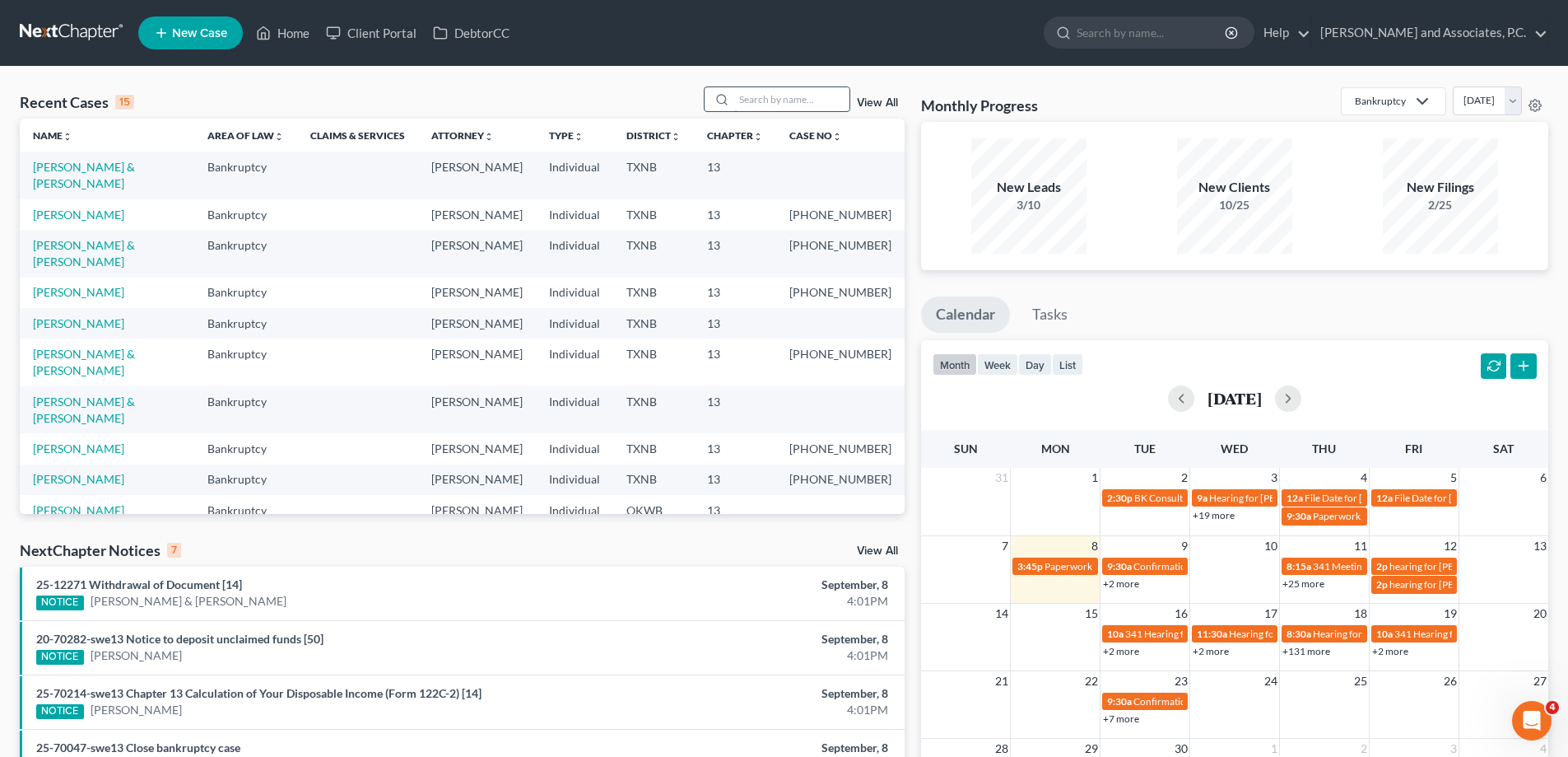
click at [741, 98] on input "search" at bounding box center [792, 98] width 115 height 23
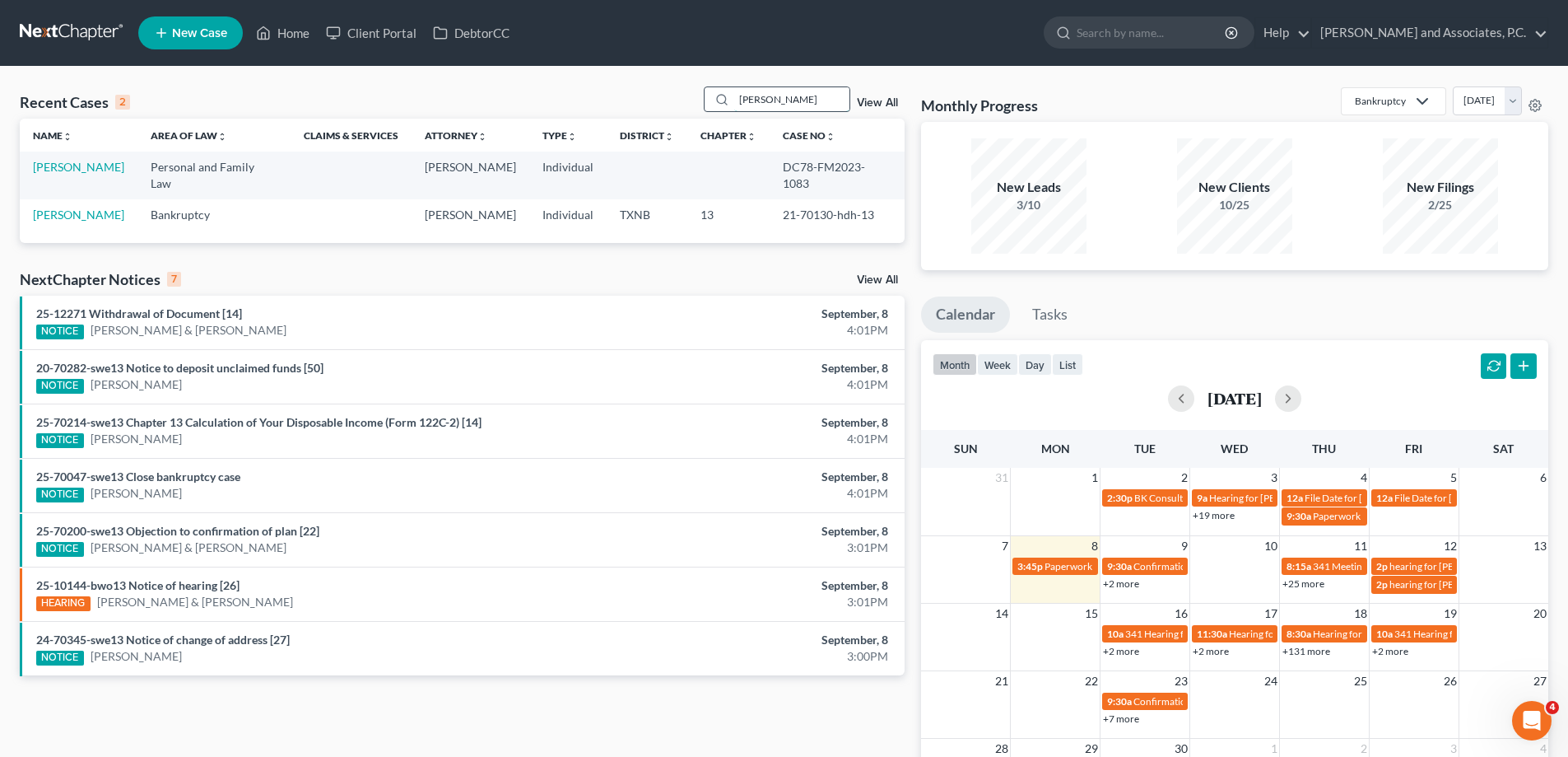
drag, startPoint x: 778, startPoint y: 104, endPoint x: 737, endPoint y: 101, distance: 41.1
click at [737, 101] on input "[PERSON_NAME]" at bounding box center [792, 98] width 115 height 23
type input "[PERSON_NAME]"
